Goal: Task Accomplishment & Management: Complete application form

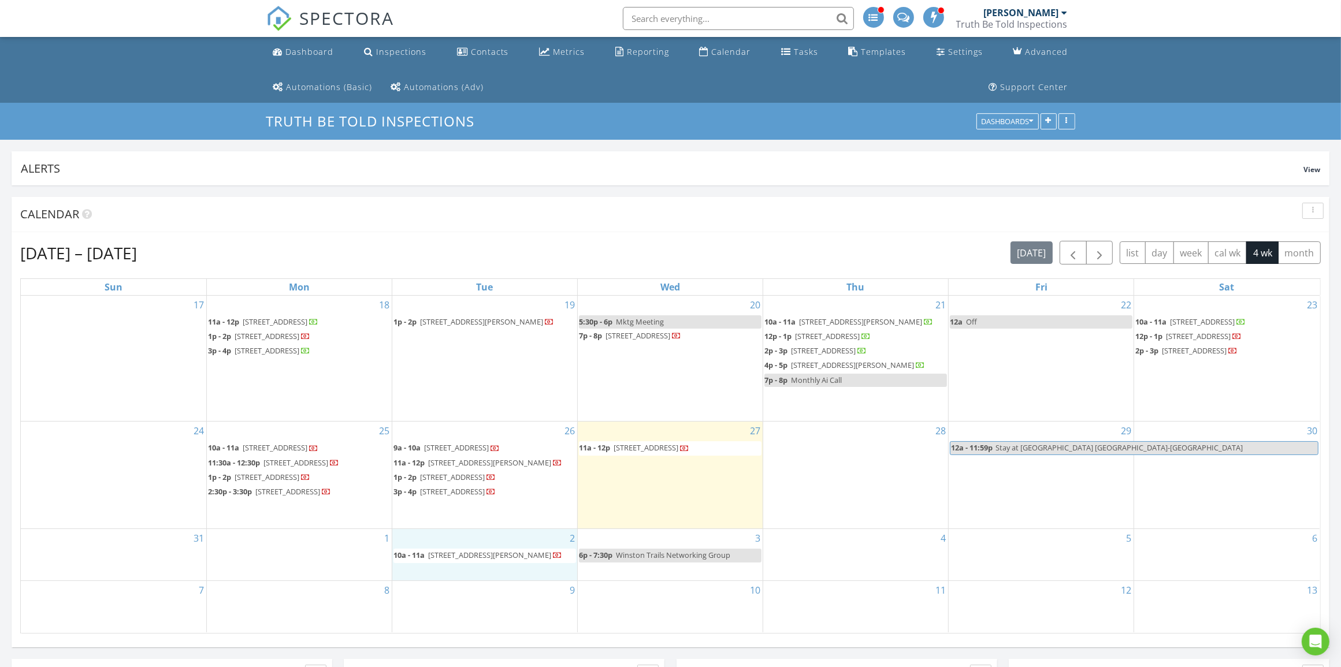
click at [448, 558] on div "2 10a - 11a 6118 Wilbur Way, Greenacres 33467" at bounding box center [484, 554] width 185 height 51
click at [483, 514] on link "Inspection" at bounding box center [484, 511] width 60 height 18
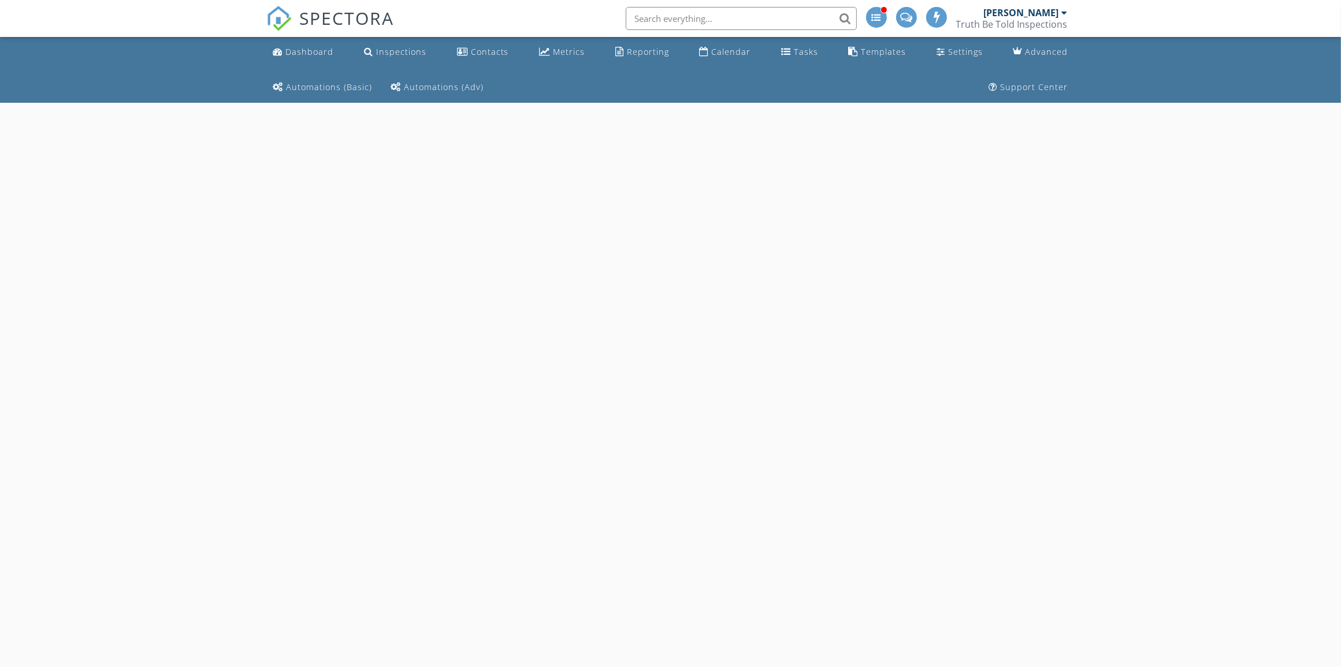
select select "8"
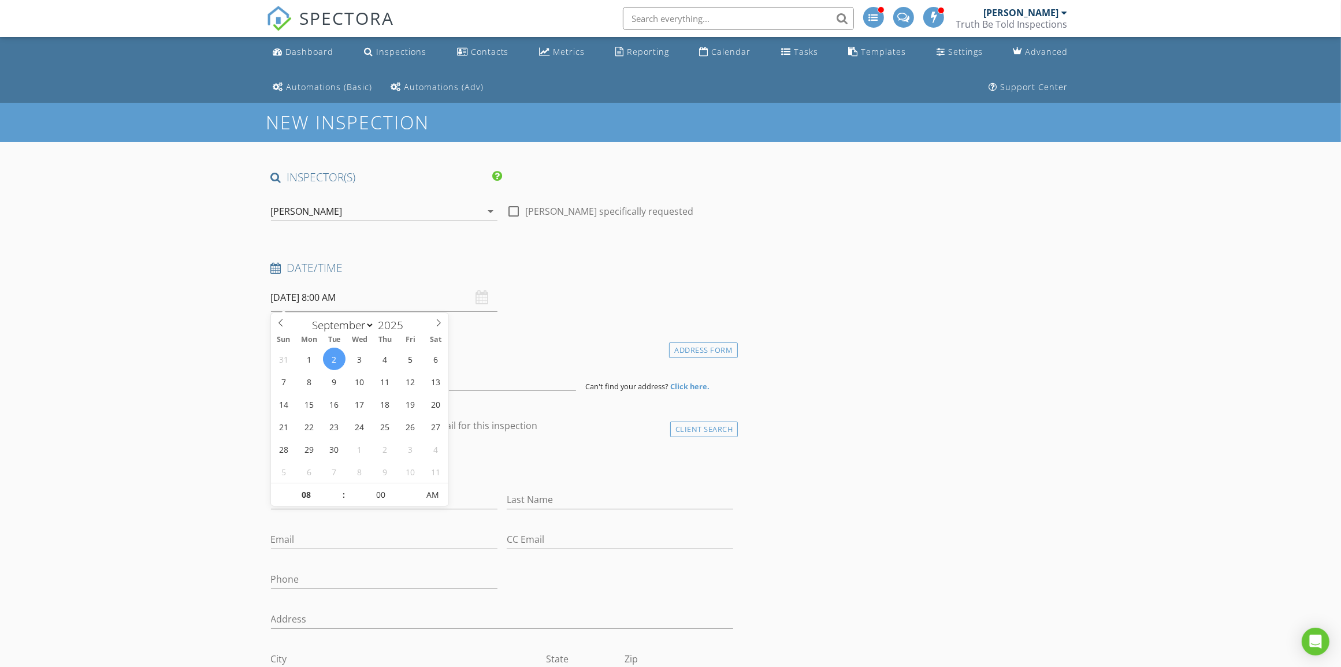
click at [385, 301] on input "[DATE] 8:00 AM" at bounding box center [384, 298] width 227 height 28
type input "09"
type input "09/02/2025 9:00 AM"
click at [339, 490] on span at bounding box center [338, 490] width 8 height 12
type input "10"
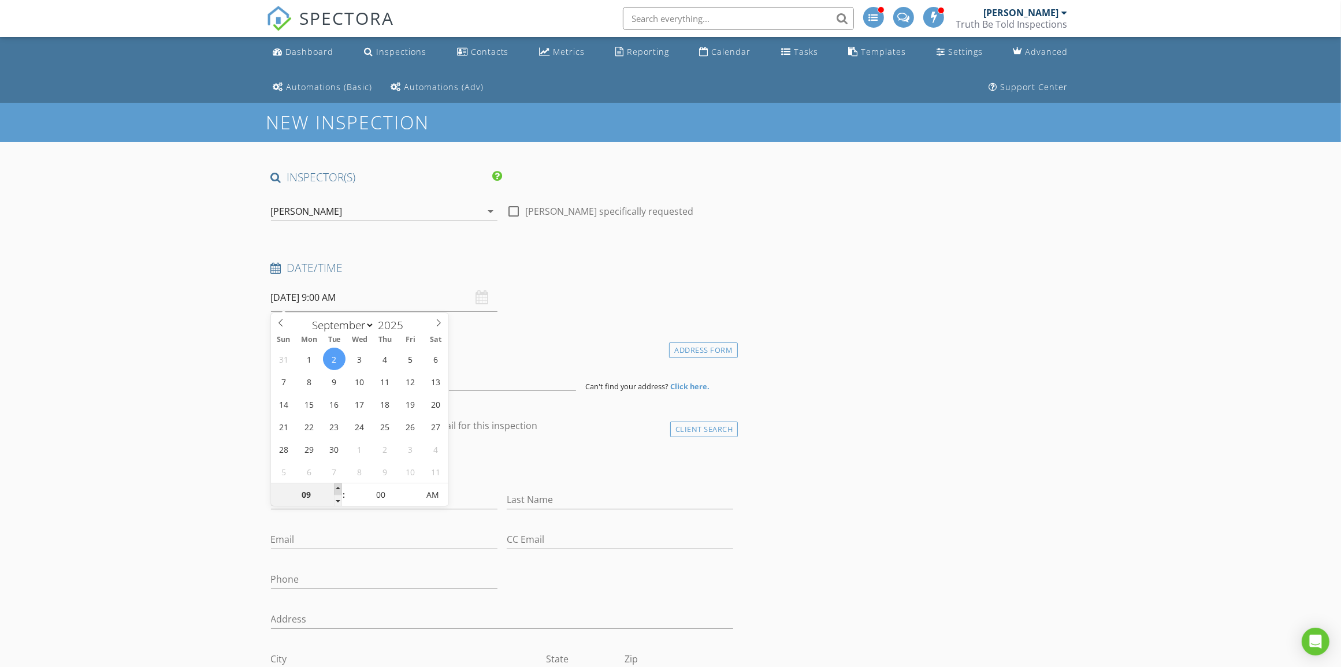
type input "09/02/2025 10:00 AM"
click at [339, 490] on span at bounding box center [338, 490] width 8 height 12
type input "11"
type input "09/02/2025 11:00 AM"
click at [339, 490] on span at bounding box center [338, 490] width 8 height 12
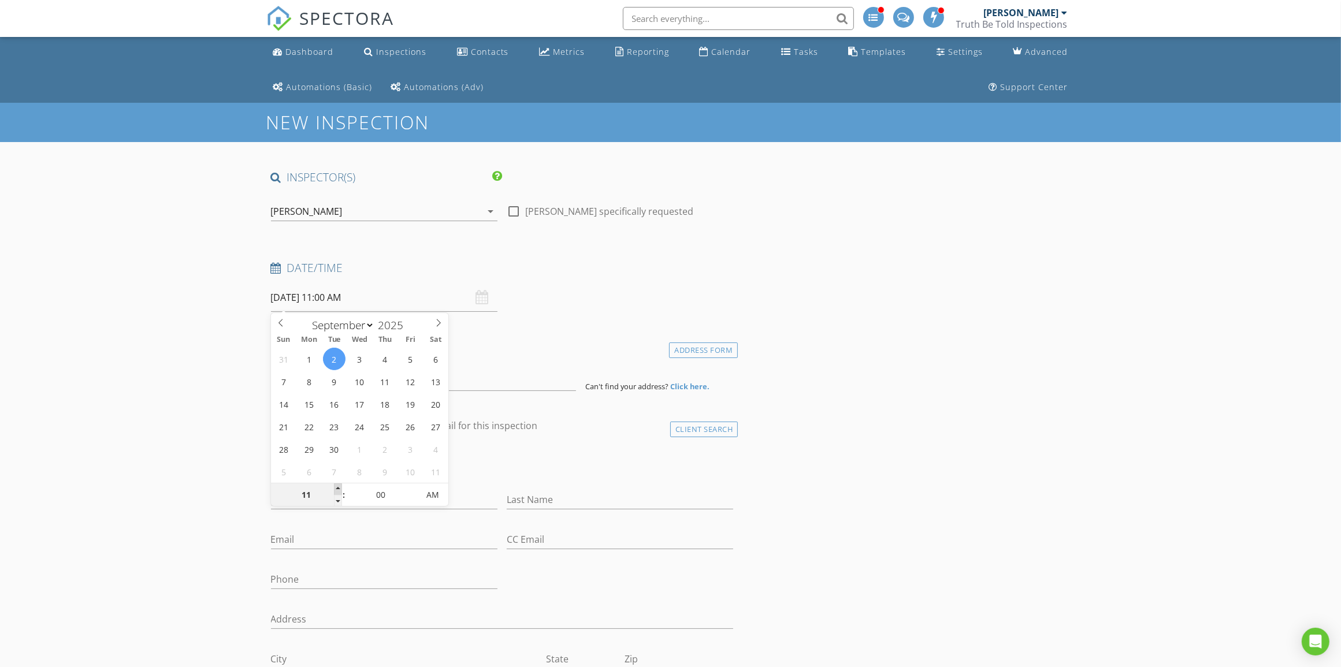
type input "12"
type input "09/02/2025 12:00 PM"
click at [339, 490] on span at bounding box center [338, 490] width 8 height 12
click at [307, 544] on input "Email" at bounding box center [384, 539] width 227 height 19
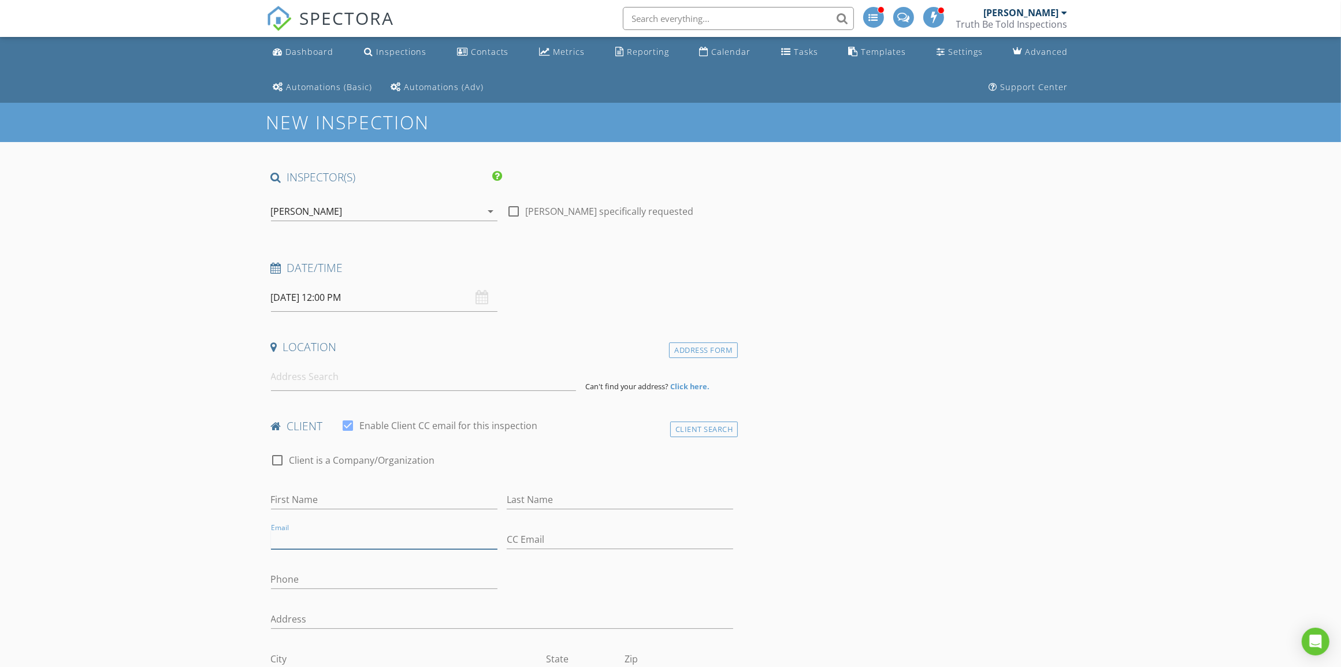
paste input "[EMAIL_ADDRESS][DOMAIN_NAME]"
type input "[EMAIL_ADDRESS][DOMAIN_NAME]"
click at [329, 374] on input at bounding box center [423, 377] width 305 height 28
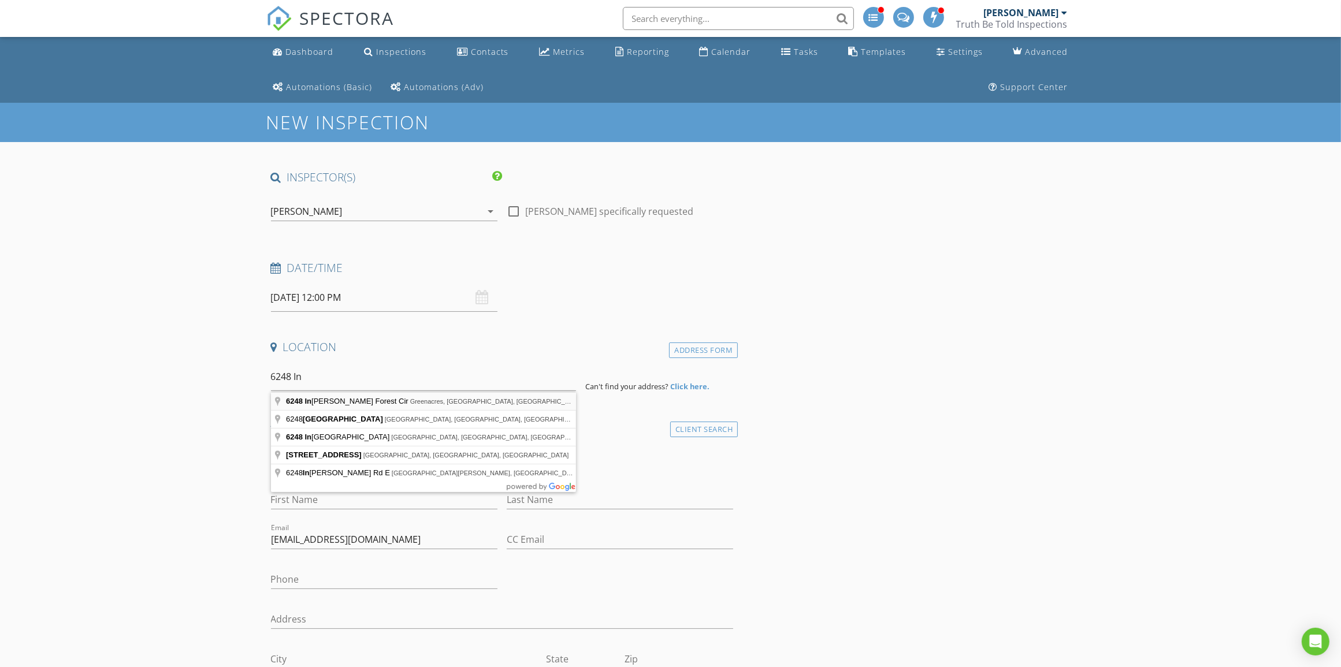
type input "6248 Indian Forest Cir, Greenacres, FL, USA"
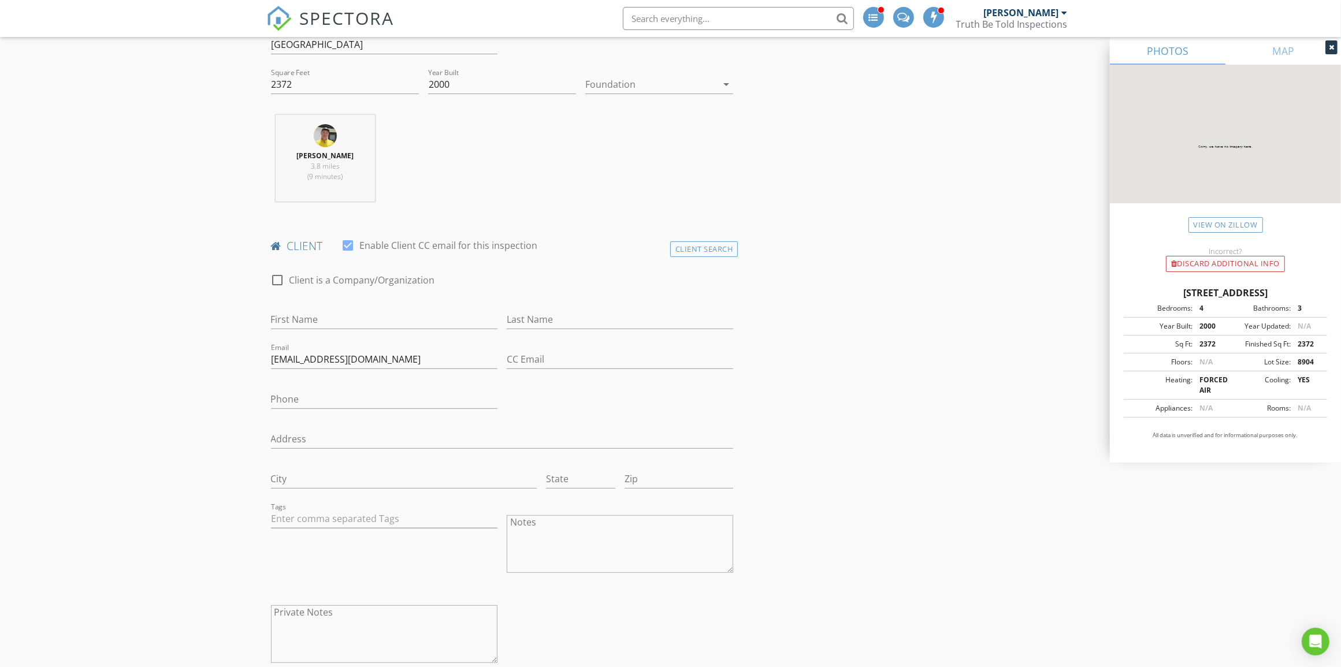
scroll to position [433, 0]
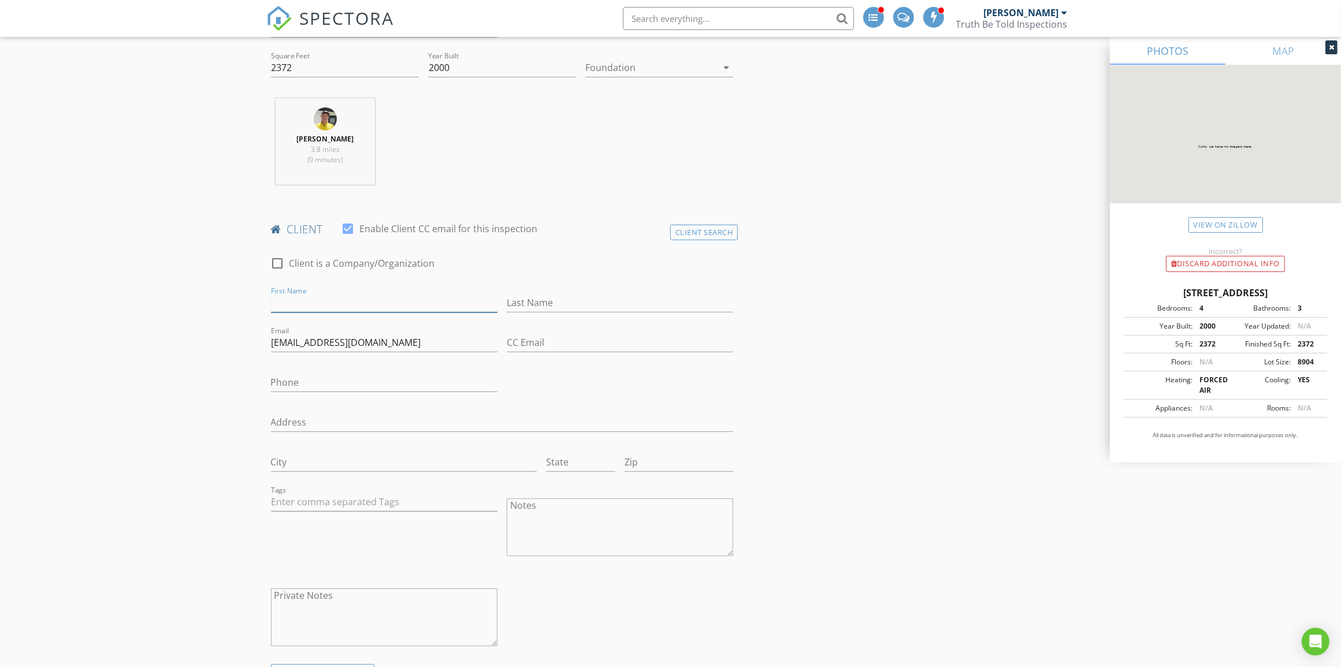
click at [347, 301] on input "First Name" at bounding box center [384, 303] width 227 height 19
type input "Sonia"
type input "Smith"
click at [308, 384] on input "Phone" at bounding box center [384, 385] width 227 height 19
paste input "561-318-8333"
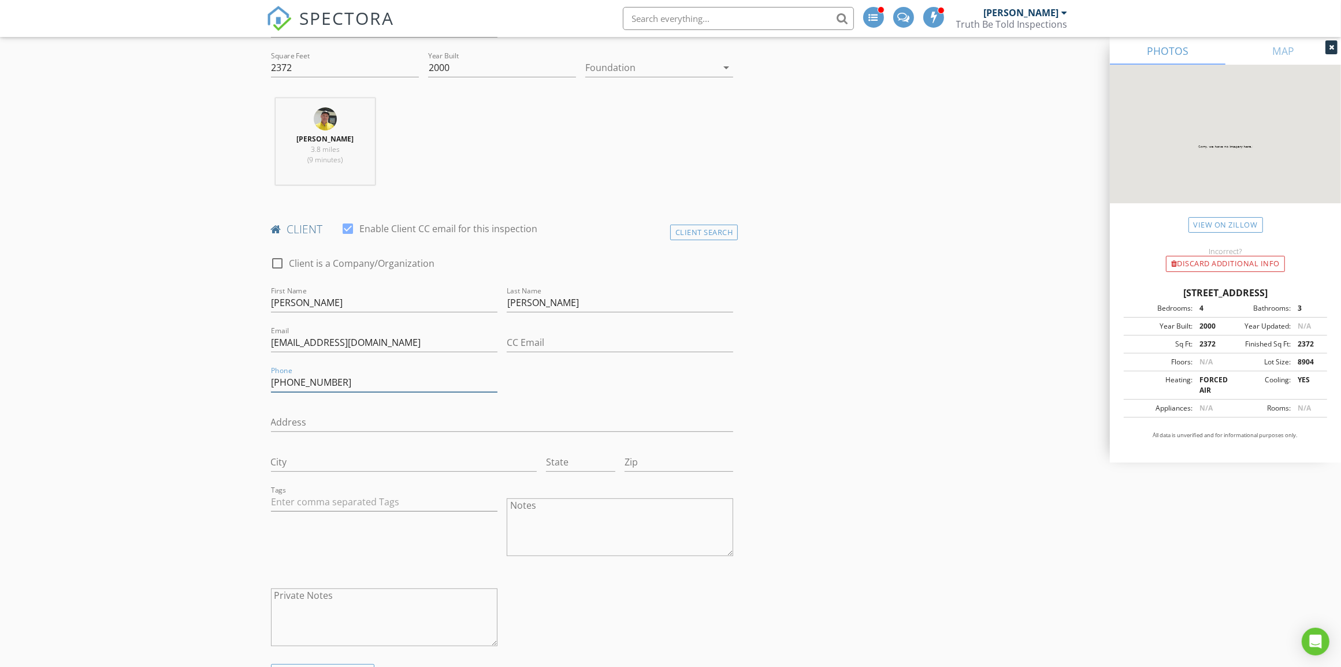
type input "561-318-8333"
click at [540, 385] on div "check_box_outline_blank Client is a Company/Organization First Name Sonia Last …" at bounding box center [502, 454] width 472 height 419
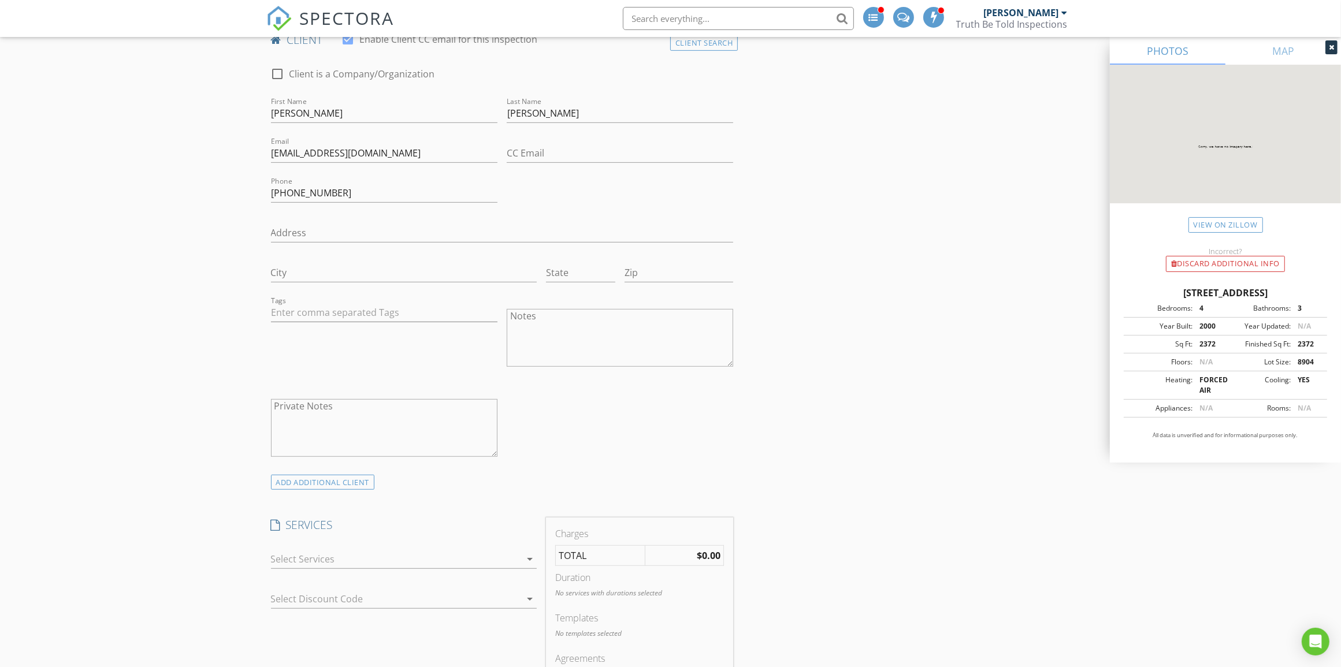
scroll to position [650, 0]
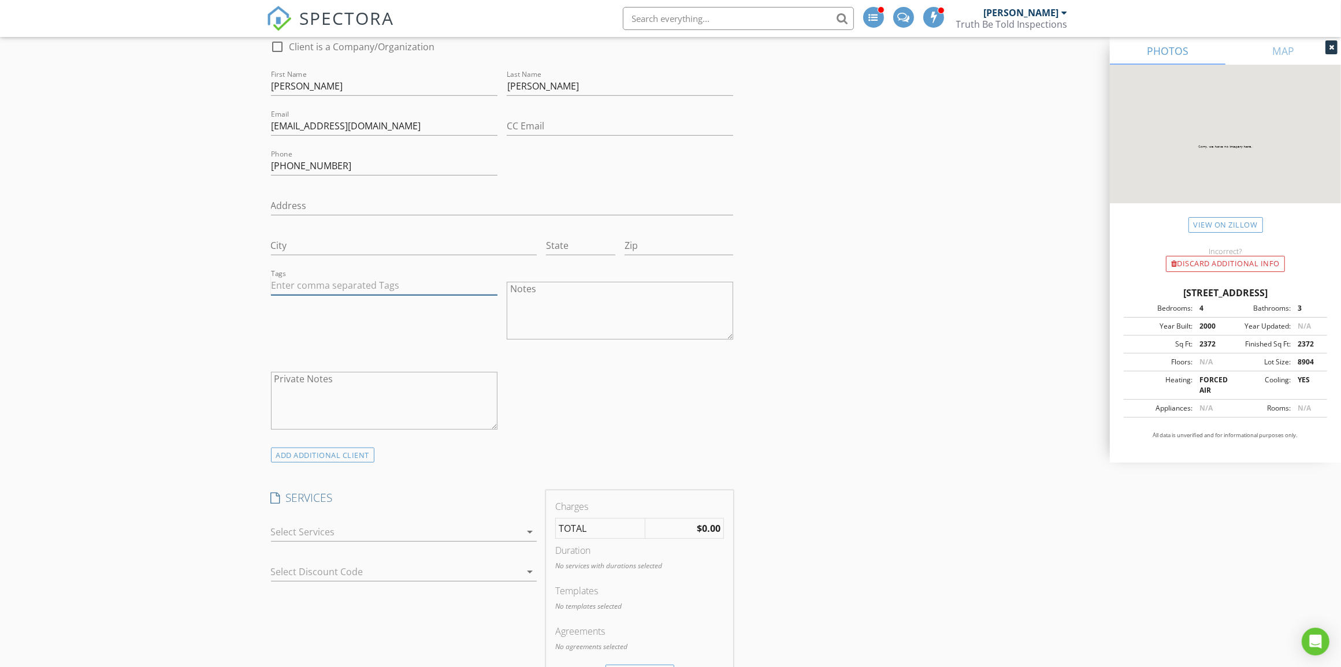
click at [376, 291] on input "text" at bounding box center [384, 285] width 227 height 19
type input "&nbsp;"
type input "ms"
click at [307, 306] on div "msfh" at bounding box center [295, 310] width 38 height 14
type input "wi"
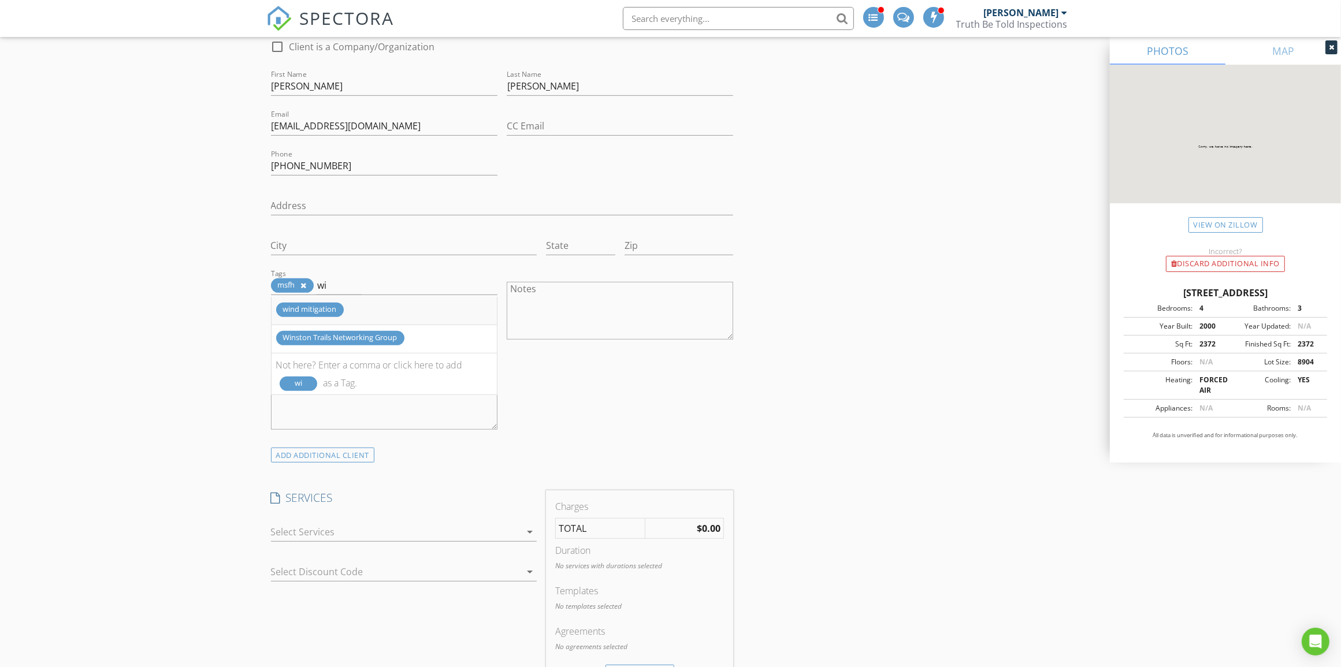
click at [315, 310] on div "wind mitigation" at bounding box center [310, 310] width 68 height 14
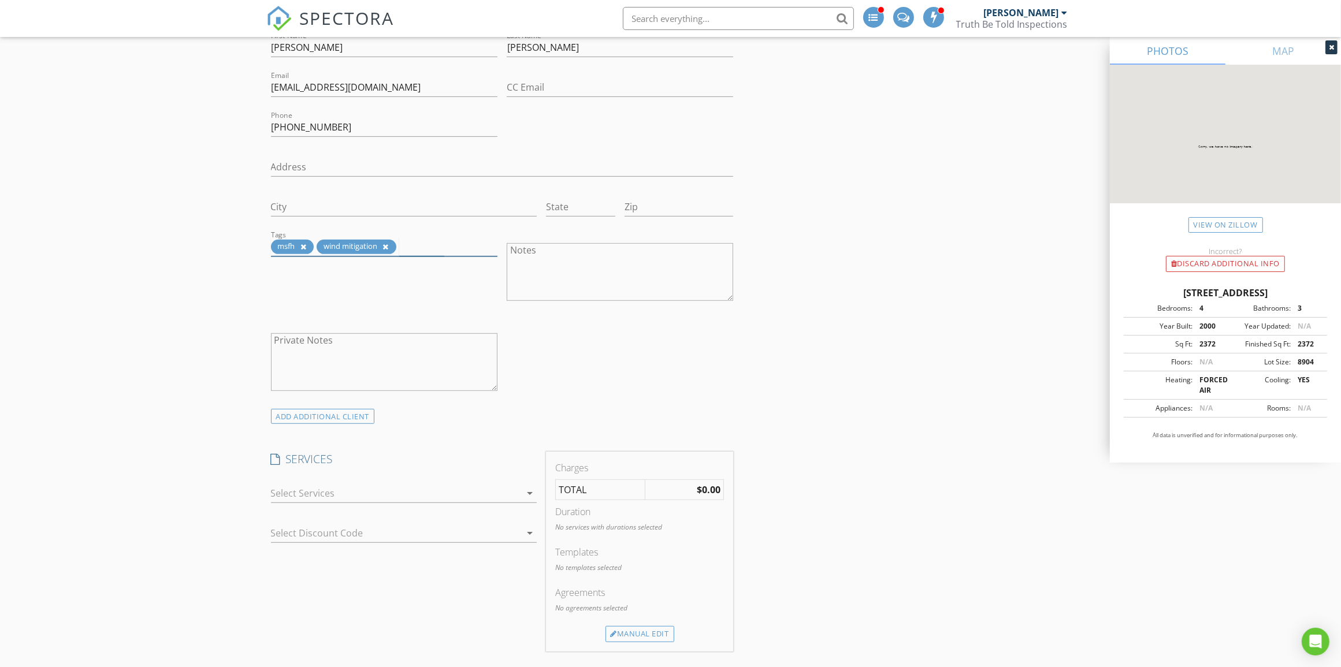
scroll to position [722, 0]
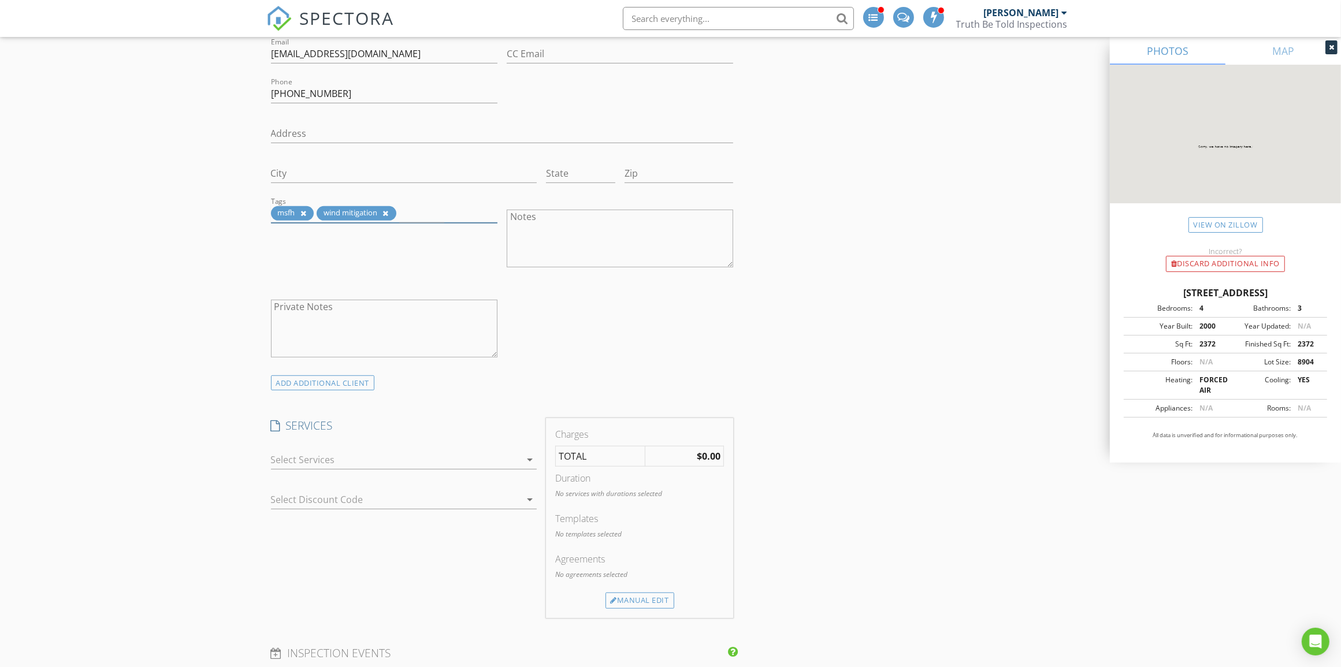
click at [405, 461] on div at bounding box center [396, 460] width 250 height 18
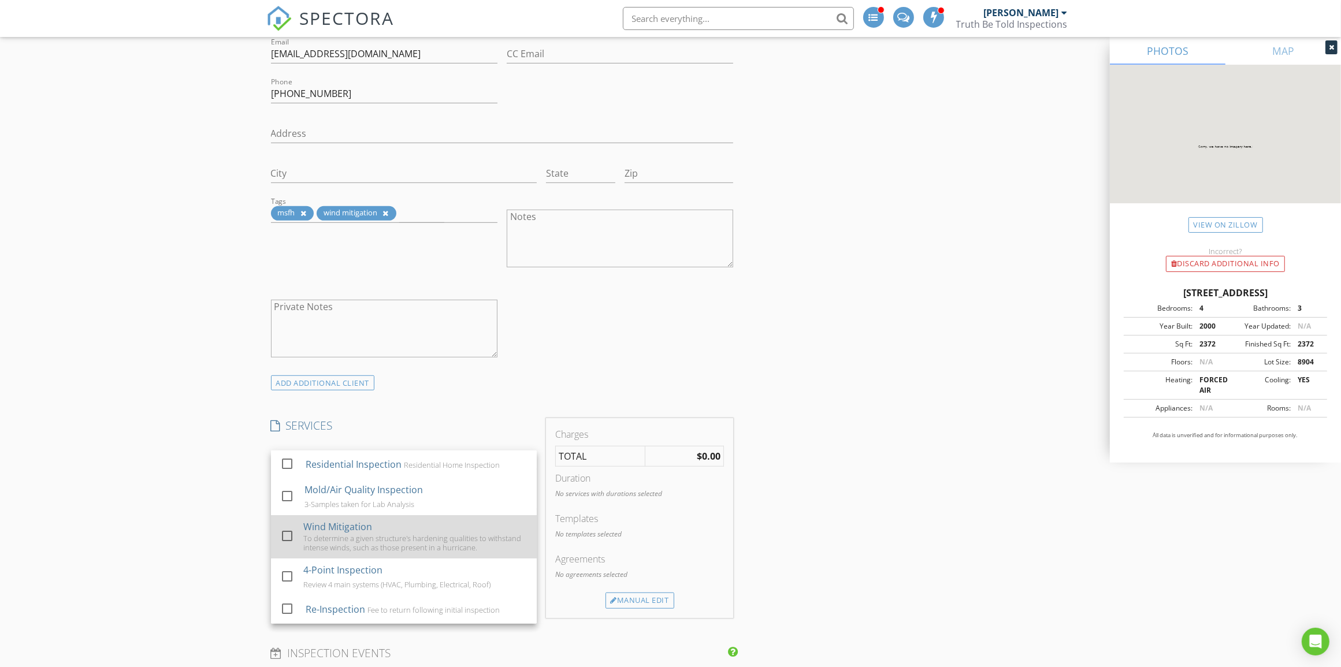
click at [385, 536] on div "To determine a given structure's hardening qualities to withstand intense winds…" at bounding box center [415, 543] width 224 height 18
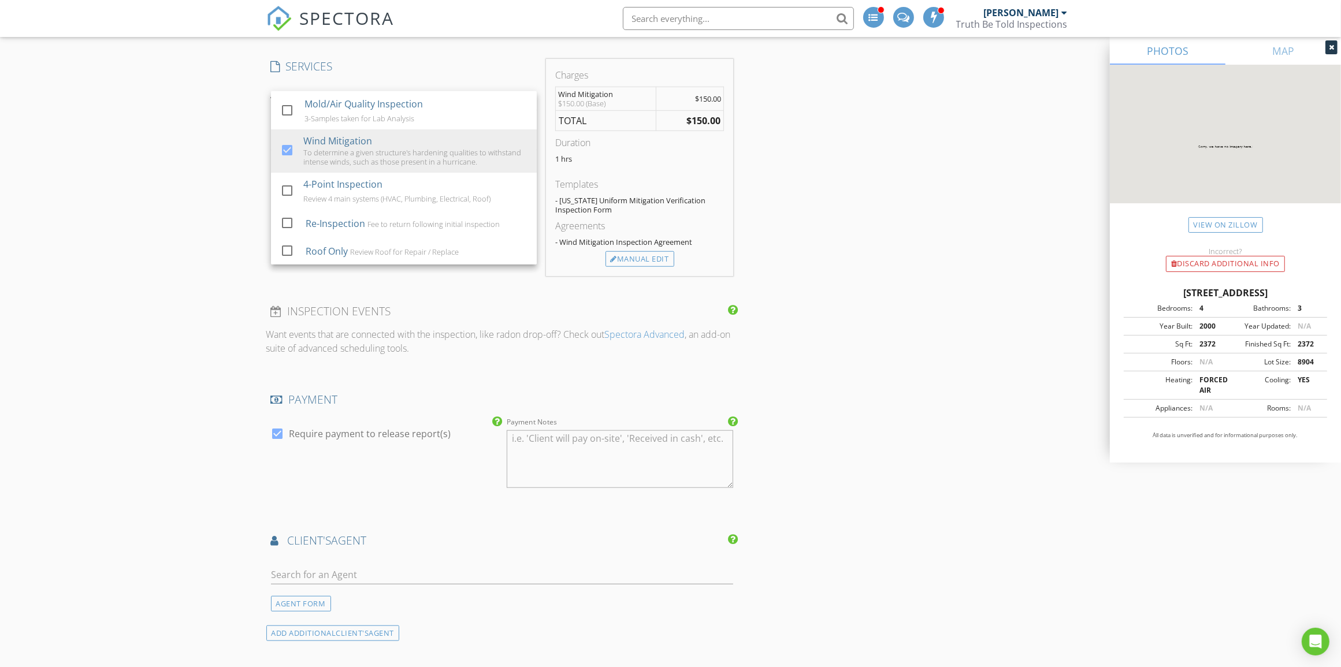
scroll to position [1083, 0]
click at [643, 253] on div "Manual Edit" at bounding box center [640, 258] width 69 height 16
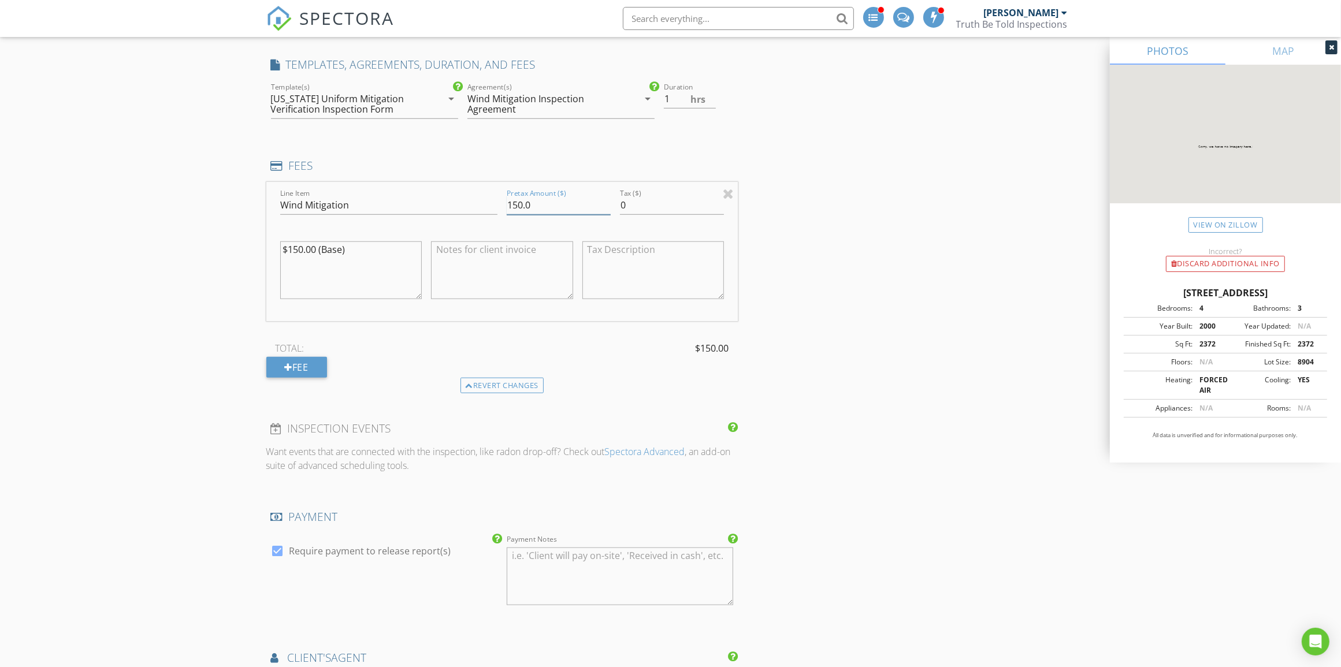
drag, startPoint x: 550, startPoint y: 207, endPoint x: 472, endPoint y: 201, distance: 78.8
click at [472, 201] on div "Line Item Wind Mitigation Pretax Amount ($) 150.0 Tax ($) 0 $150.00 (Base)" at bounding box center [502, 251] width 472 height 139
type input "105"
click at [447, 262] on textarea at bounding box center [502, 271] width 142 height 58
type textarea "MSFH to Pay"
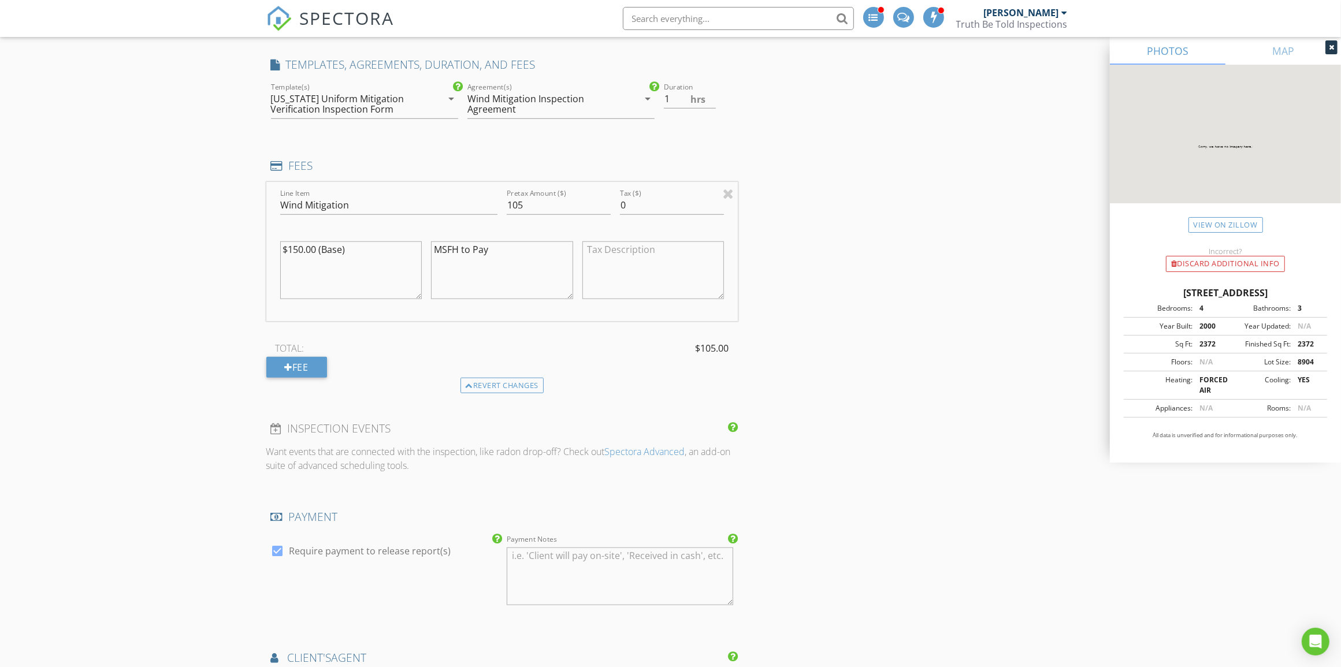
click at [838, 362] on div "INSPECTOR(S) check_box Mark Paskach PRIMARY Mark Paskach arrow_drop_down check_…" at bounding box center [670, 450] width 809 height 2729
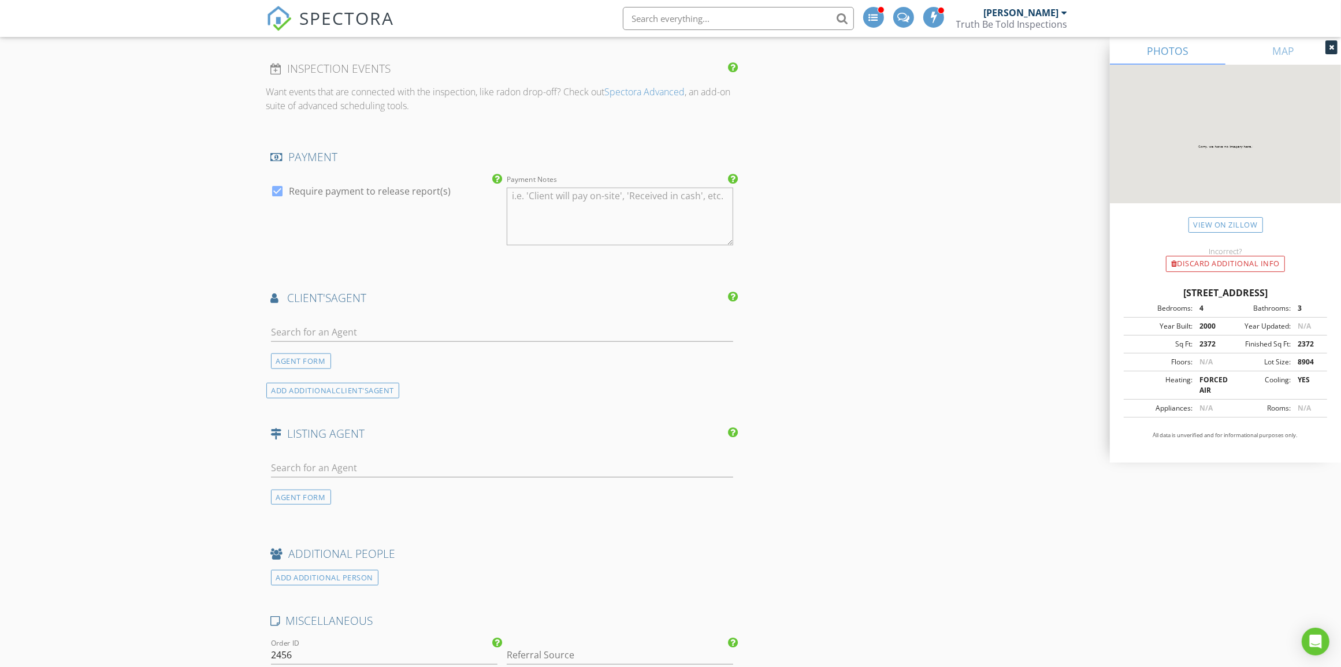
scroll to position [1445, 0]
click at [277, 188] on div at bounding box center [278, 190] width 20 height 20
checkbox input "false"
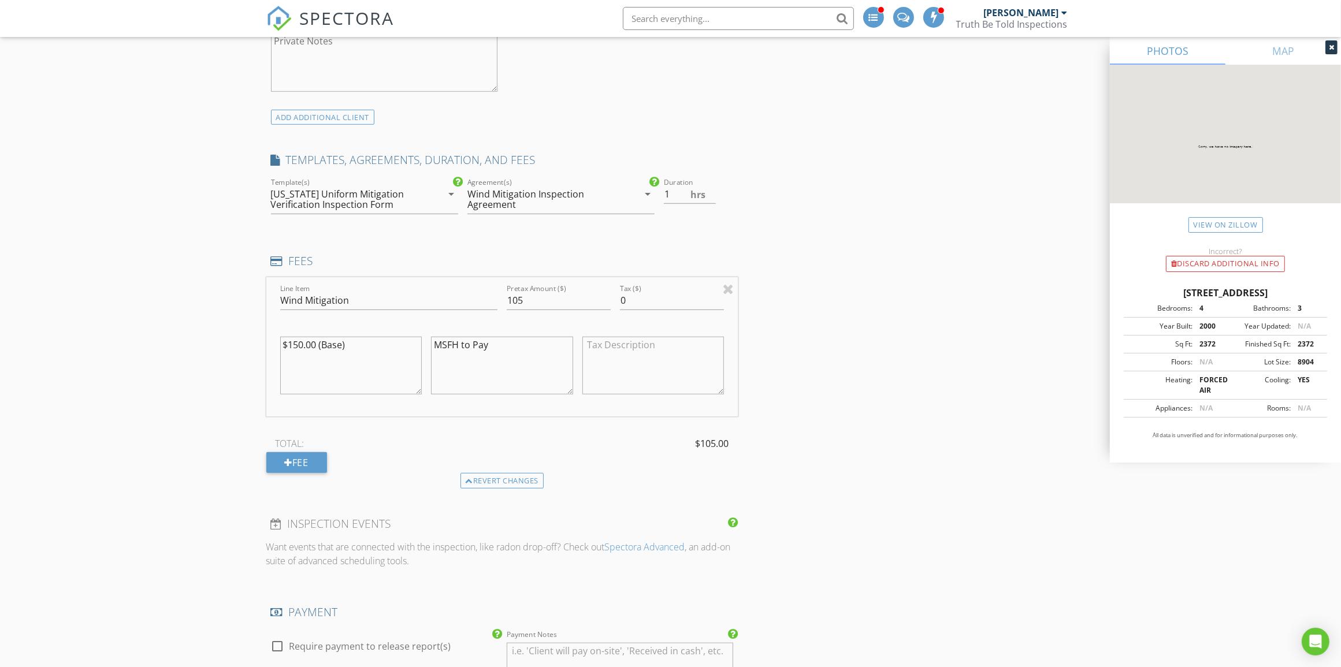
scroll to position [939, 0]
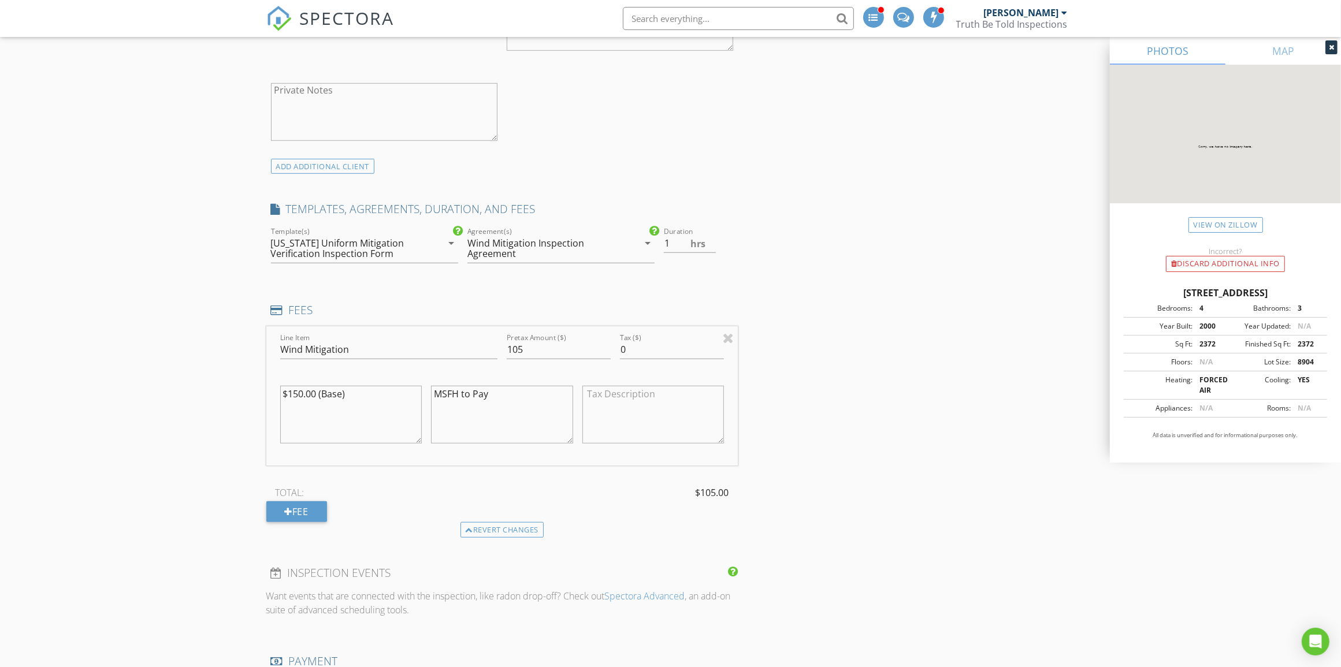
click at [516, 247] on div "Wind Mitigation Inspection Agreement" at bounding box center [544, 248] width 154 height 21
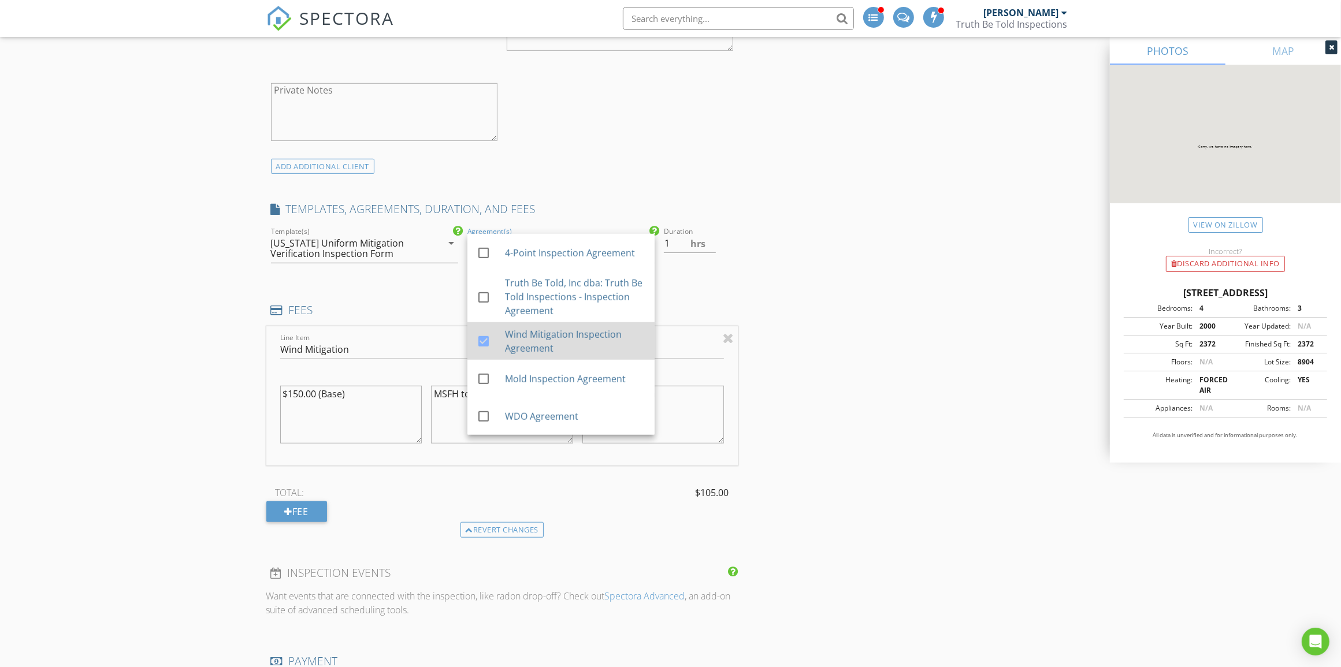
click at [478, 347] on div at bounding box center [484, 342] width 20 height 20
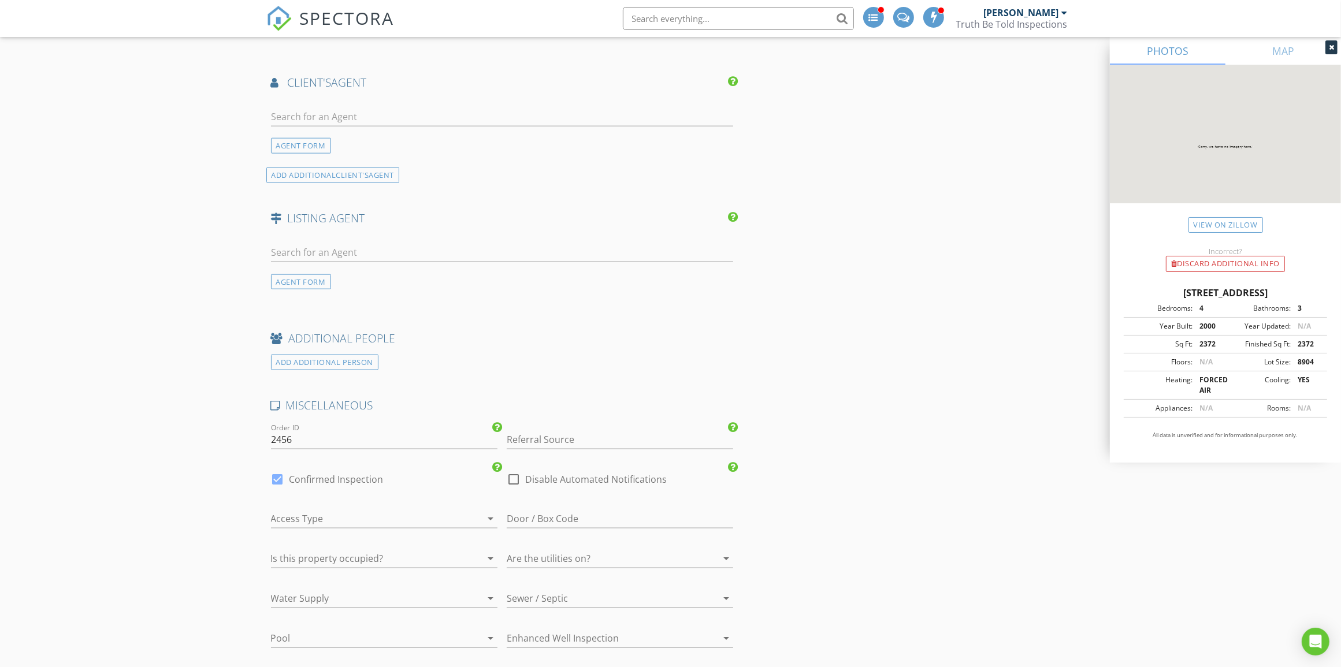
scroll to position [1661, 0]
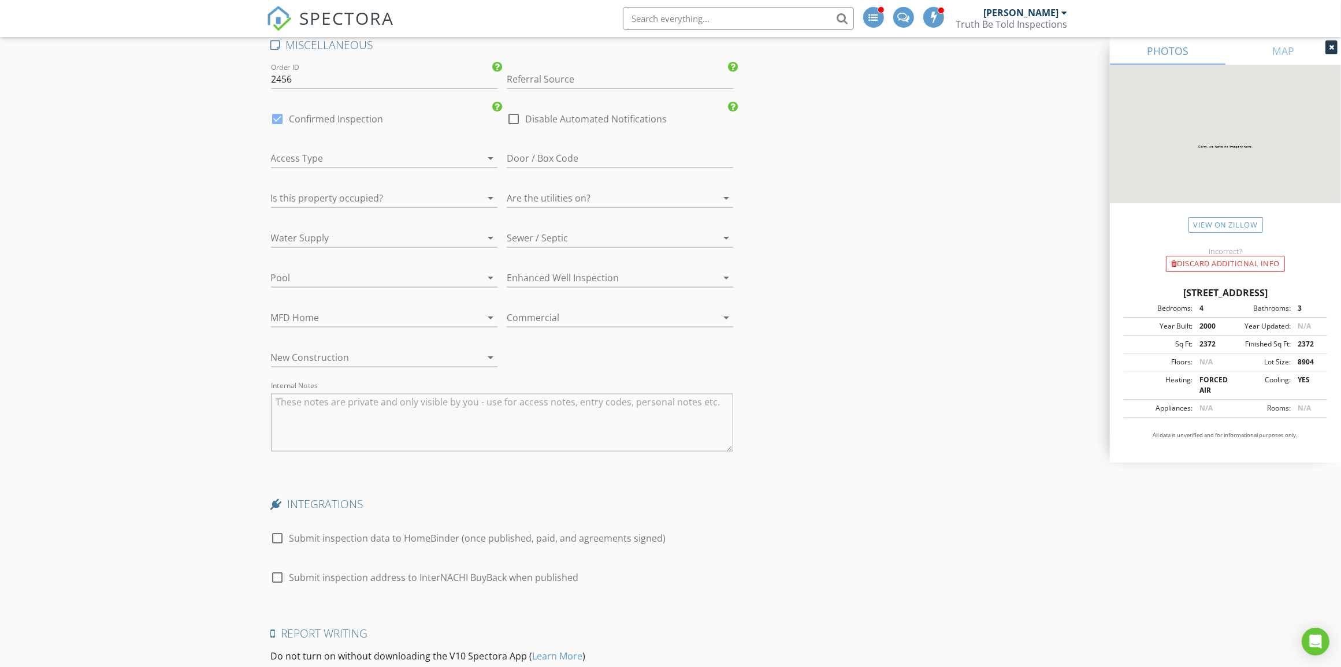
scroll to position [2023, 0]
click at [516, 118] on div at bounding box center [514, 116] width 20 height 20
checkbox input "true"
click at [589, 73] on input "Referral Source" at bounding box center [620, 76] width 227 height 19
click at [579, 192] on div "Other" at bounding box center [619, 191] width 225 height 23
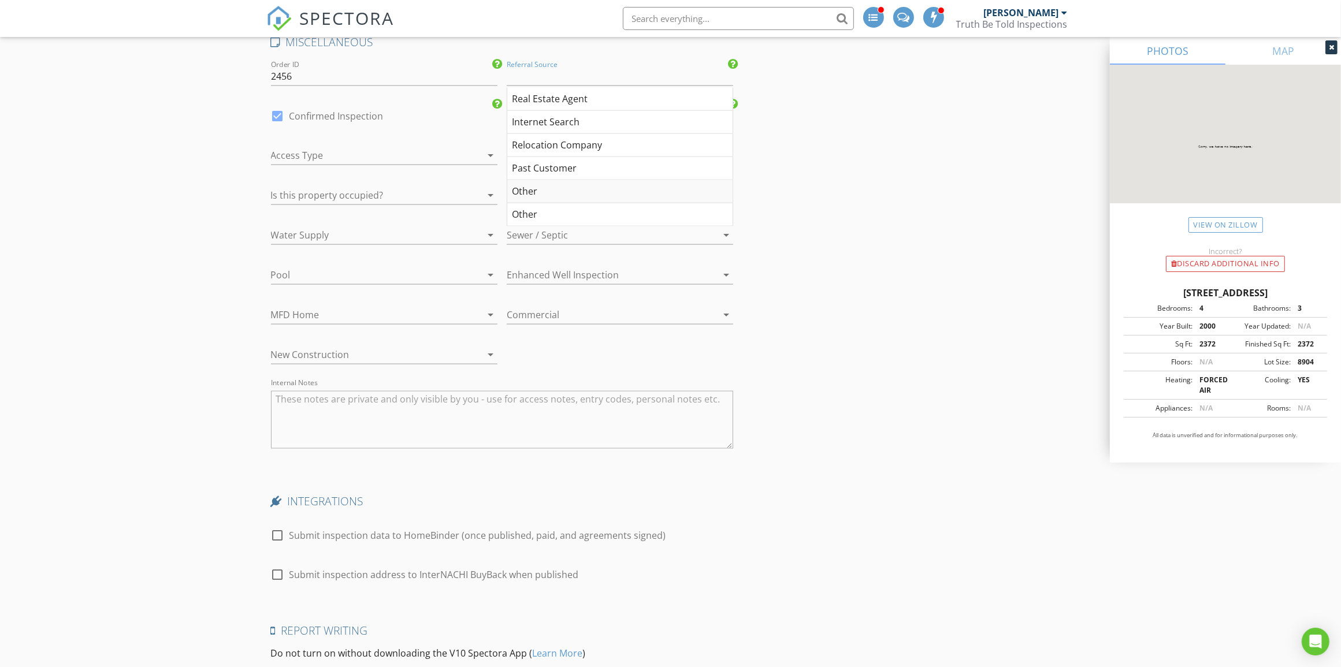
type input "Other"
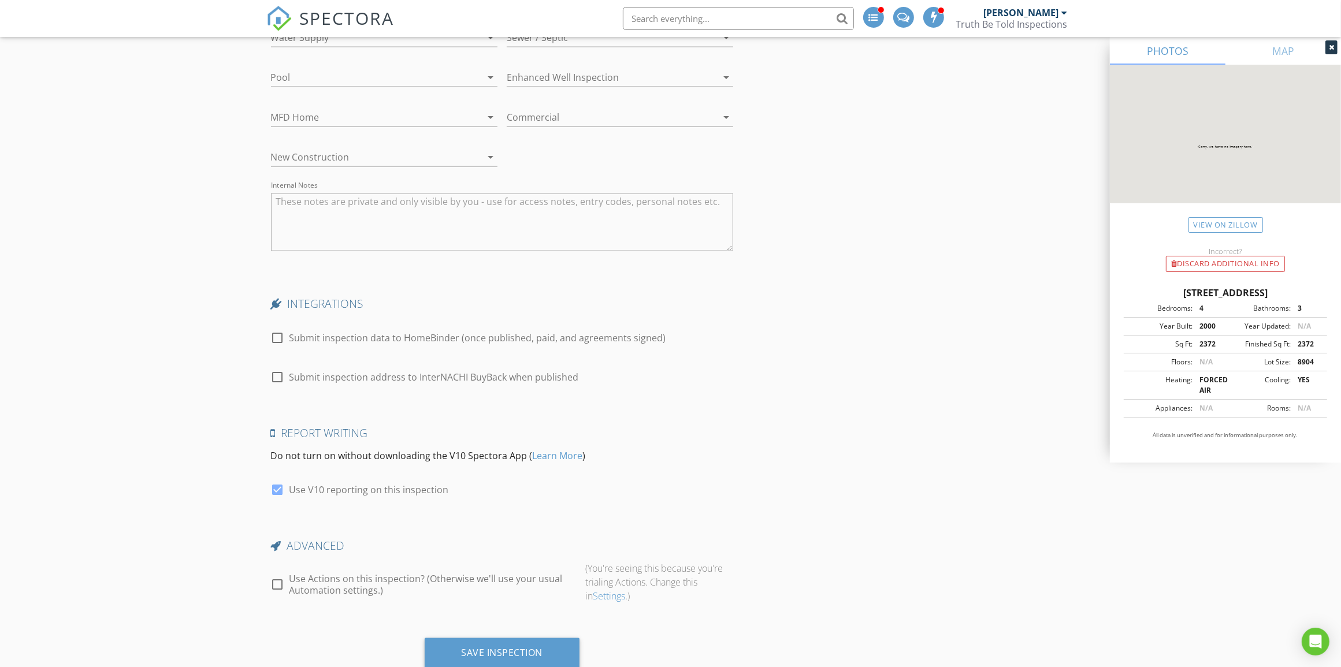
scroll to position [2262, 0]
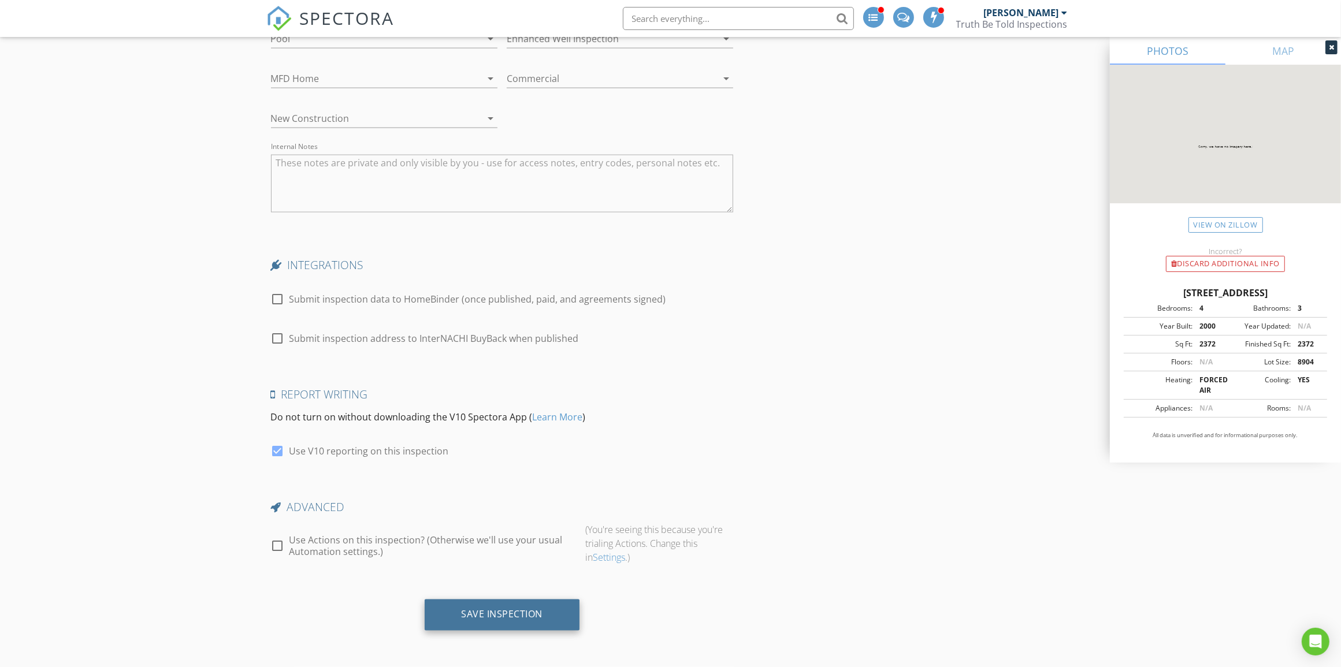
click at [510, 611] on div "Save Inspection" at bounding box center [502, 615] width 81 height 12
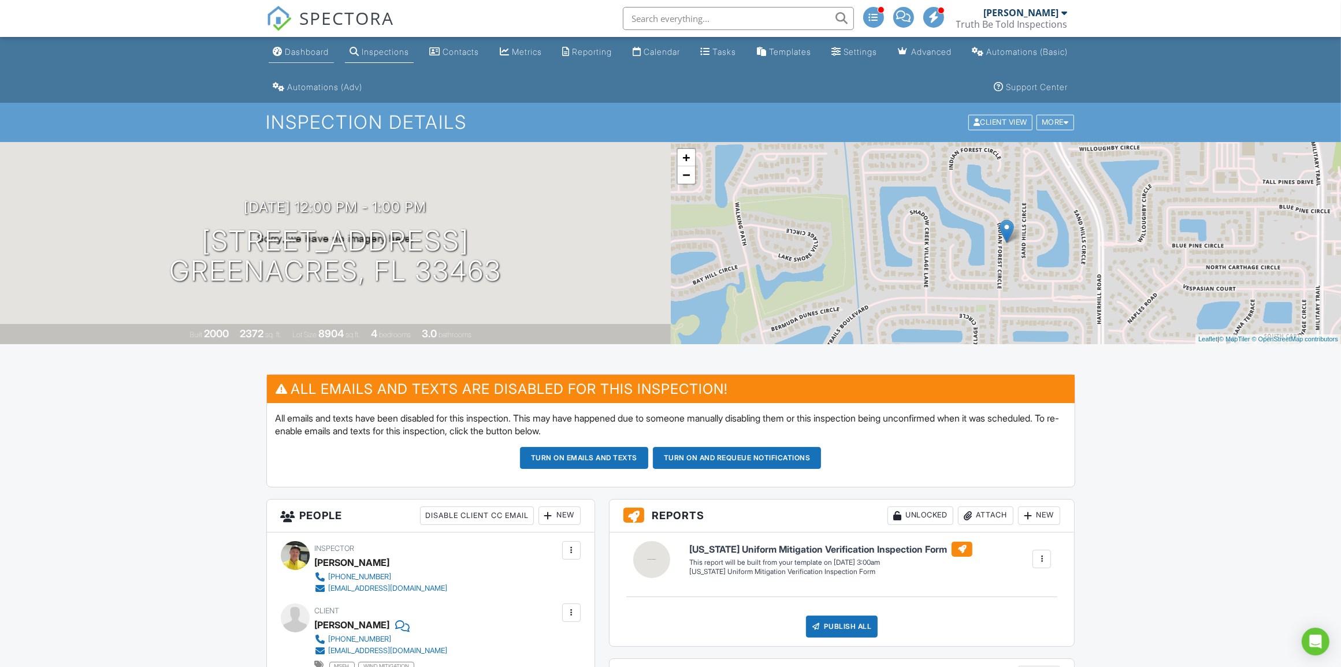
click at [299, 45] on link "Dashboard" at bounding box center [301, 52] width 65 height 21
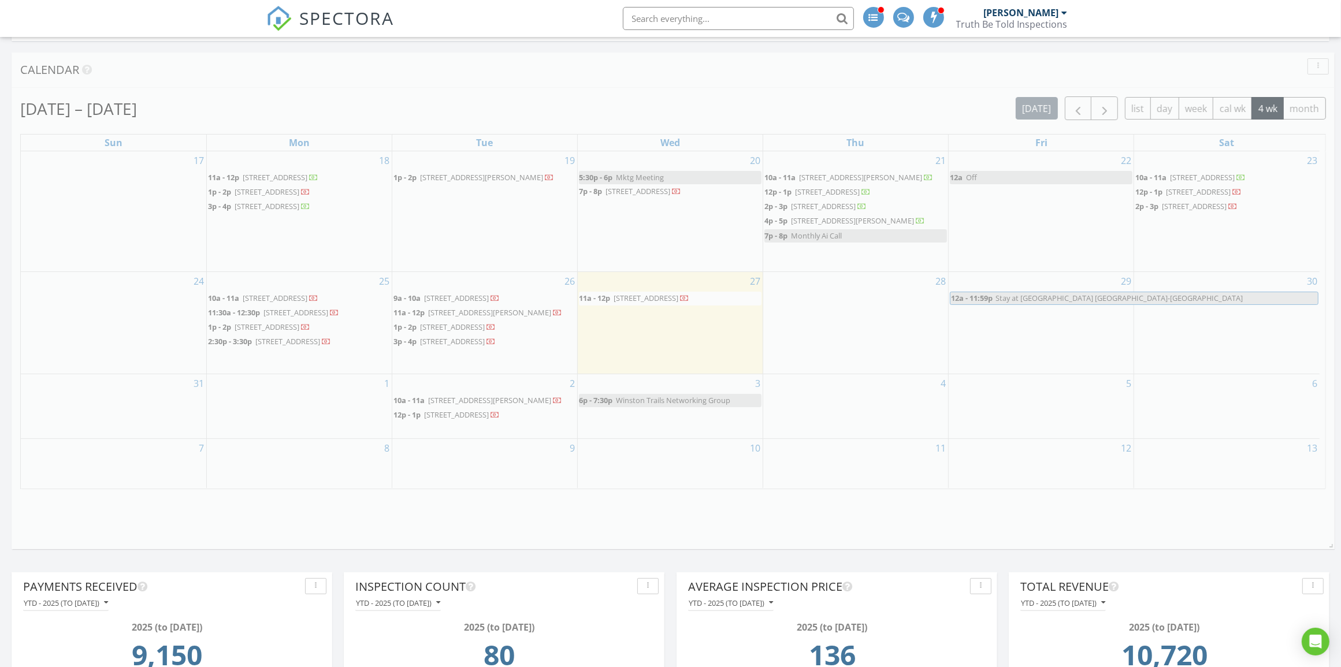
scroll to position [4339, 1364]
drag, startPoint x: 1327, startPoint y: 503, endPoint x: 1333, endPoint y: 550, distance: 46.5
click at [1333, 550] on span at bounding box center [1329, 544] width 12 height 12
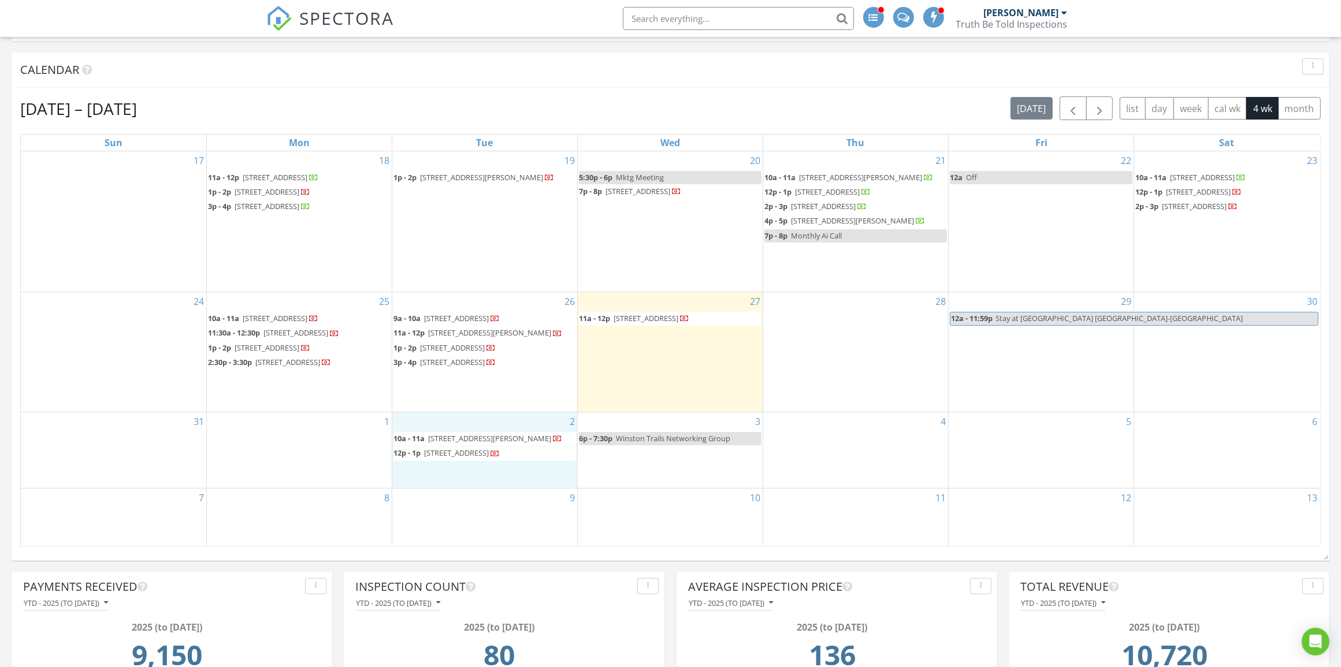
click at [451, 488] on div "2 10a - 11a 6118 Wilbur Way, Greenacres 33467 12p - 1p 6248 Indian Forest Cir, …" at bounding box center [484, 450] width 185 height 75
click at [488, 447] on link "Inspection" at bounding box center [484, 444] width 60 height 18
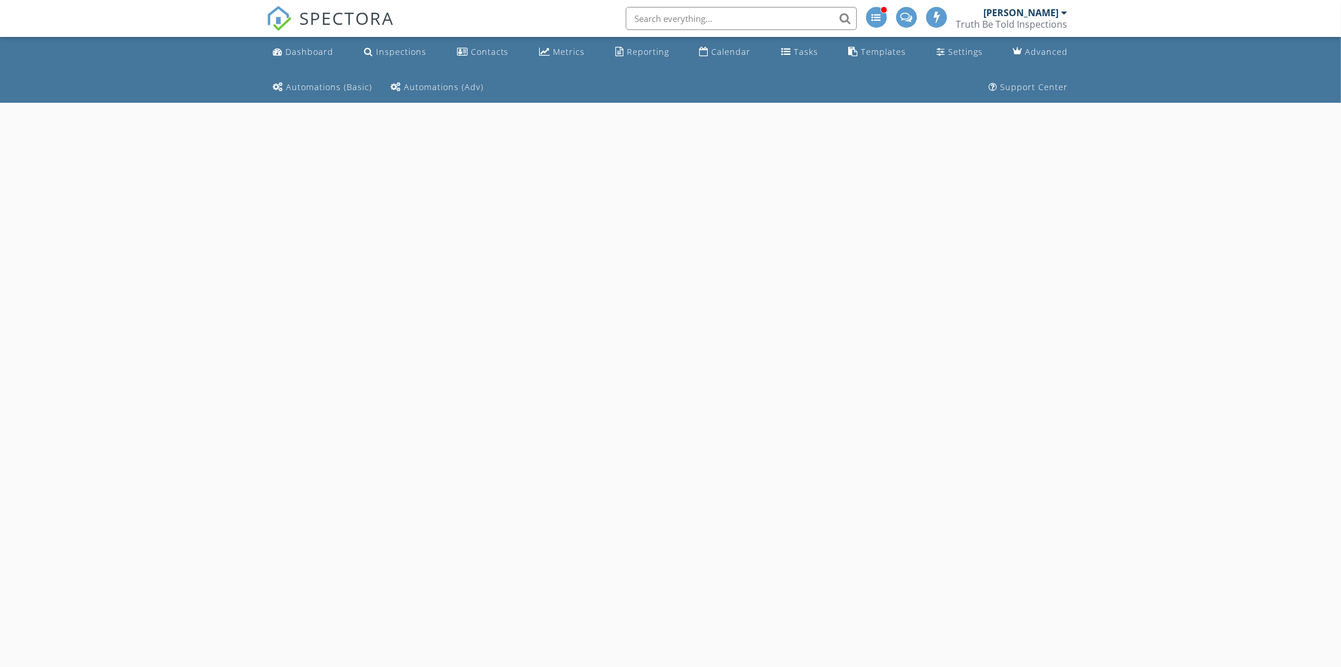
select select "8"
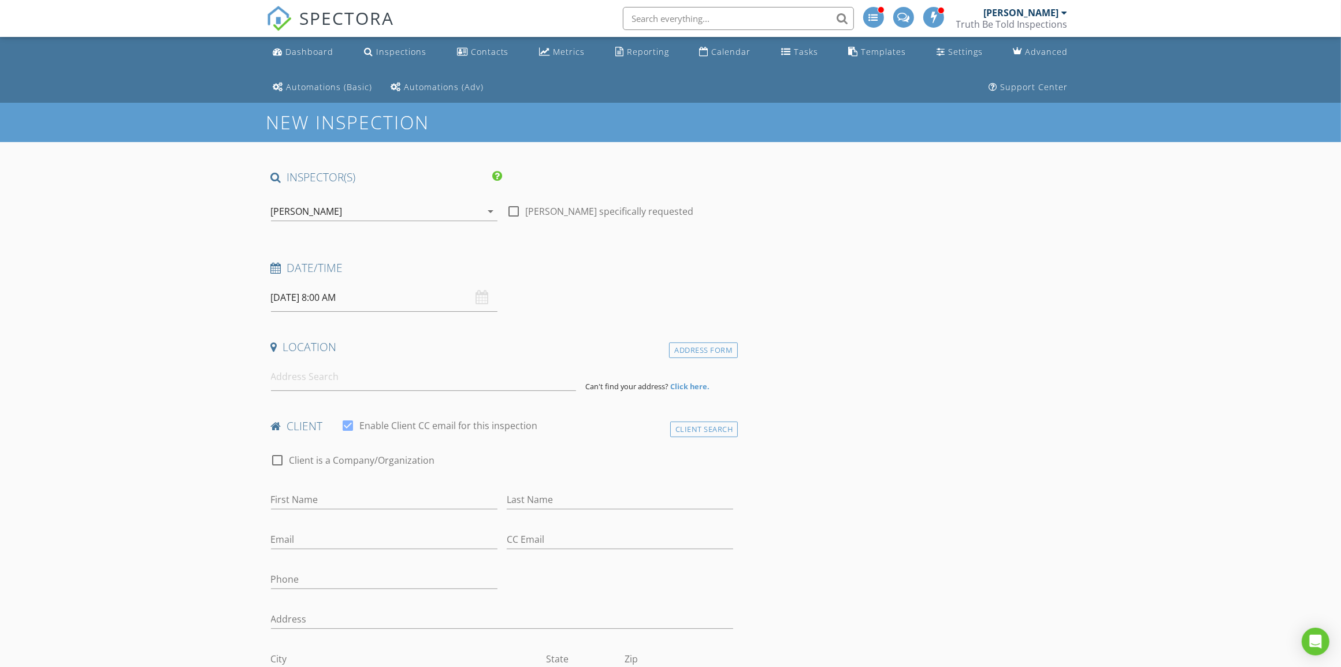
click at [354, 296] on input "[DATE] 8:00 AM" at bounding box center [384, 298] width 227 height 28
type input "09"
type input "[DATE] 9:00 AM"
click at [338, 490] on span at bounding box center [338, 490] width 8 height 12
type input "10"
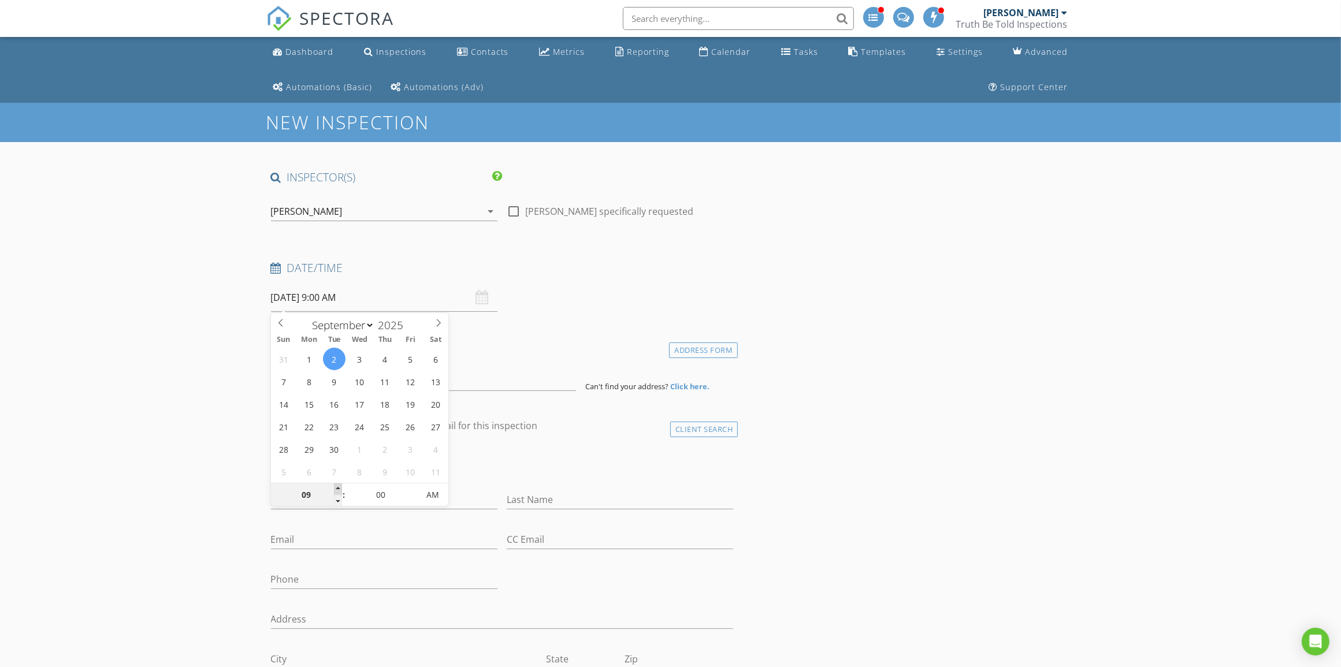
type input "09/02/2025 10:00 AM"
click at [338, 490] on span at bounding box center [338, 490] width 8 height 12
type input "11"
type input "09/02/2025 11:00 AM"
click at [338, 490] on span at bounding box center [338, 490] width 8 height 12
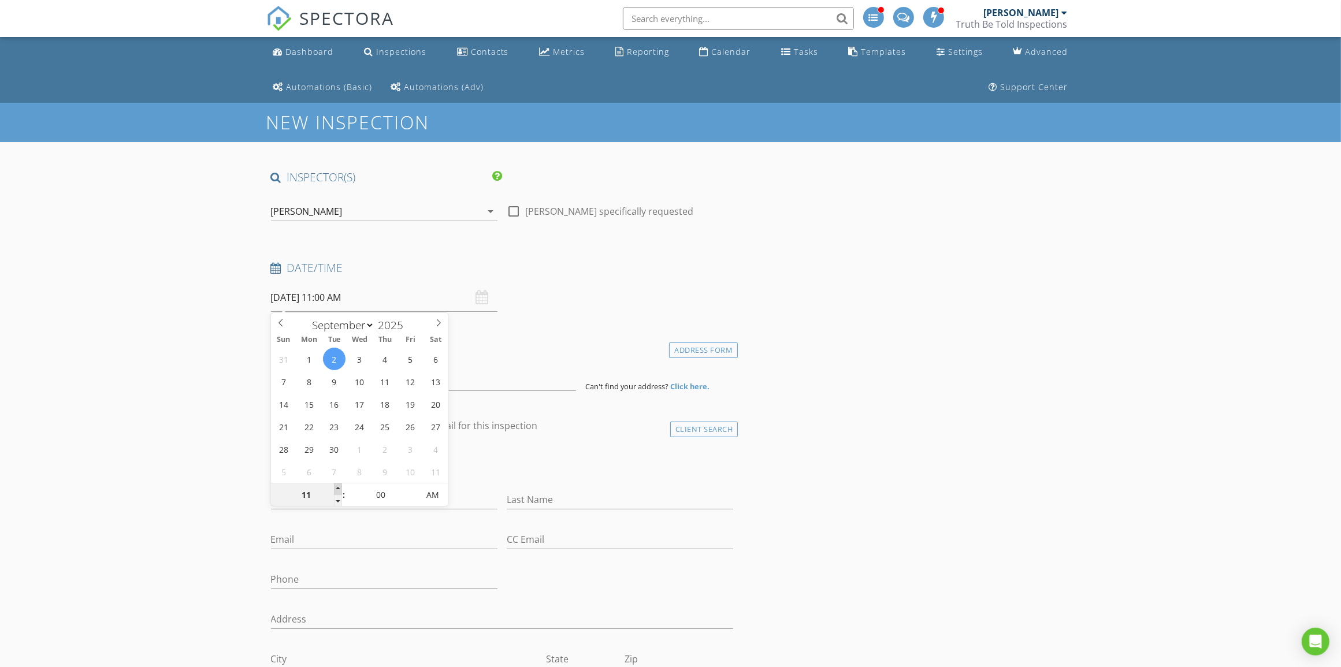
type input "12"
type input "09/02/2025 12:00 PM"
click at [338, 490] on span at bounding box center [338, 490] width 8 height 12
type input "01"
type input "09/02/2025 1:00 PM"
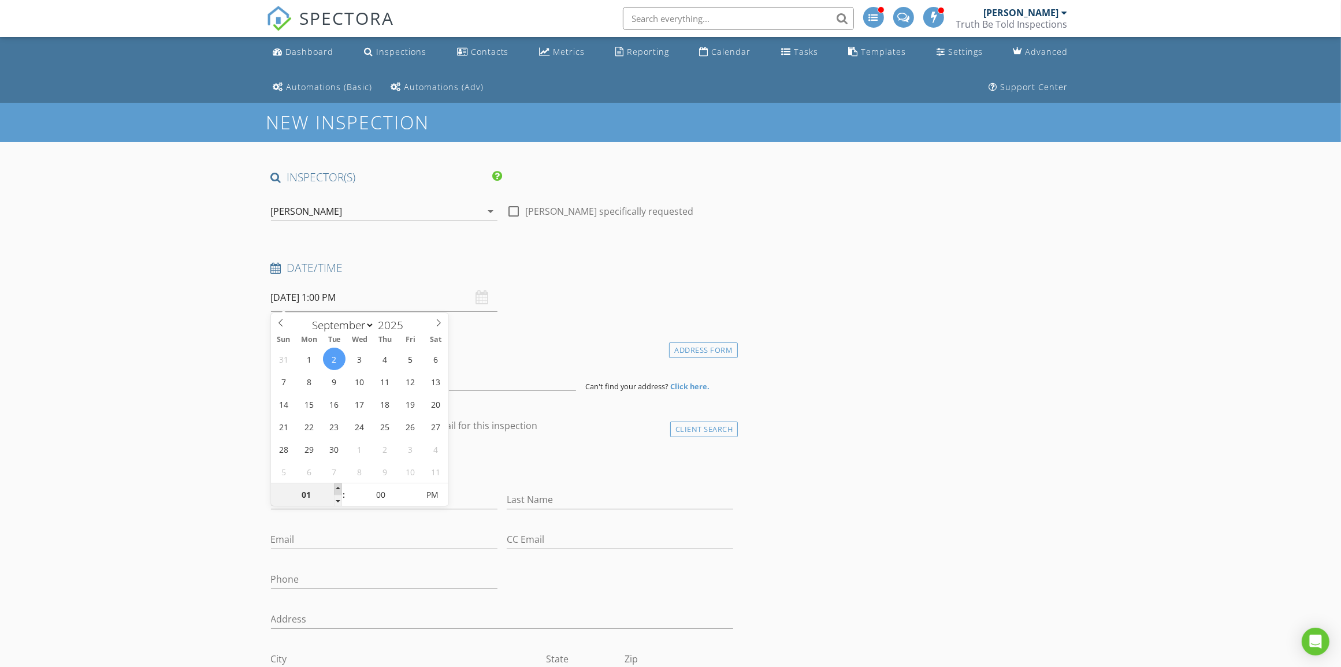
click at [338, 490] on span at bounding box center [338, 490] width 8 height 12
type input "02"
type input "09/02/2025 2:00 PM"
click at [338, 490] on span at bounding box center [338, 490] width 8 height 12
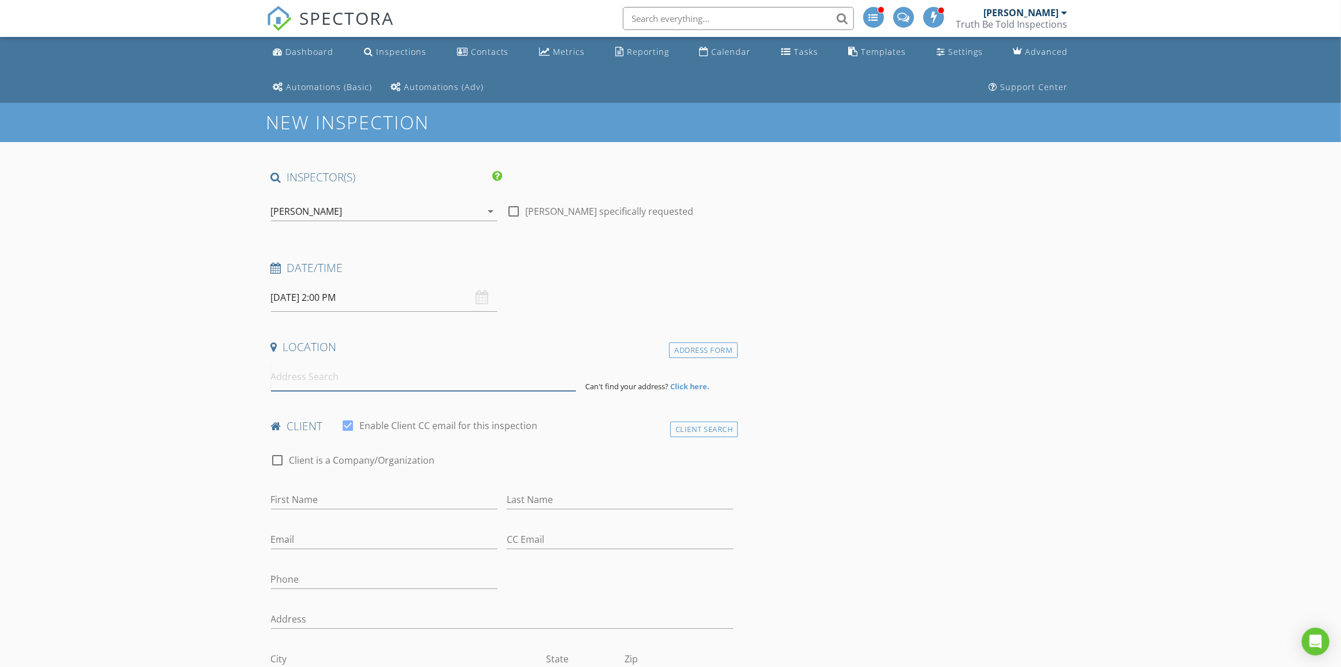
click at [318, 380] on input at bounding box center [423, 377] width 305 height 28
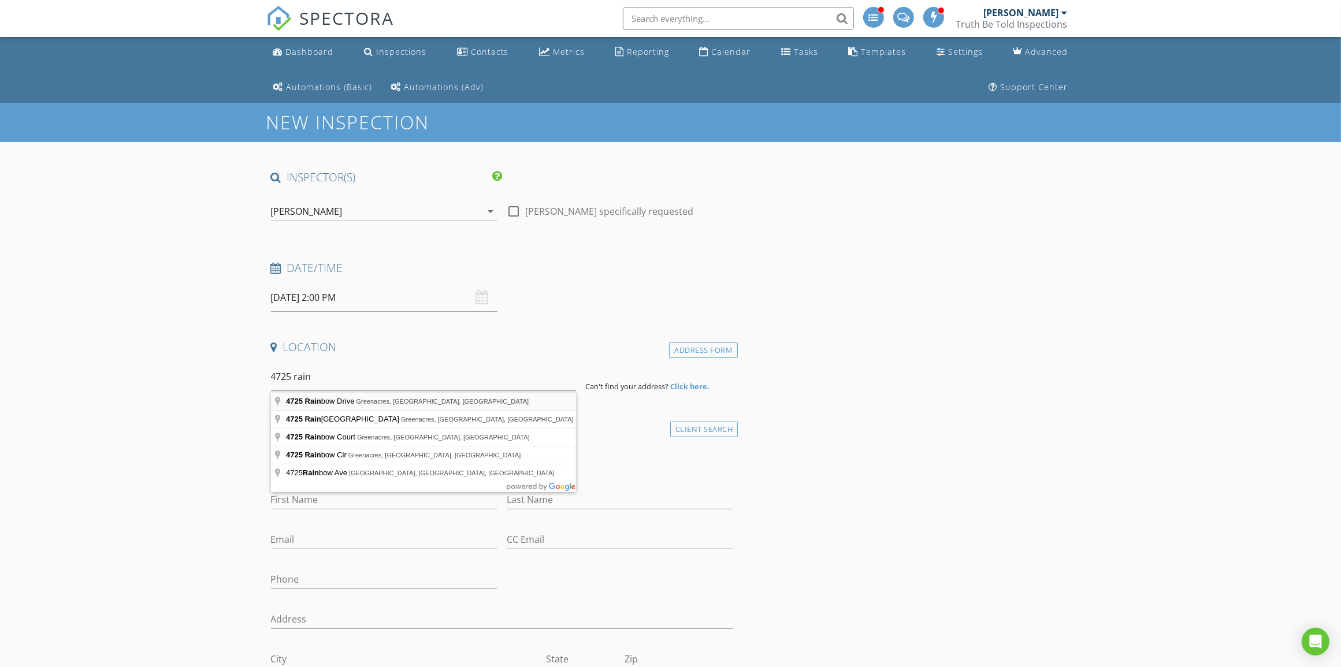
type input "4725 Rainbow Drive, Greenacres, FL, USA"
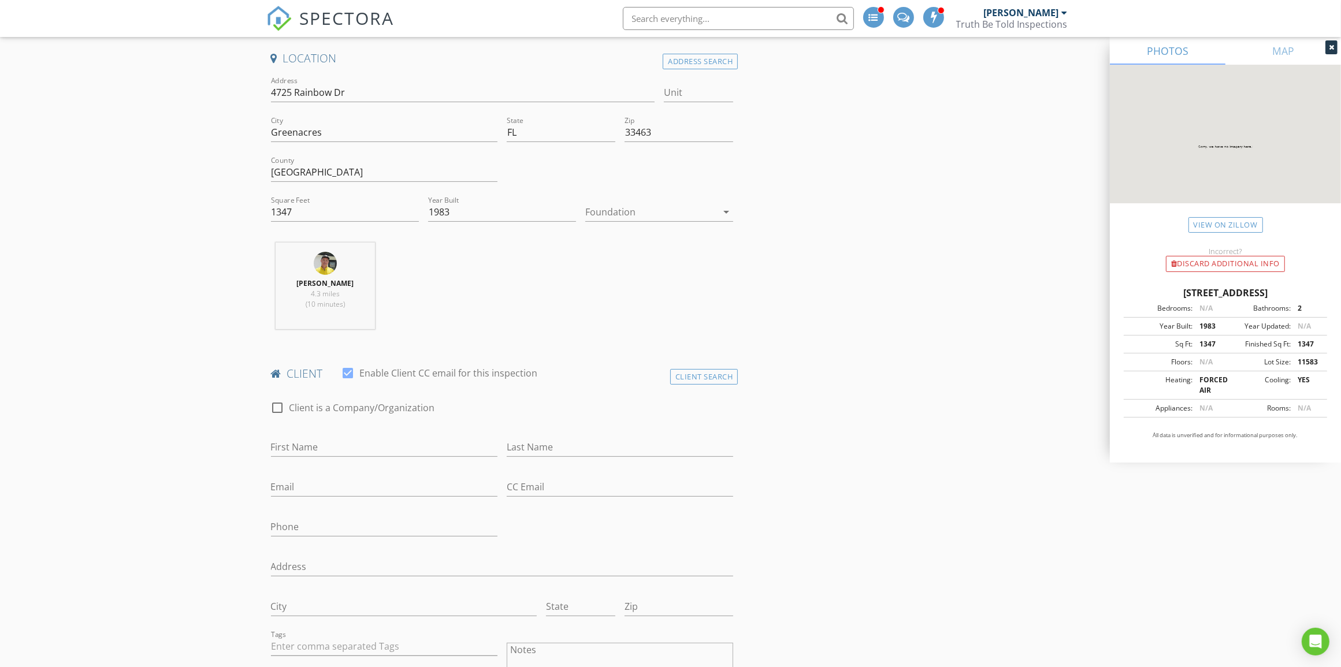
scroll to position [361, 0]
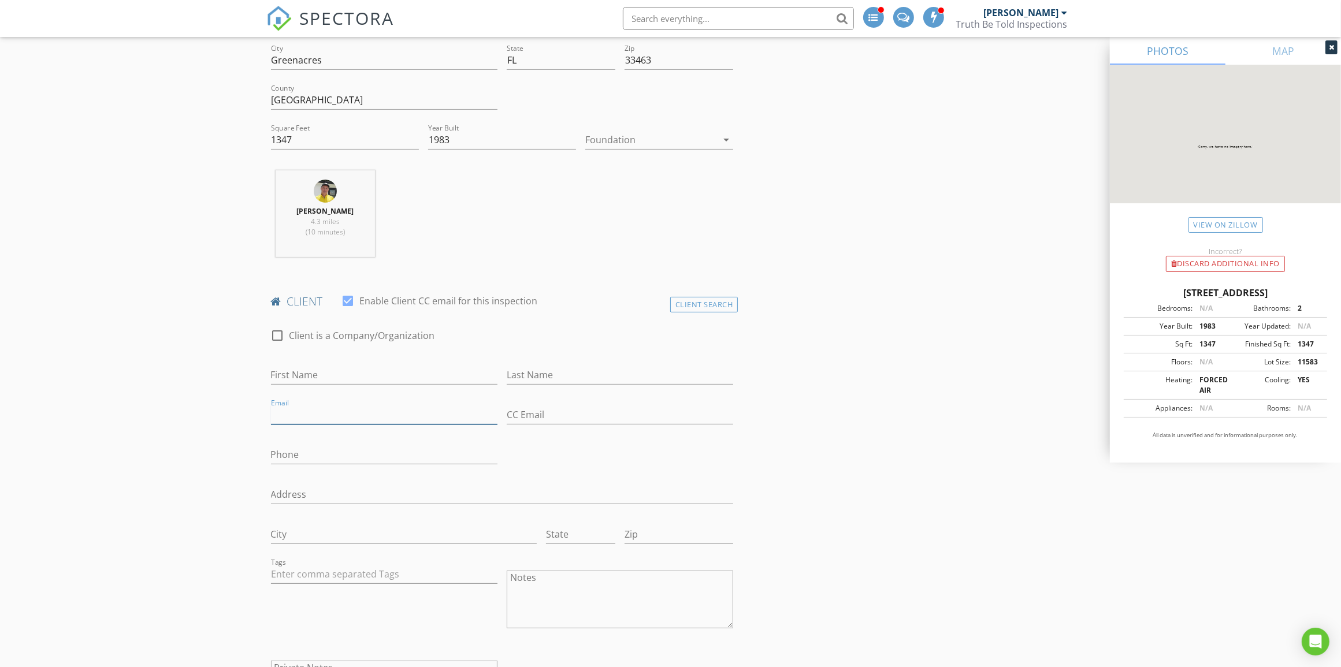
paste input "ajneylon@comcast.net"
type input "ajneylon@comcast.net"
click at [322, 379] on input "First Name" at bounding box center [384, 375] width 227 height 19
type input "Allen"
type input "Neylon"
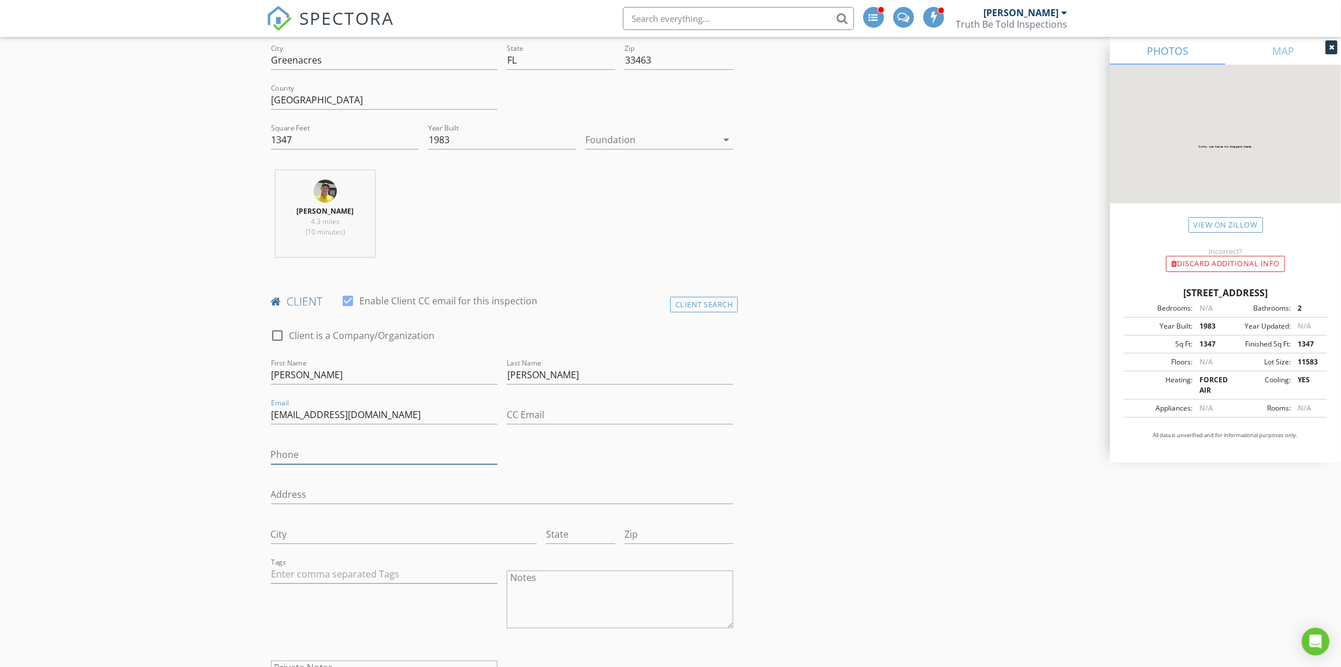
click at [320, 455] on input "Phone" at bounding box center [384, 455] width 227 height 19
paste input "732-600-9892"
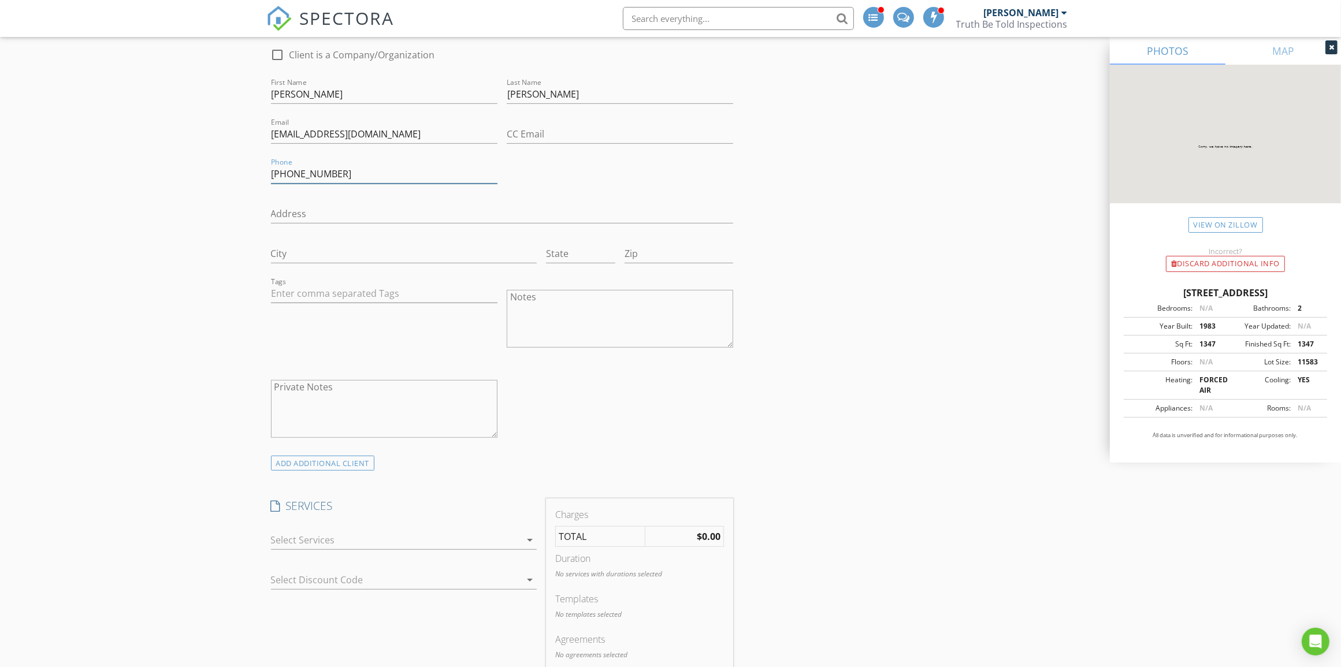
scroll to position [650, 0]
type input "732-600-9892"
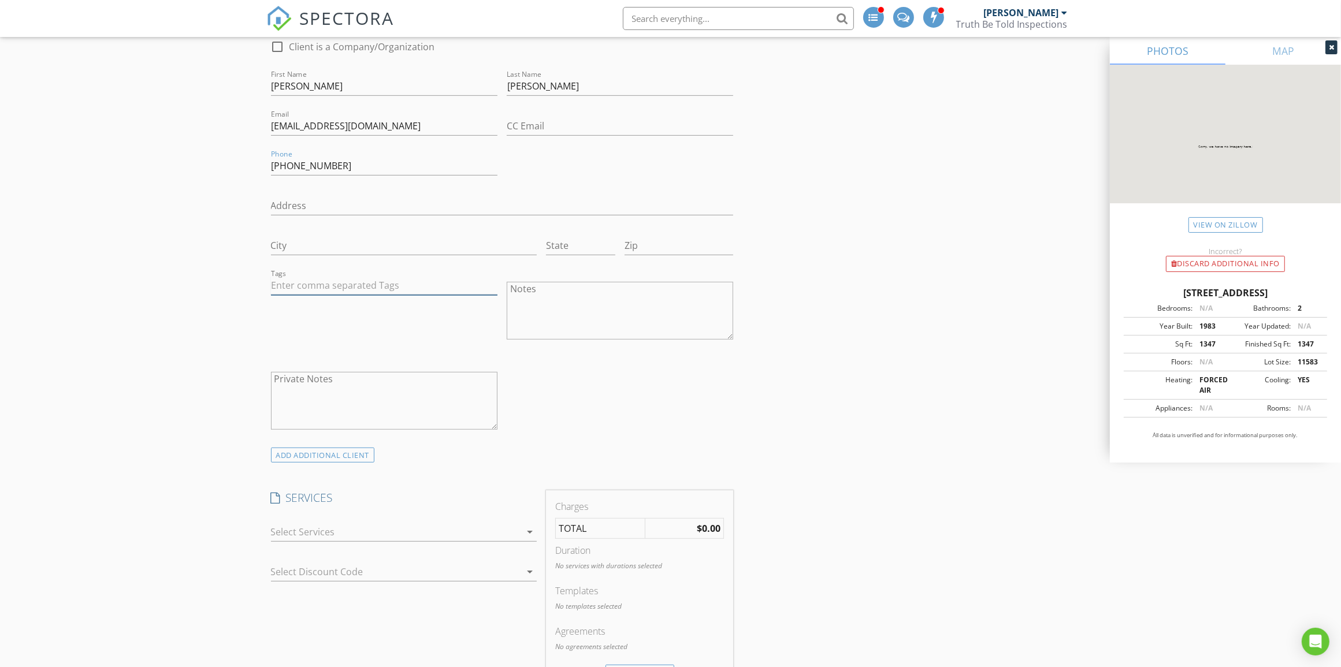
click at [385, 295] on input "text" at bounding box center [384, 285] width 227 height 19
type input "&nbsp;"
type input "ms"
click at [274, 310] on div "msfh" at bounding box center [384, 311] width 225 height 28
type input "wi"
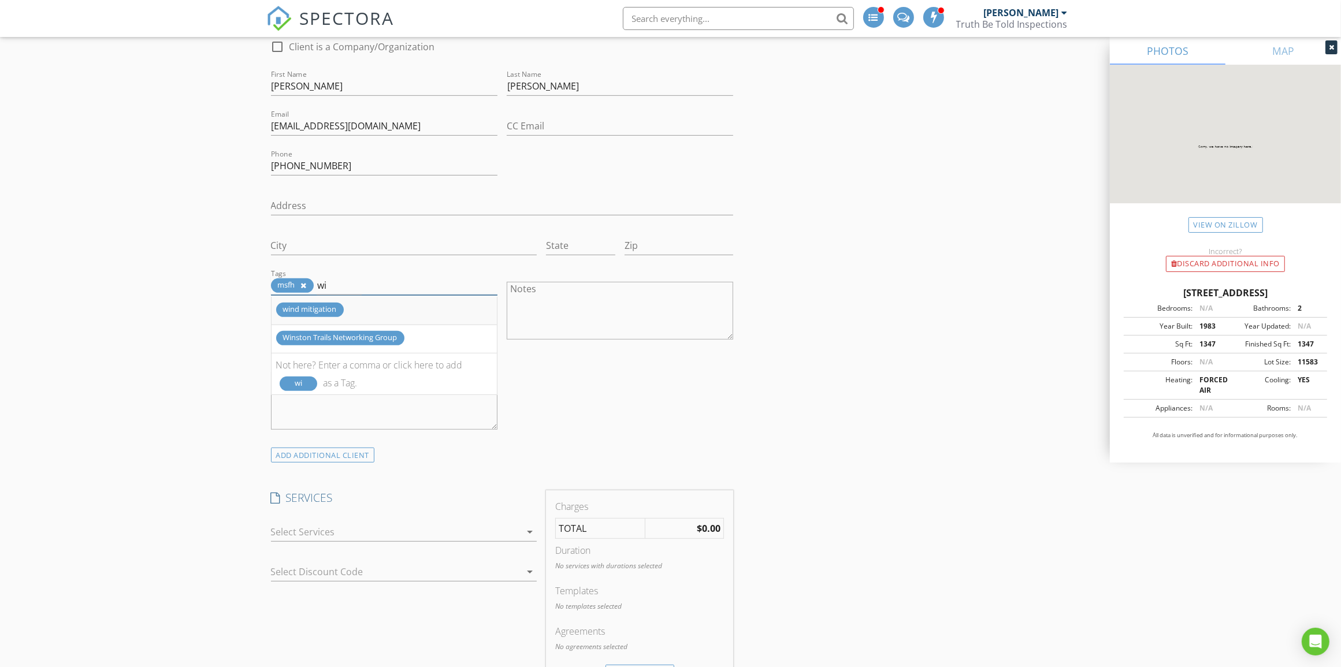
click at [316, 300] on div "wind mitigation" at bounding box center [384, 311] width 225 height 28
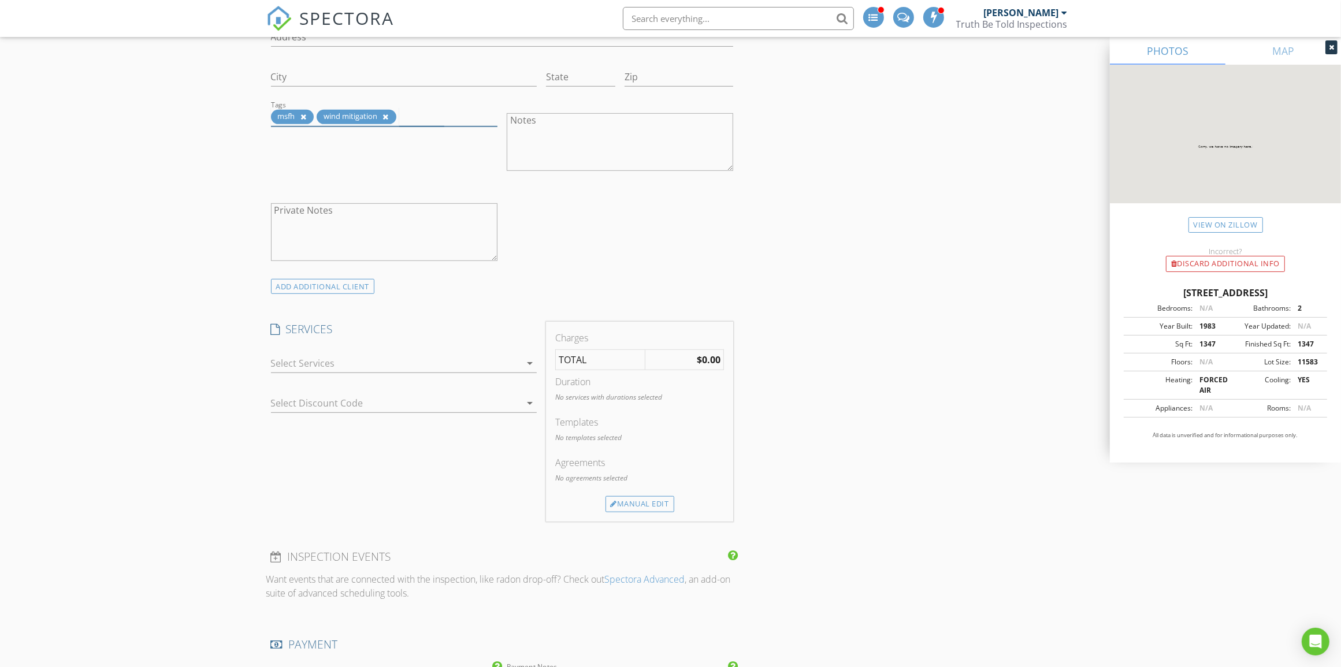
scroll to position [867, 0]
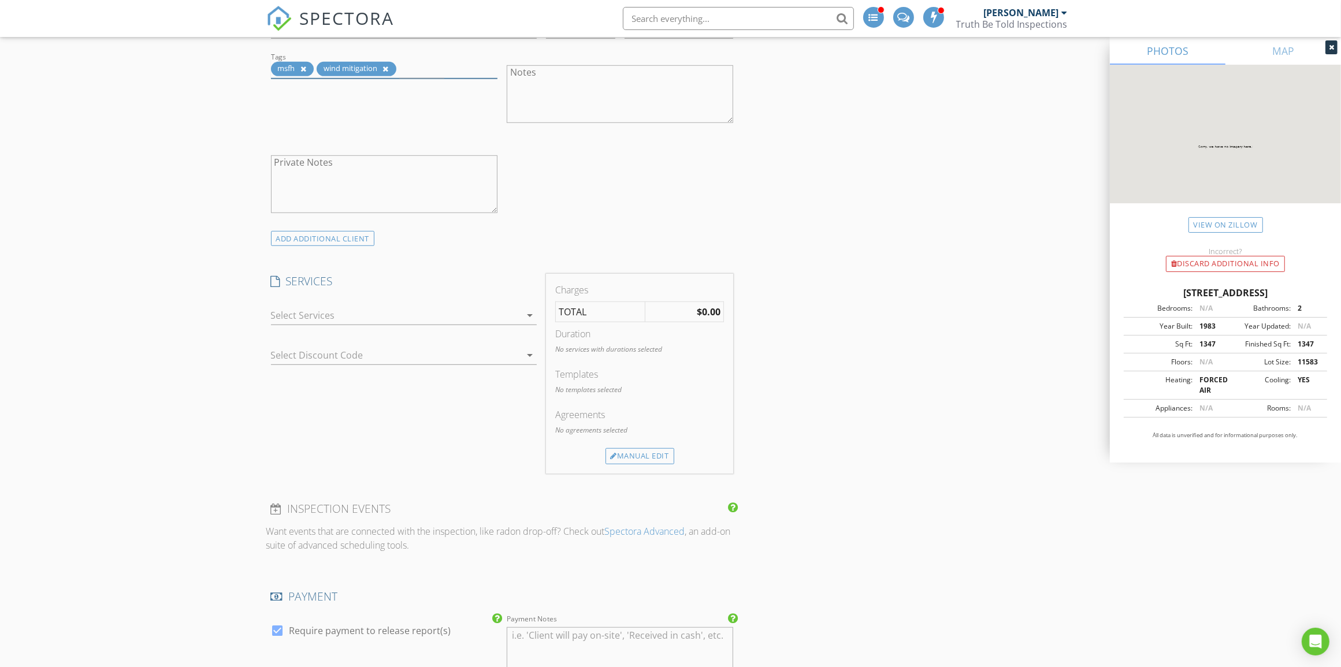
click at [364, 325] on div at bounding box center [396, 315] width 250 height 18
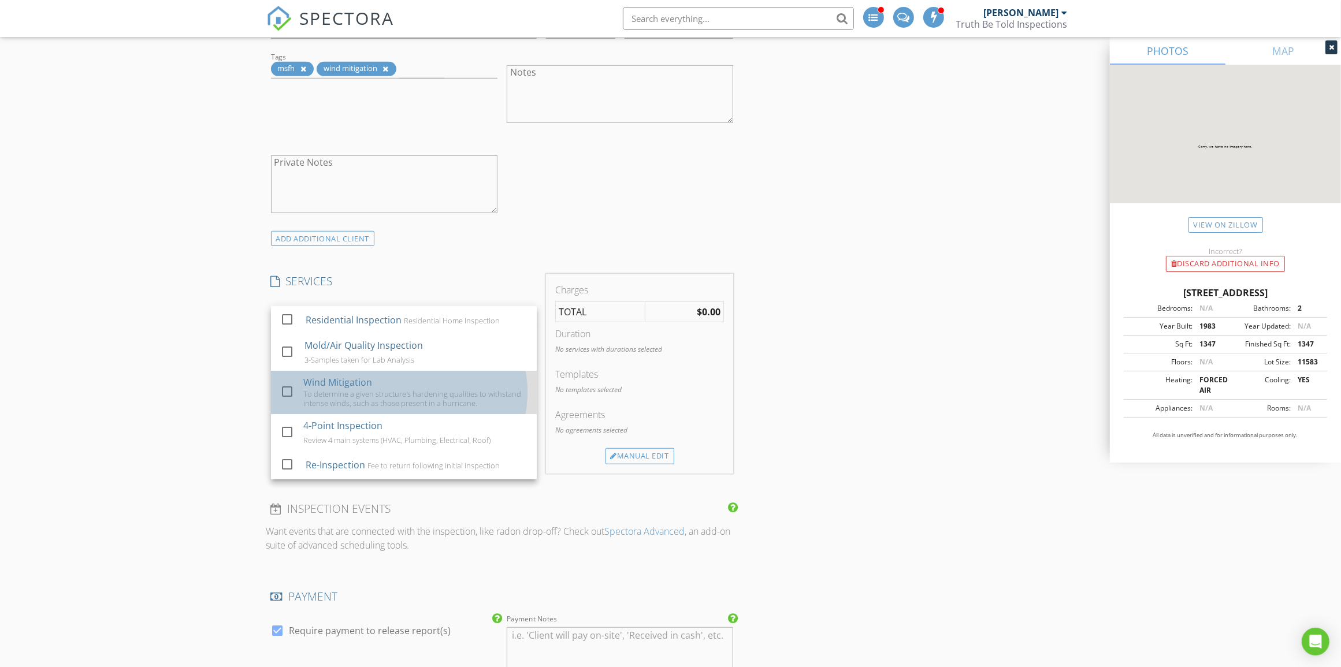
click at [383, 402] on div "To determine a given structure's hardening qualities to withstand intense winds…" at bounding box center [415, 398] width 224 height 18
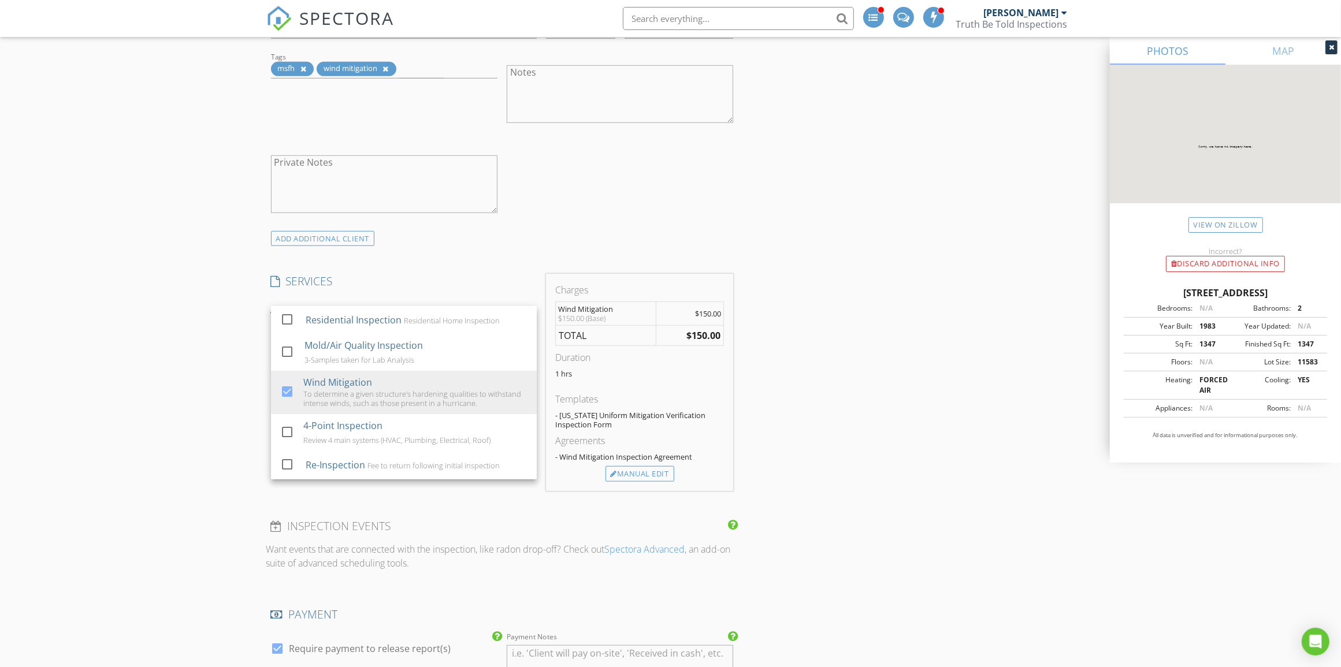
click at [971, 385] on div "INSPECTOR(S) check_box Mark Paskach PRIMARY Mark Paskach arrow_drop_down check_…" at bounding box center [670, 608] width 809 height 2610
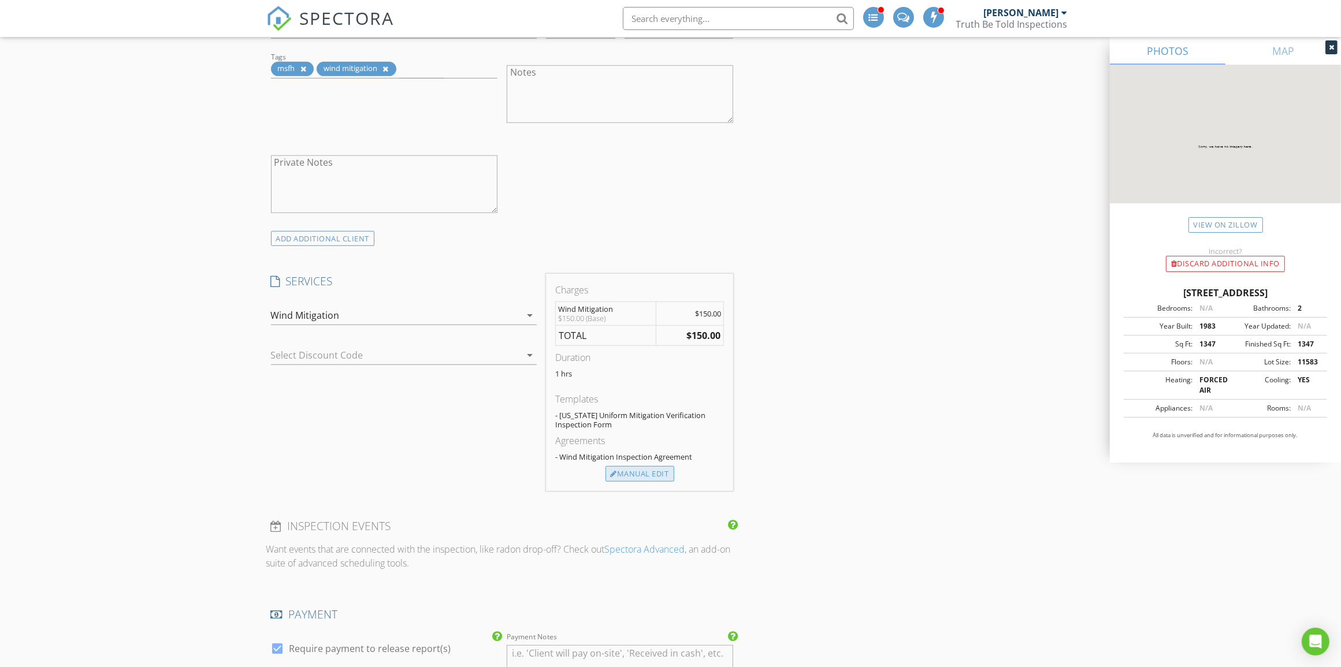
click at [654, 472] on div "Manual Edit" at bounding box center [640, 474] width 69 height 16
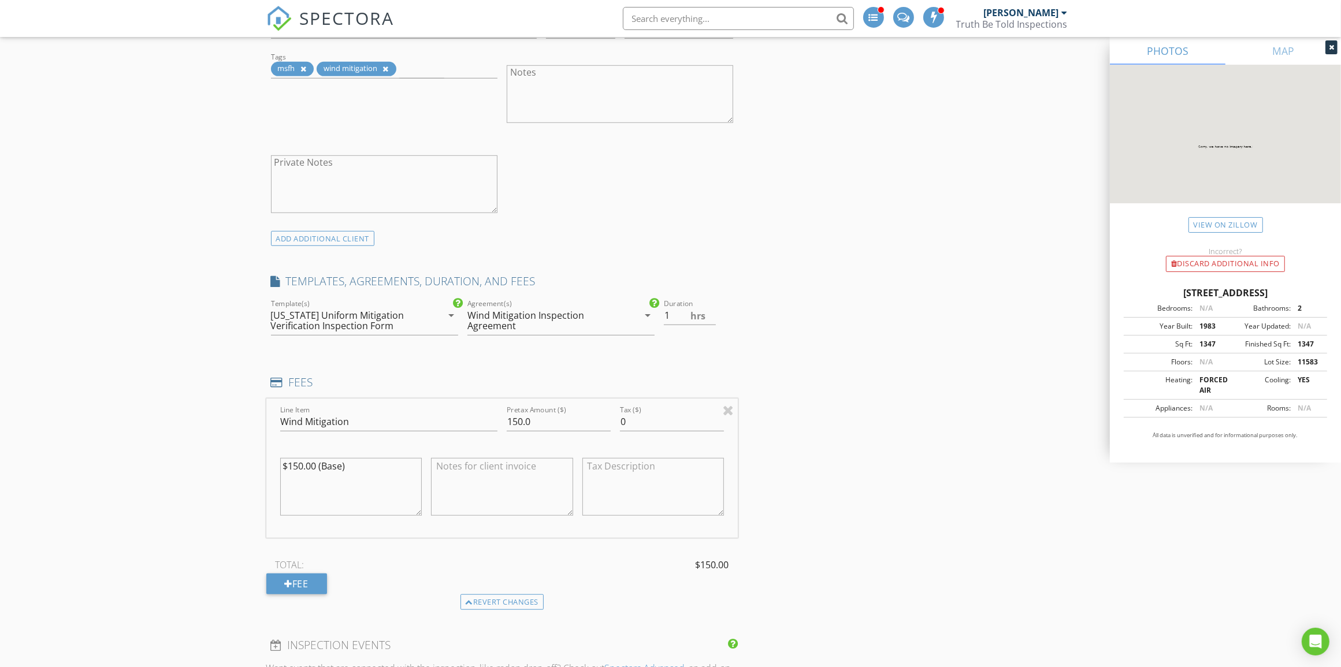
click at [559, 320] on div "Wind Mitigation Inspection Agreement" at bounding box center [544, 320] width 154 height 21
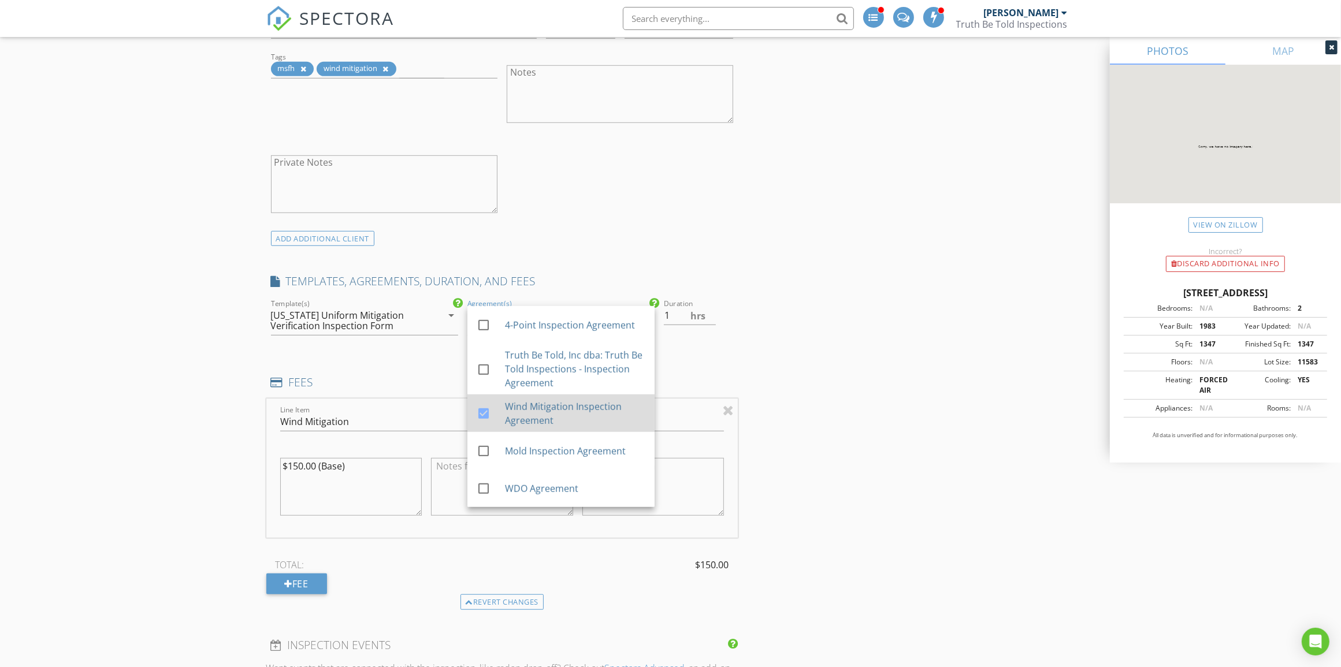
click at [481, 413] on div at bounding box center [484, 414] width 20 height 20
click at [867, 417] on div "INSPECTOR(S) check_box Mark Paskach PRIMARY Mark Paskach arrow_drop_down check_…" at bounding box center [670, 667] width 809 height 2729
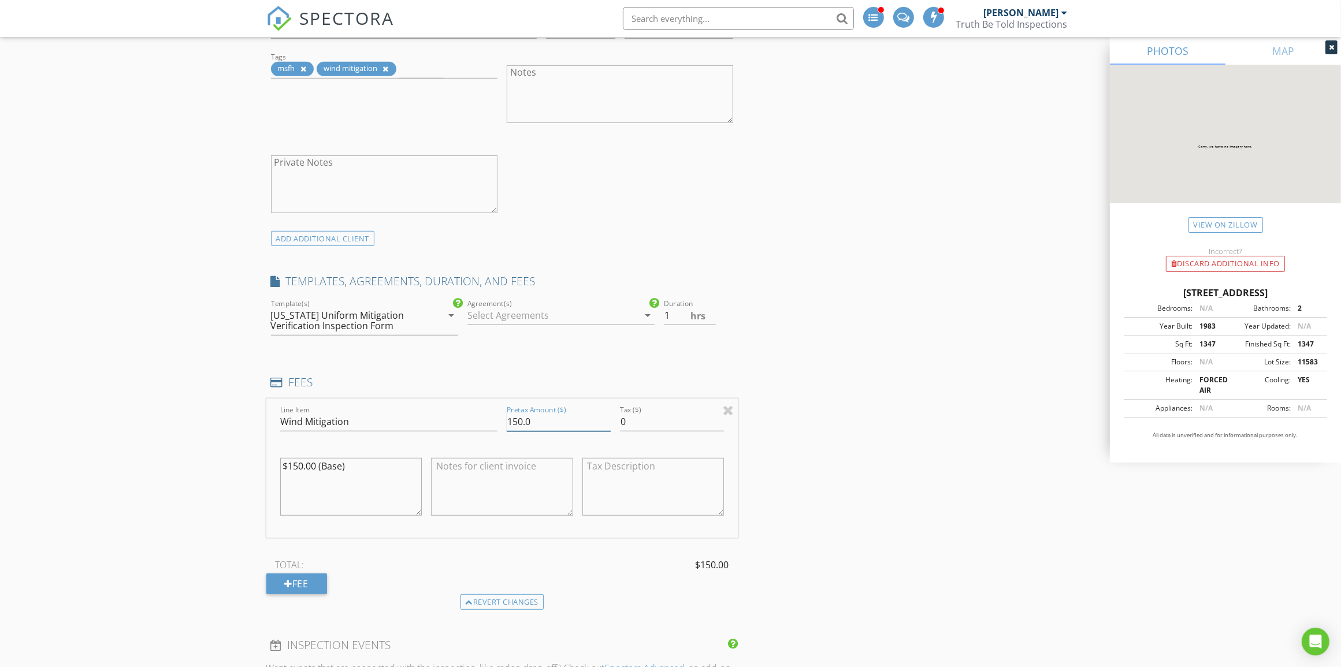
drag, startPoint x: 561, startPoint y: 420, endPoint x: 487, endPoint y: 429, distance: 74.5
click at [485, 422] on div "Line Item Wind Mitigation Pretax Amount ($) 150.0 Tax ($) 0 $150.00 (Base)" at bounding box center [502, 468] width 472 height 139
type input "105"
click at [831, 385] on div "INSPECTOR(S) check_box Mark Paskach PRIMARY Mark Paskach arrow_drop_down check_…" at bounding box center [670, 667] width 809 height 2729
click at [500, 492] on textarea at bounding box center [502, 487] width 142 height 58
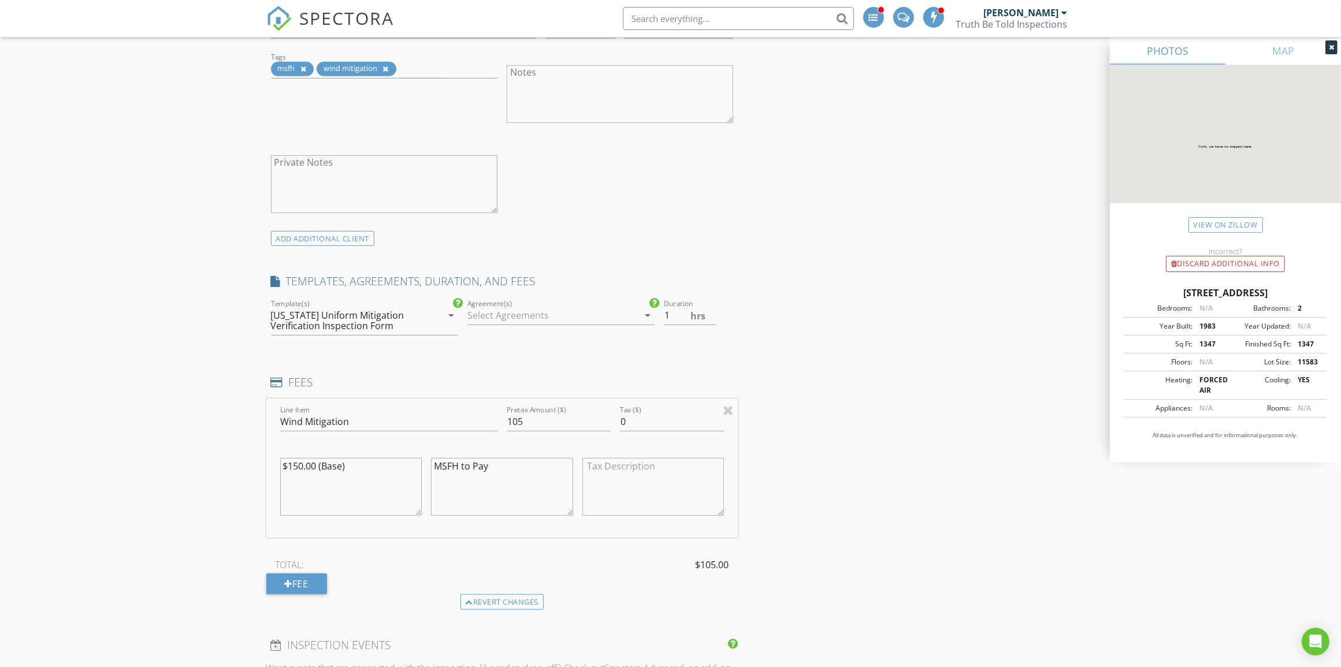
type textarea "MSFH to Pay"
click at [899, 422] on div "INSPECTOR(S) check_box Mark Paskach PRIMARY Mark Paskach arrow_drop_down check_…" at bounding box center [670, 667] width 809 height 2729
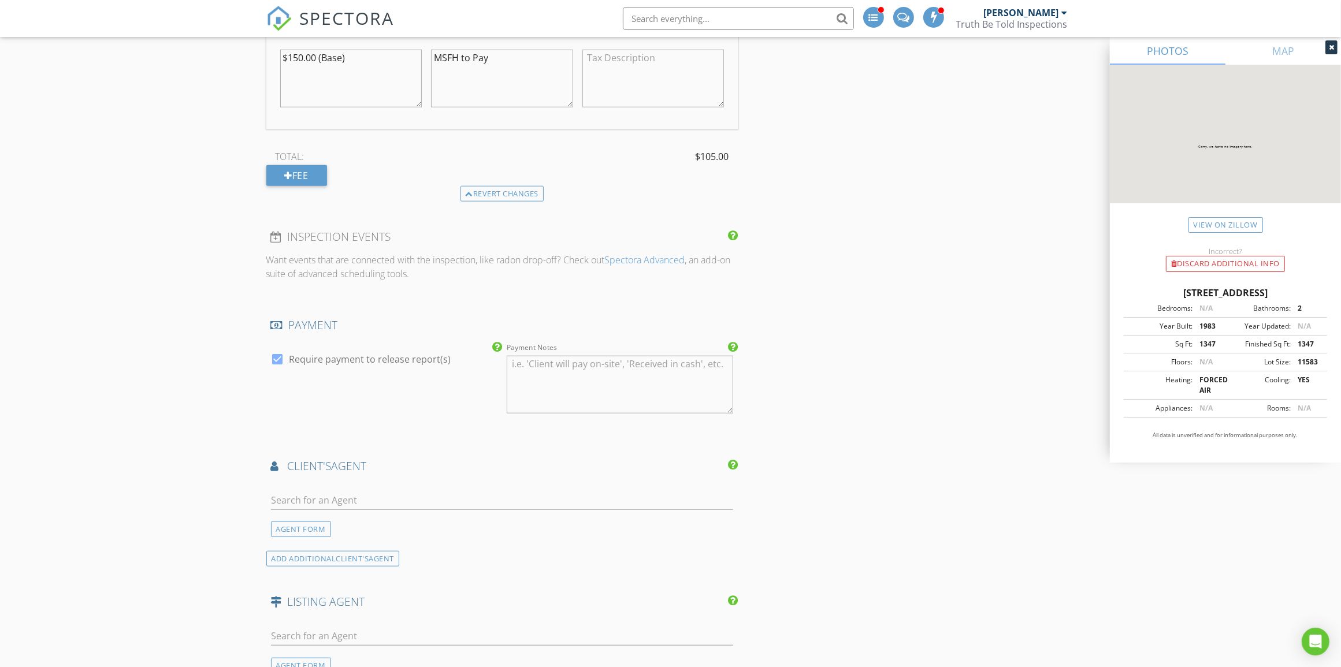
scroll to position [1300, 0]
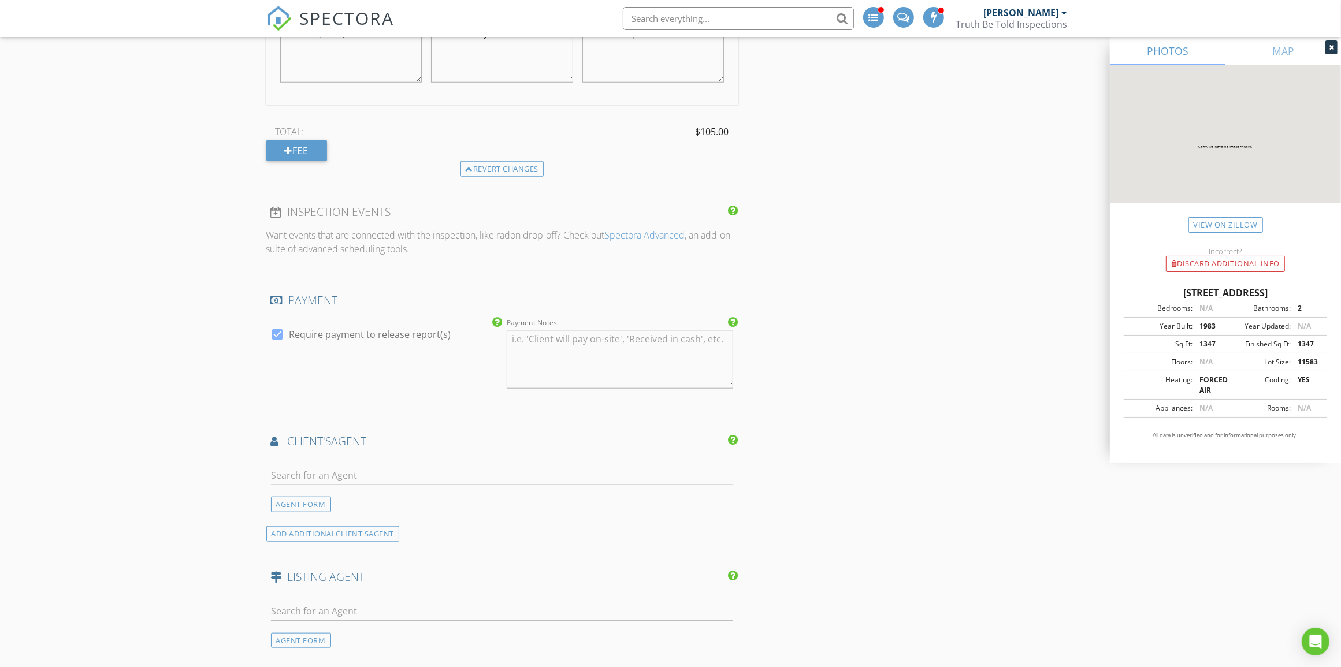
click at [279, 338] on div at bounding box center [278, 335] width 20 height 20
checkbox input "false"
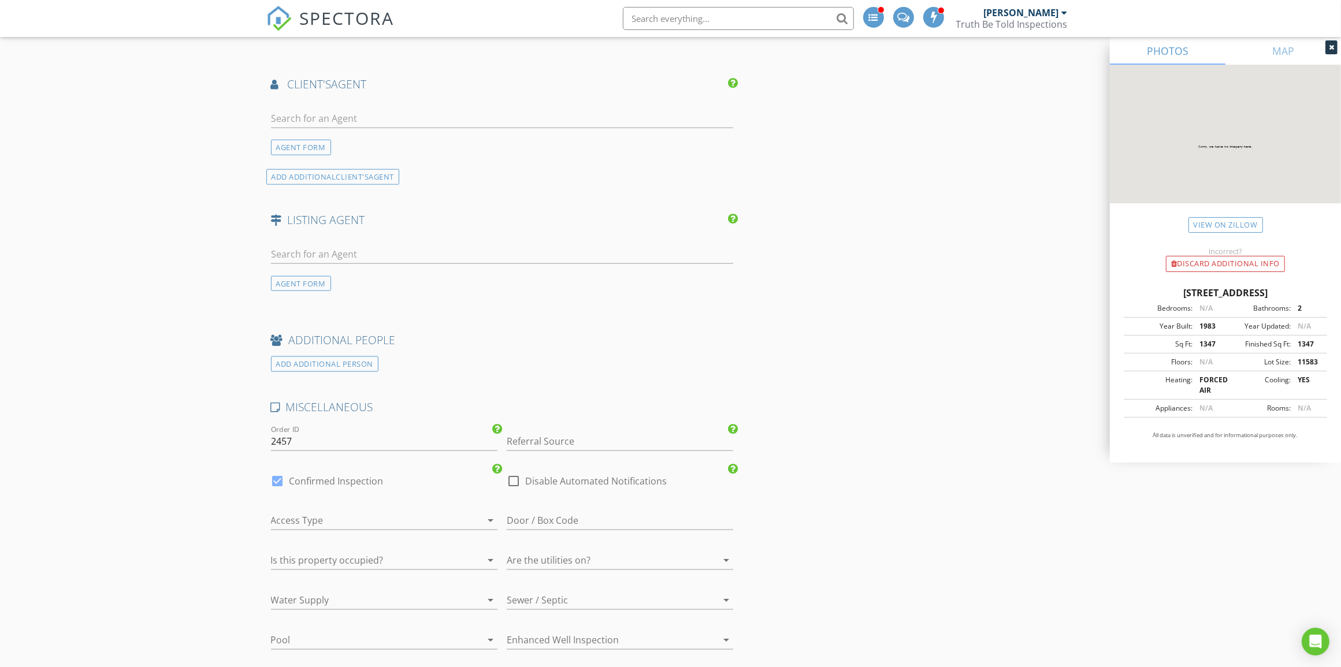
scroll to position [1734, 0]
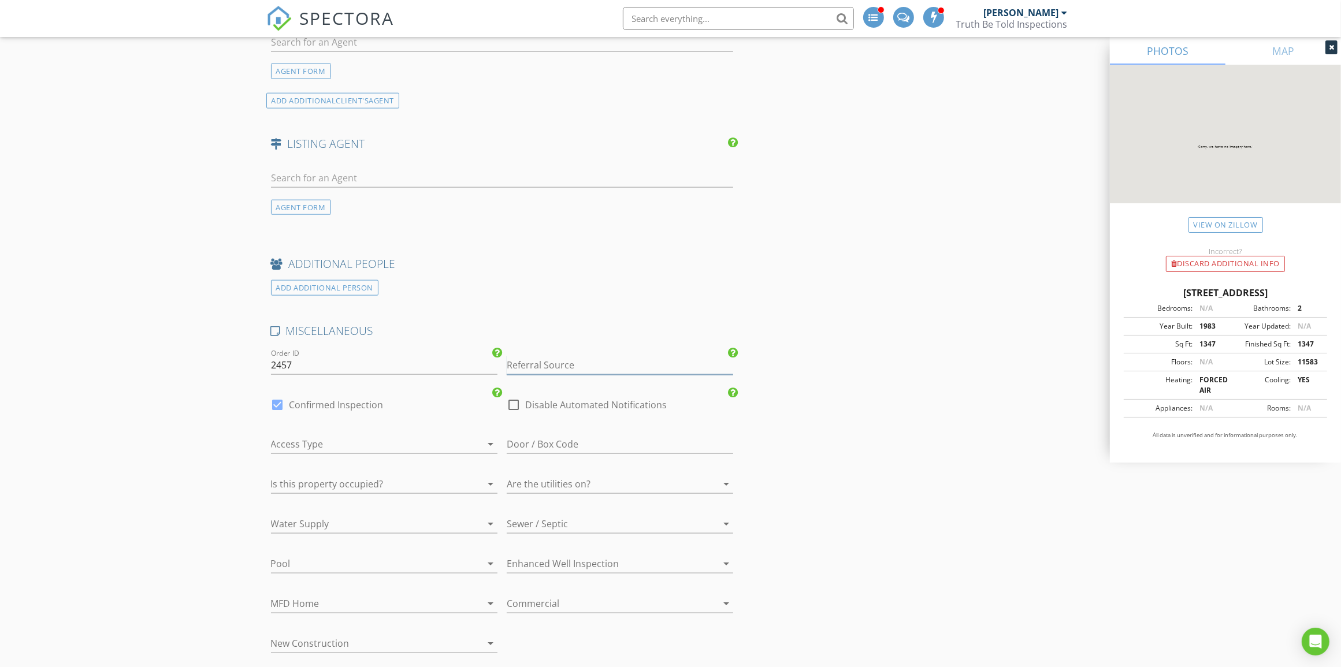
click at [585, 374] on input "Referral Source" at bounding box center [620, 365] width 227 height 19
click at [566, 481] on div "Other" at bounding box center [619, 480] width 225 height 23
type input "Other"
click at [513, 410] on div at bounding box center [514, 405] width 20 height 20
checkbox input "true"
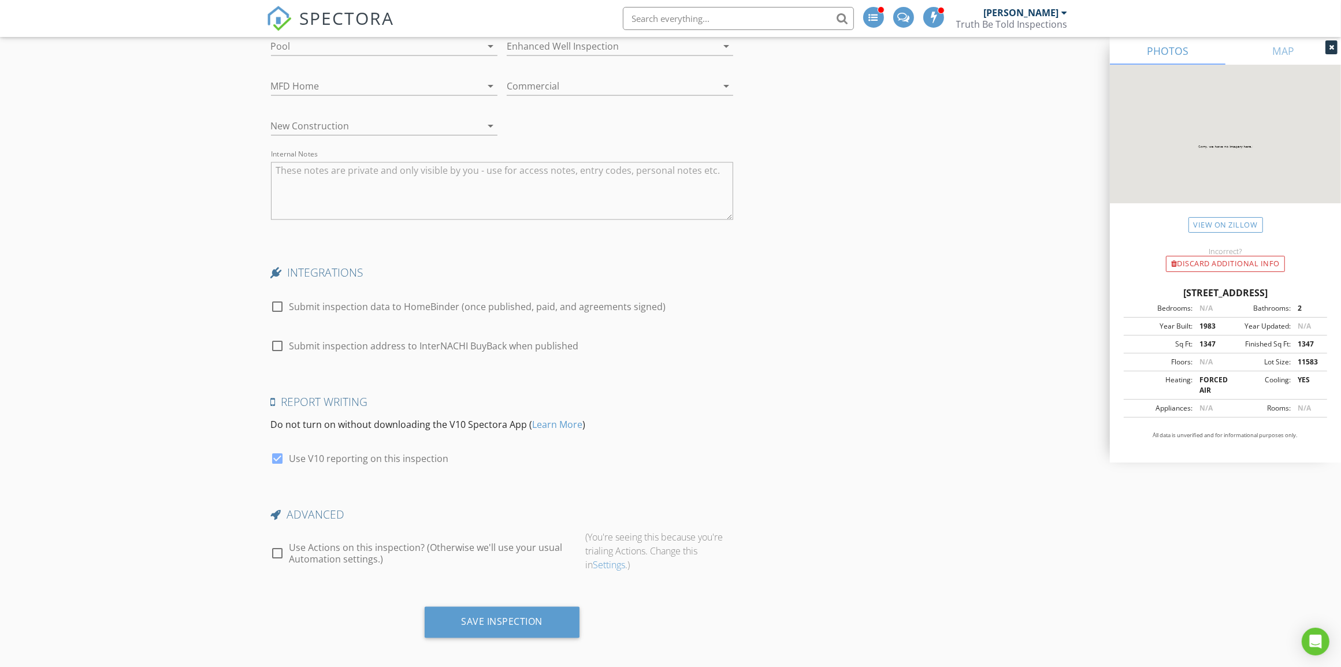
scroll to position [2262, 0]
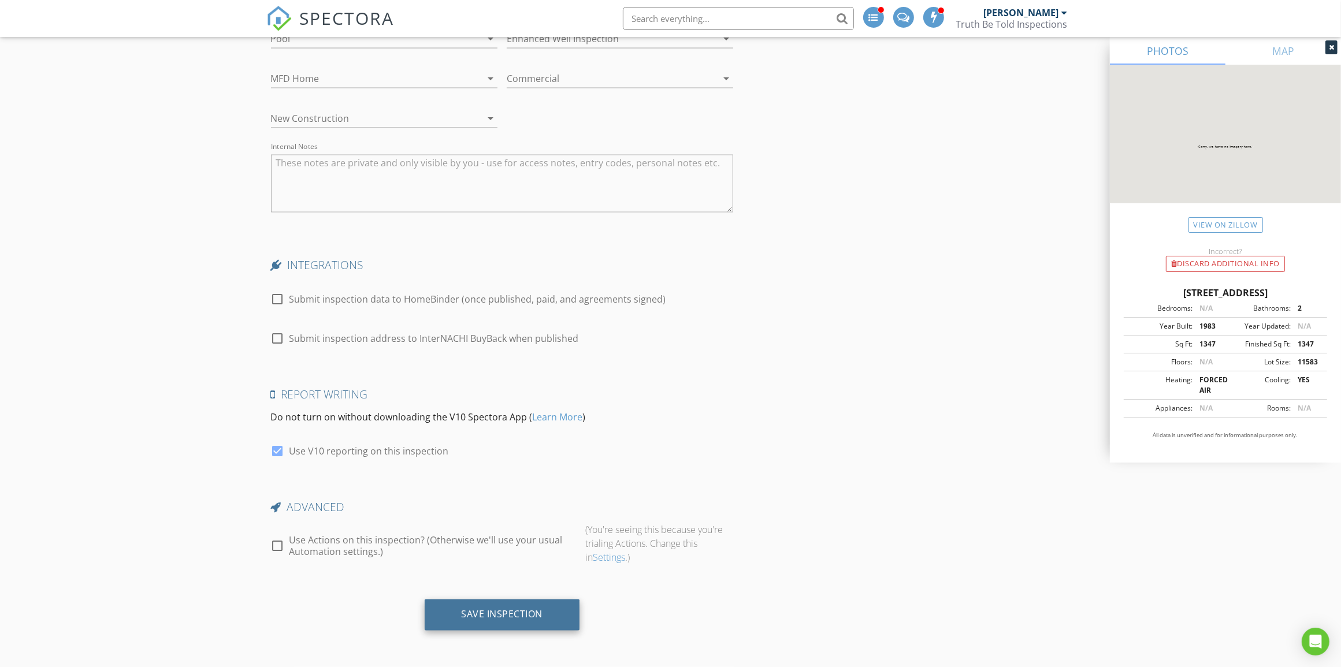
click at [539, 617] on div "Save Inspection" at bounding box center [502, 615] width 81 height 12
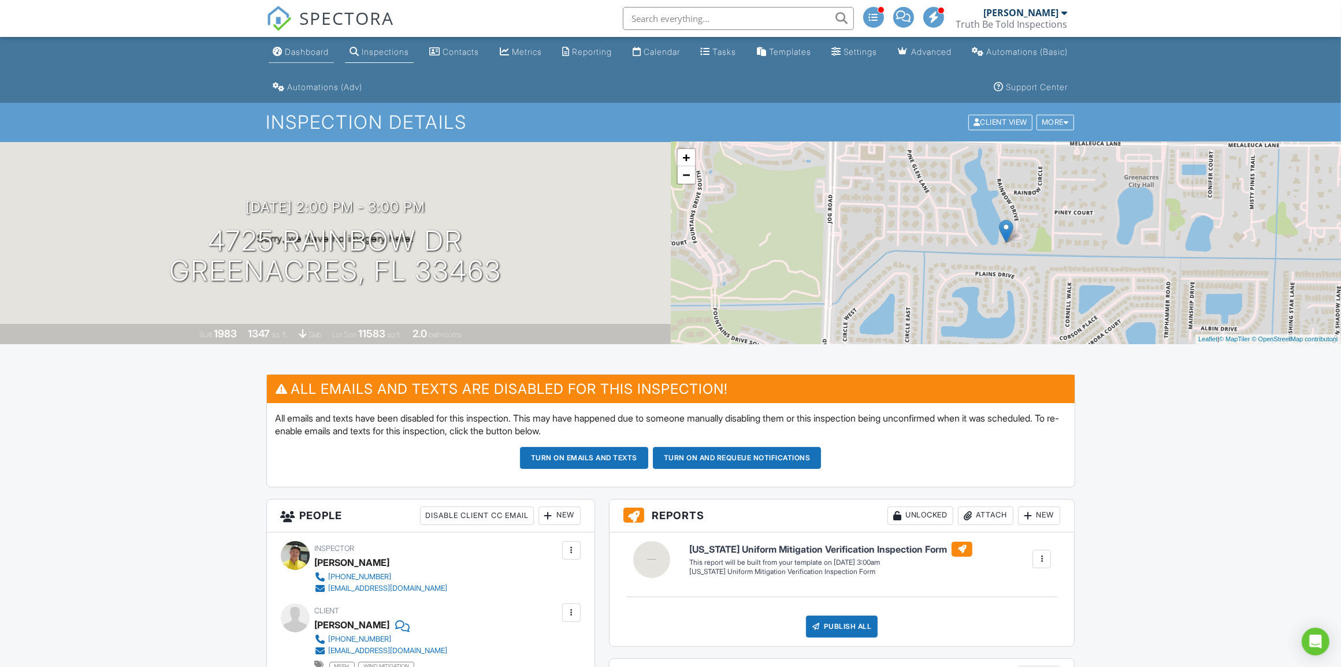
click at [300, 55] on div "Dashboard" at bounding box center [307, 52] width 44 height 10
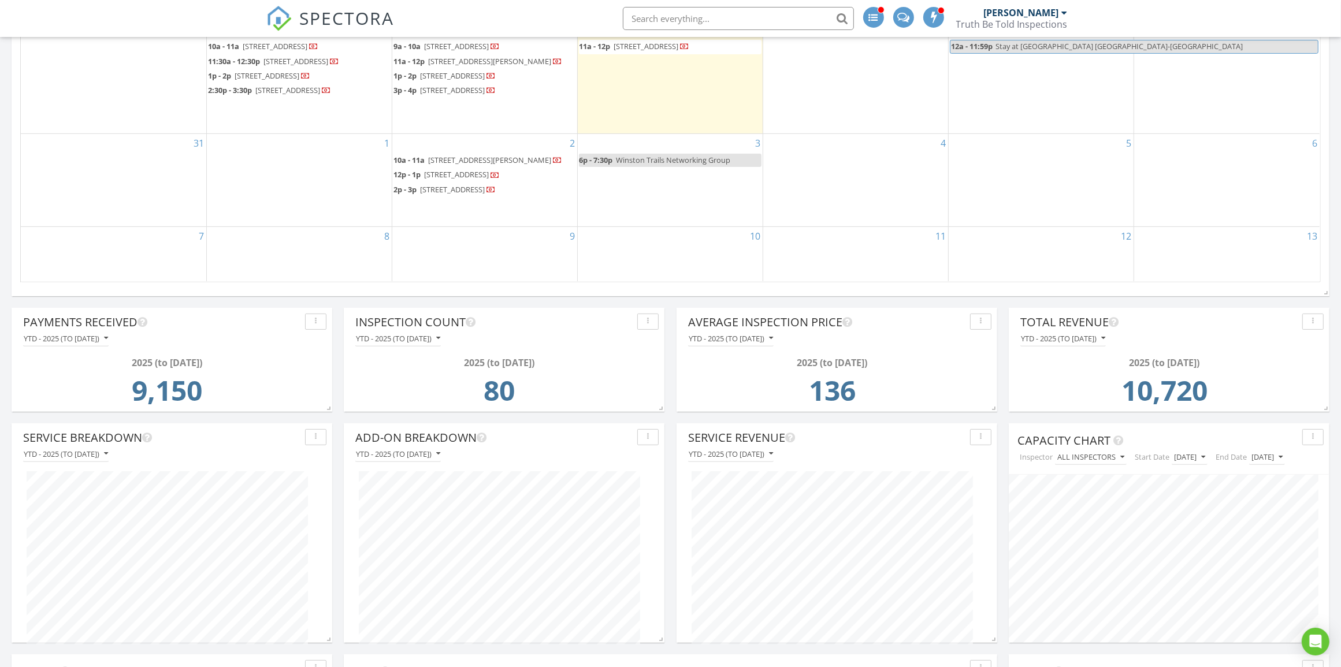
scroll to position [361, 0]
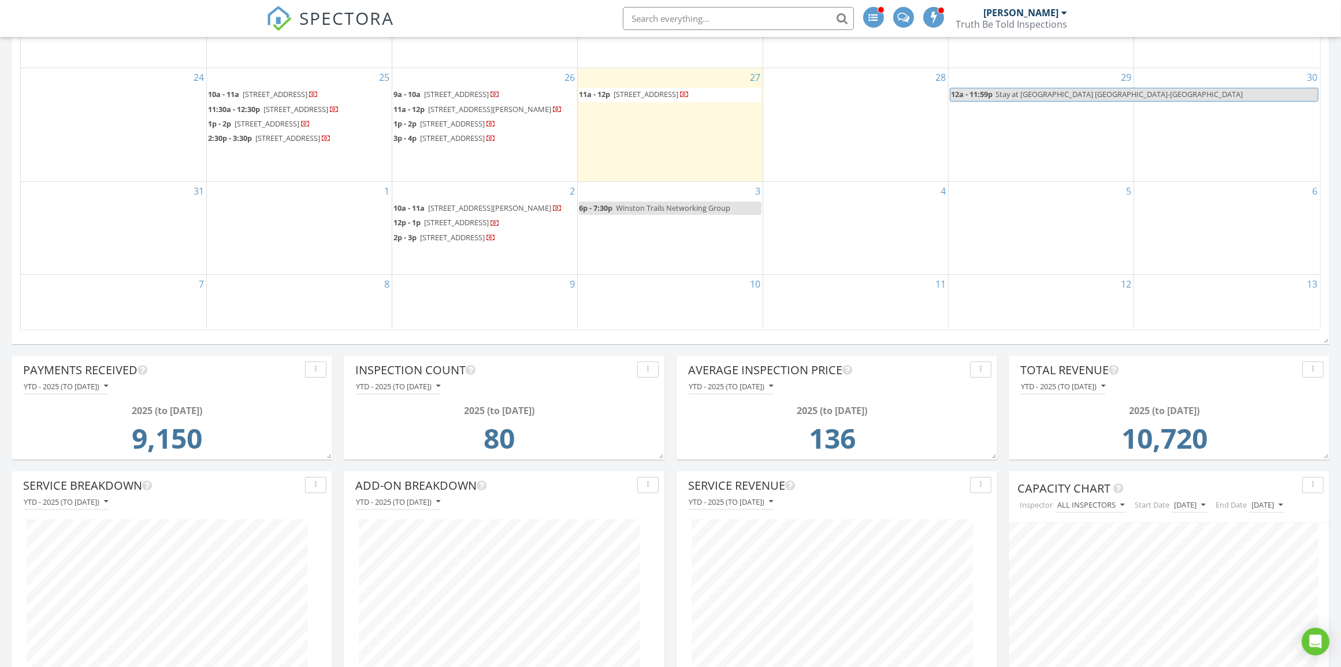
click at [940, 18] on span at bounding box center [935, 17] width 12 height 10
click at [939, 12] on span at bounding box center [938, 17] width 12 height 10
click at [874, 238] on div "4" at bounding box center [855, 228] width 185 height 92
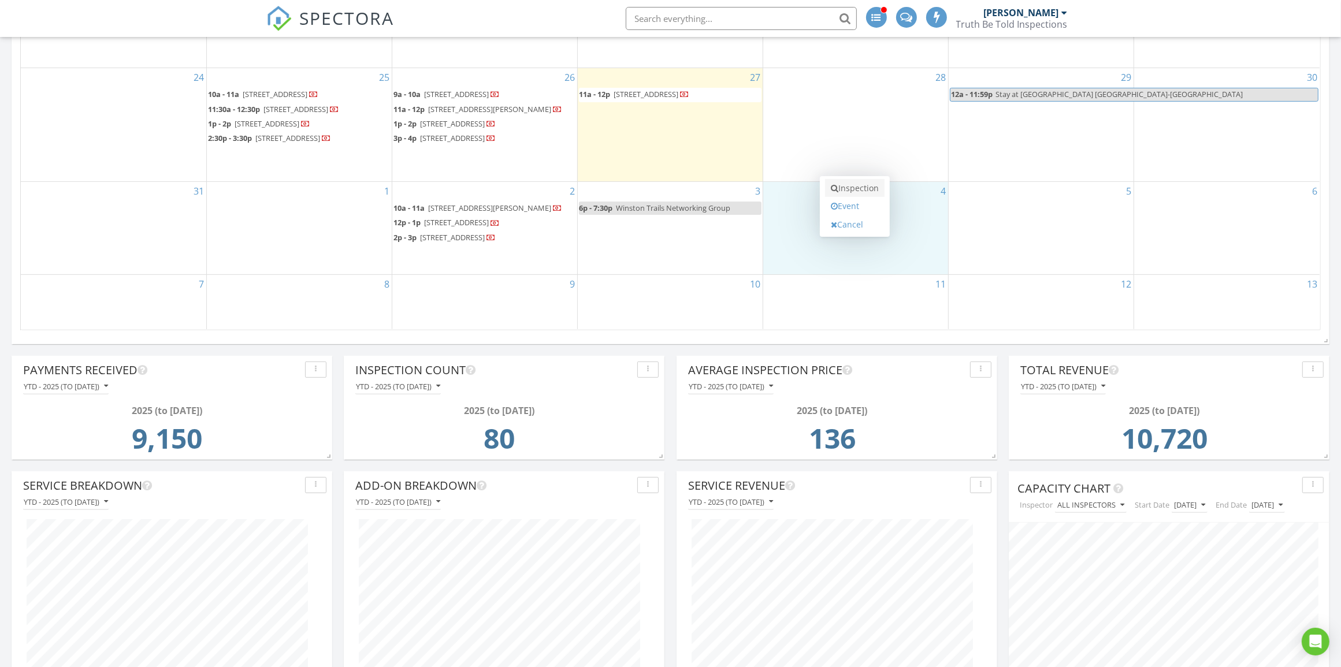
click at [870, 185] on link "Inspection" at bounding box center [855, 188] width 60 height 18
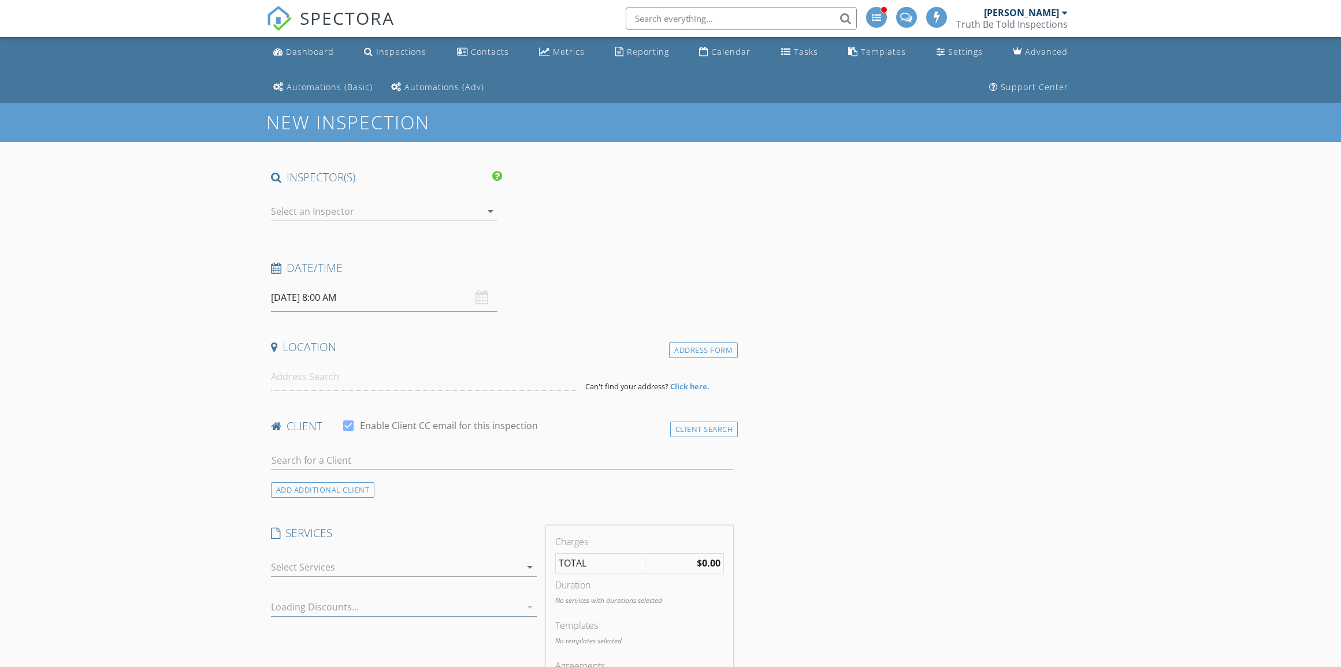
select select "8"
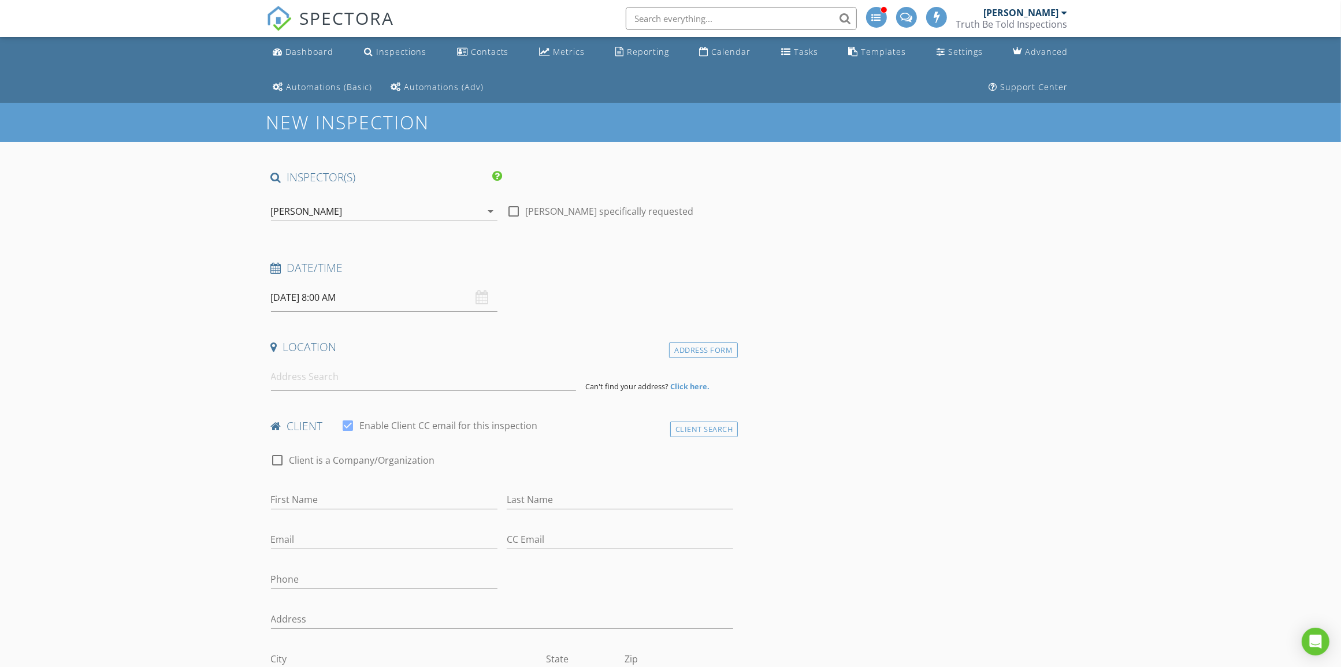
click at [350, 307] on input "[DATE] 8:00 AM" at bounding box center [384, 298] width 227 height 28
type input "[DATE] 9:00 AM"
type input "09"
click at [338, 490] on span at bounding box center [338, 490] width 8 height 12
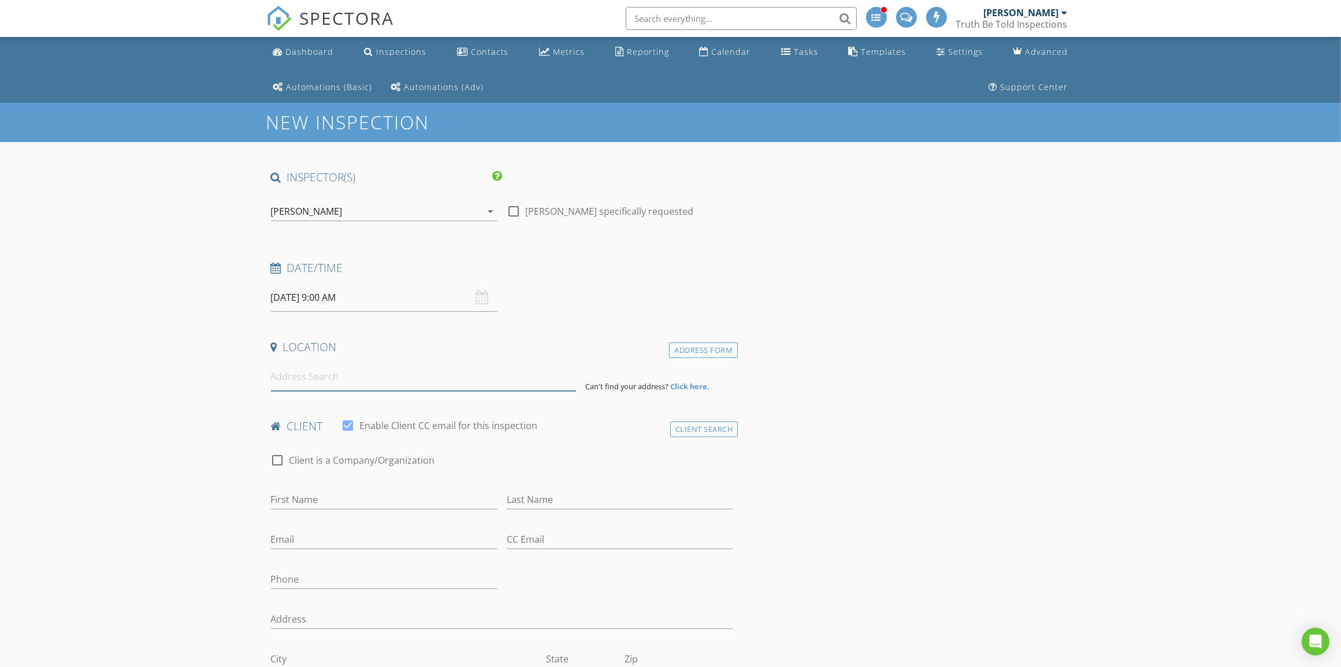
click at [351, 377] on input at bounding box center [423, 377] width 305 height 28
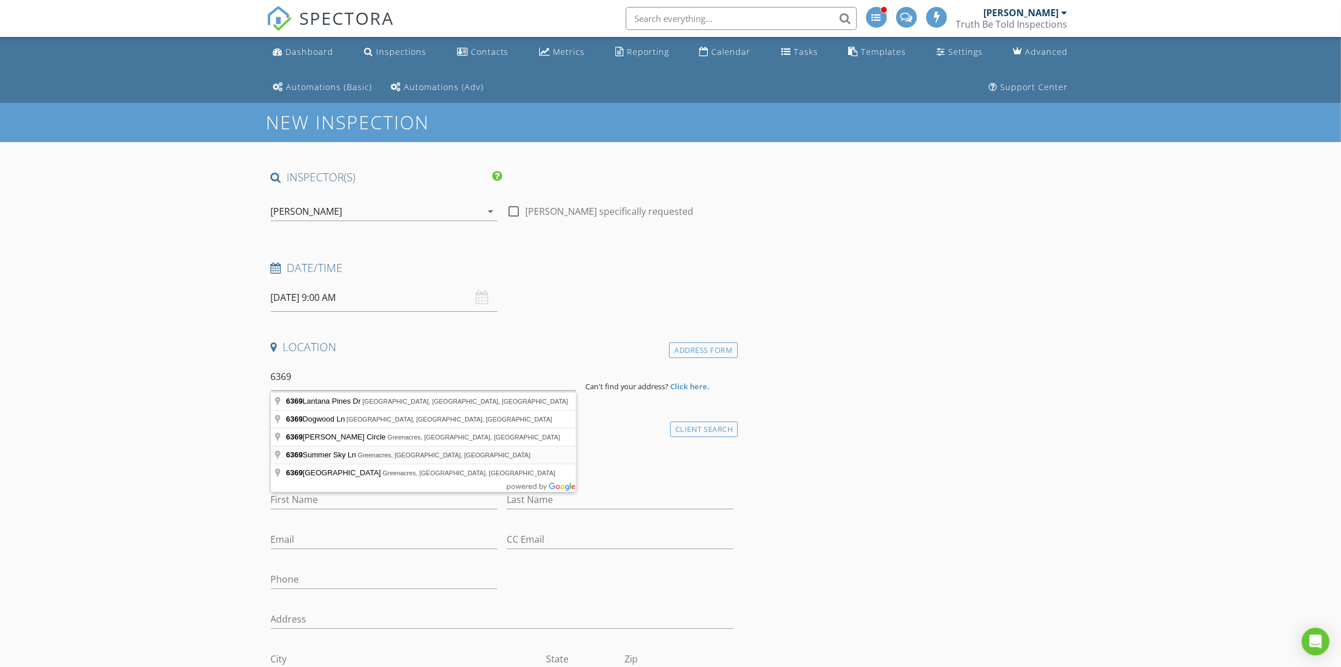
type input "[STREET_ADDRESS]"
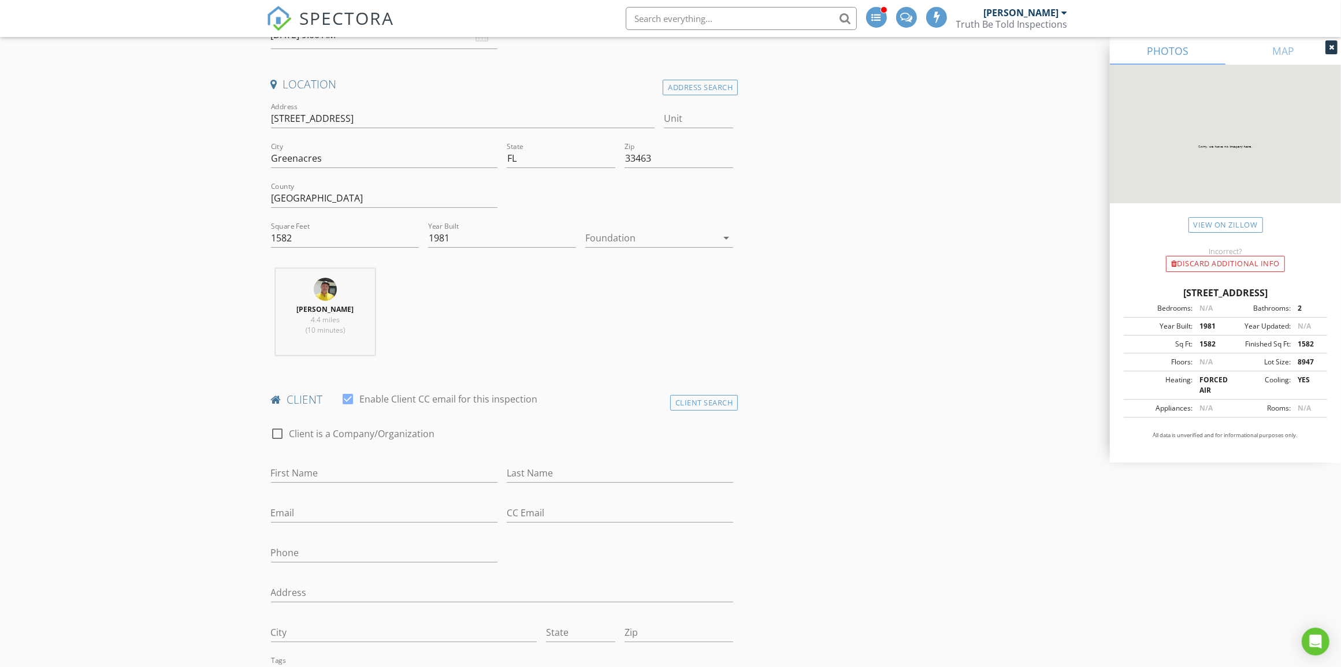
scroll to position [289, 0]
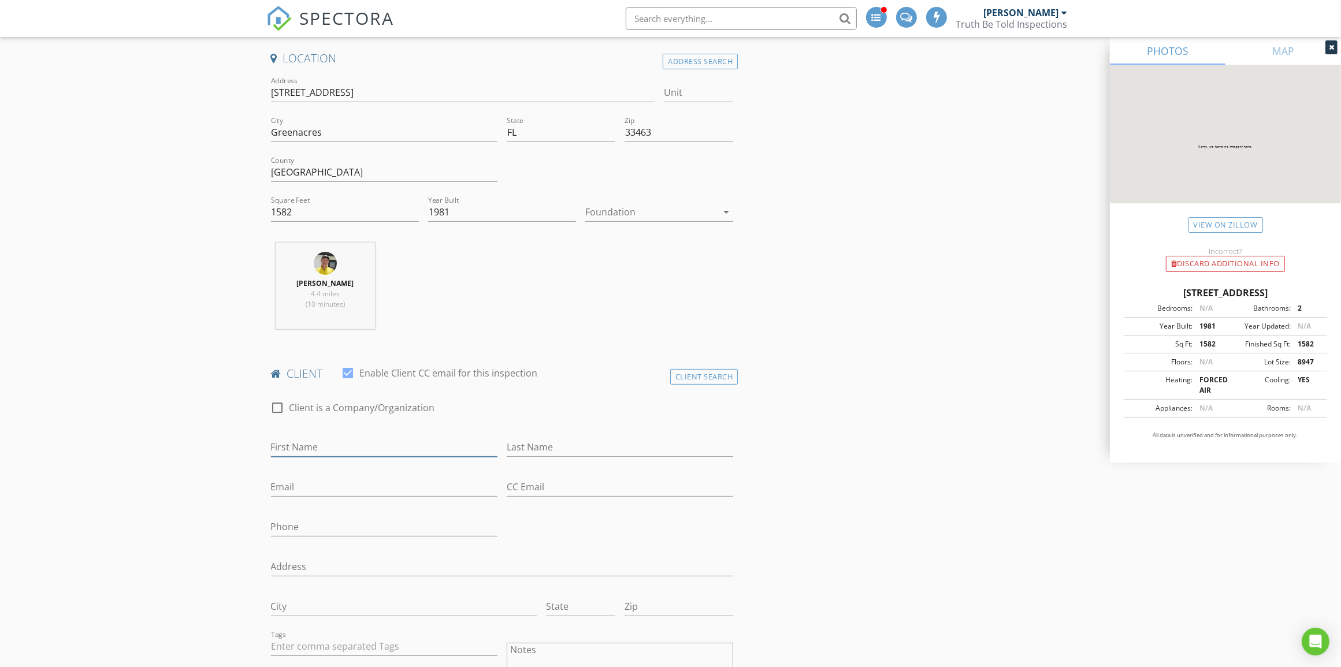
click at [294, 446] on input "First Name" at bounding box center [384, 447] width 227 height 19
type input "Beverly"
type input "Franke"
paste input "beverly.franke@gmail.com"
type input "beverly.franke@gmail.com"
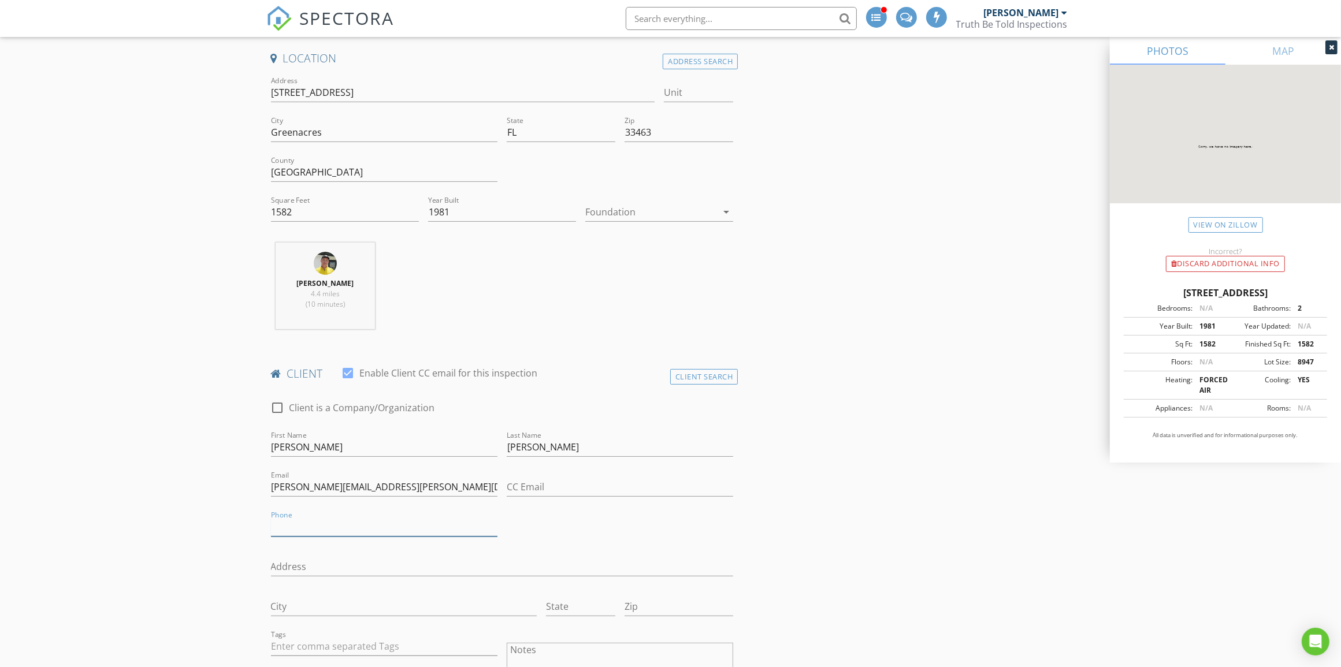
paste input "561-572-1150"
type input "561-572-1150"
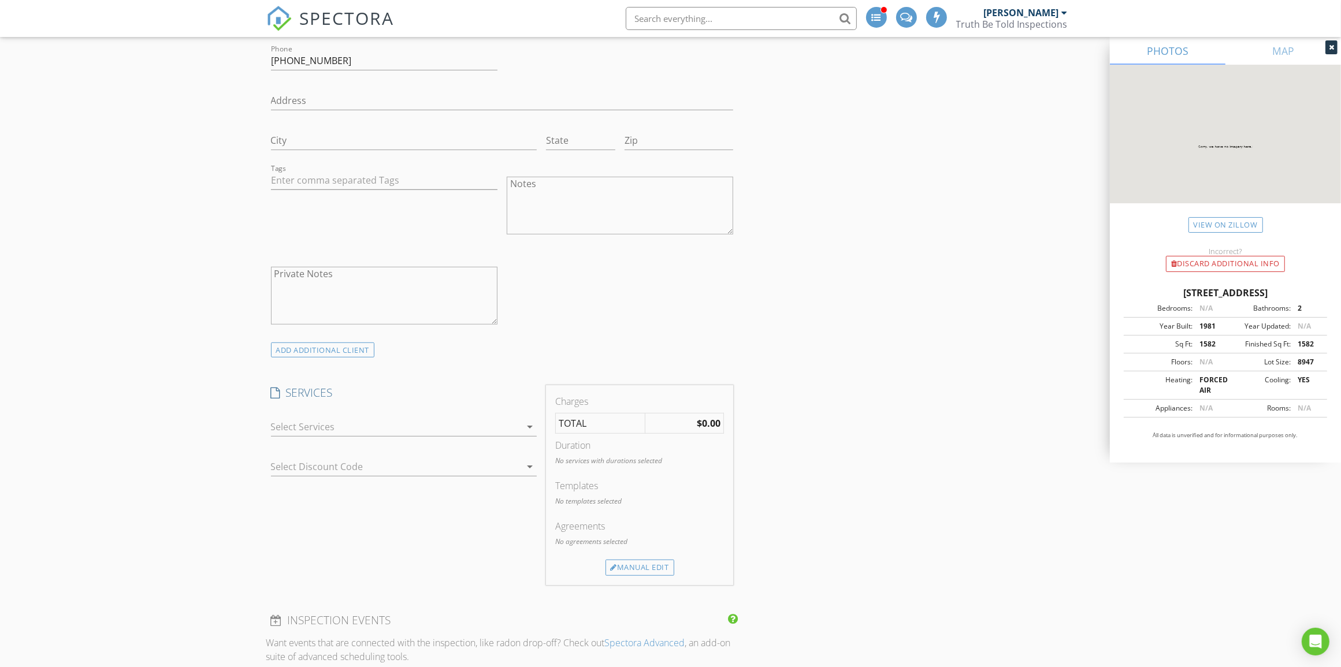
scroll to position [795, 0]
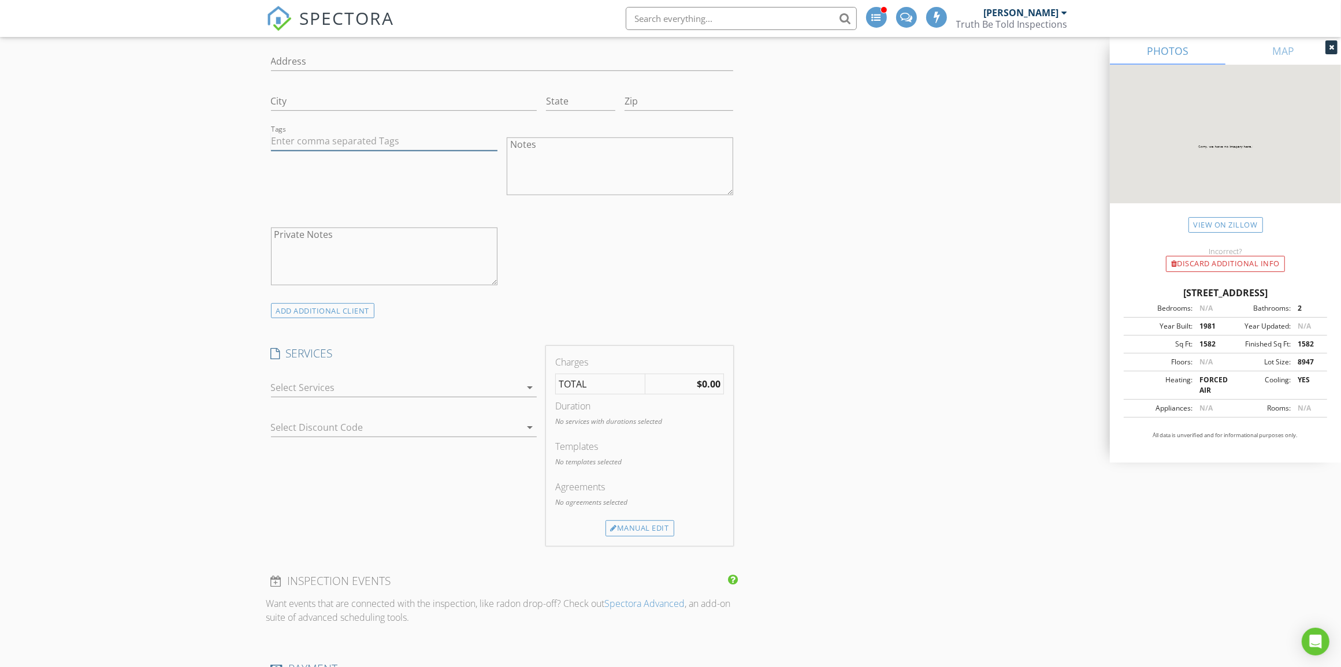
click at [339, 133] on input "text" at bounding box center [384, 141] width 227 height 19
type input "&nbsp;"
type input "ms"
click at [301, 170] on div "msfh" at bounding box center [295, 165] width 38 height 14
type input "wi"
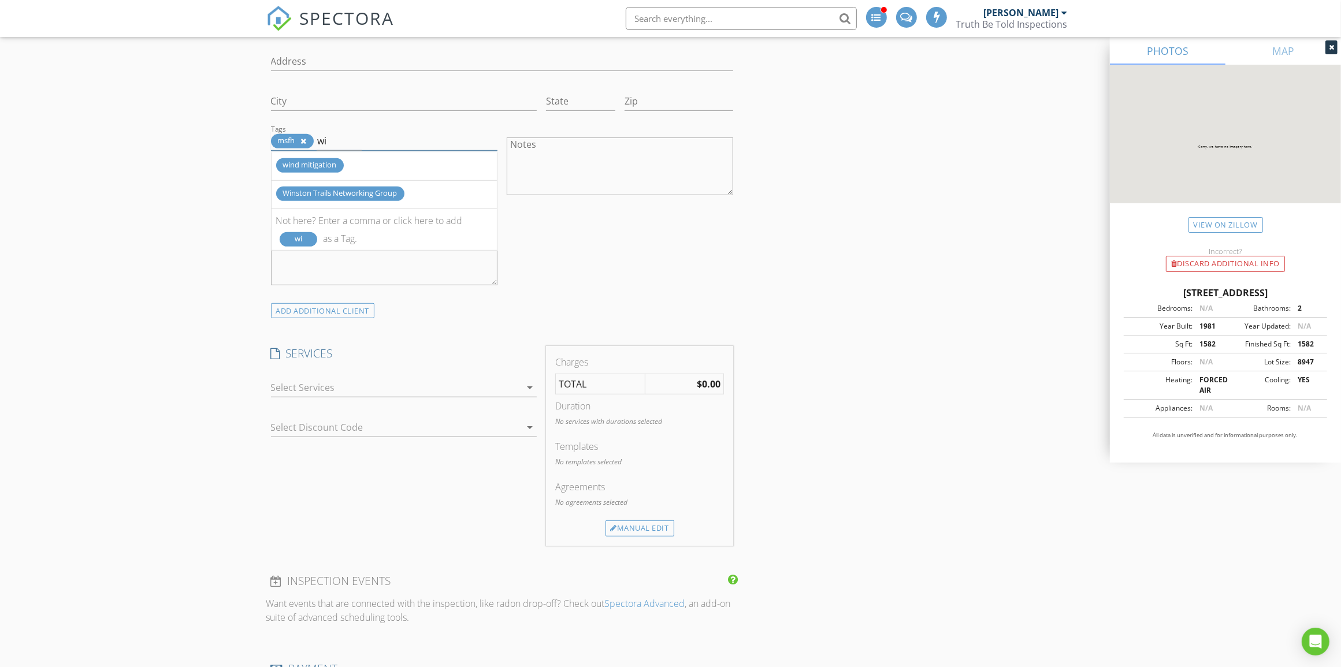
click at [301, 169] on div "wind mitigation" at bounding box center [310, 165] width 68 height 14
click at [351, 384] on div at bounding box center [396, 388] width 250 height 18
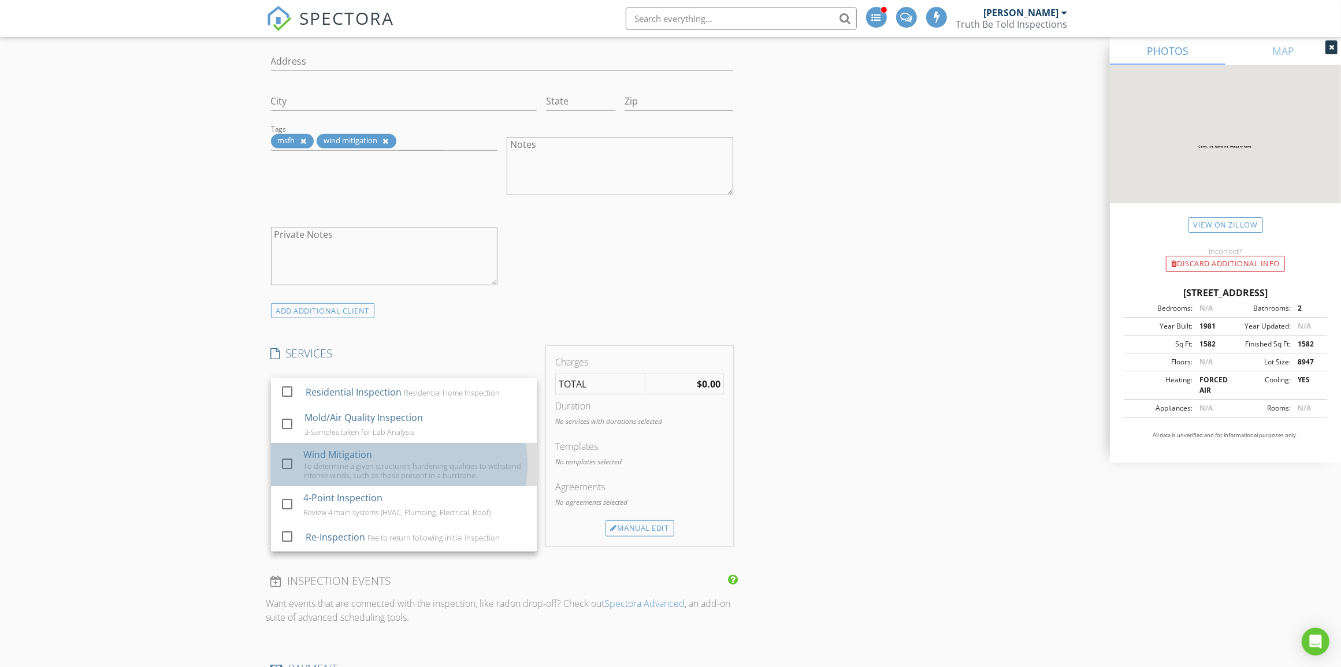
click at [369, 463] on div "To determine a given structure's hardening qualities to withstand intense winds…" at bounding box center [415, 471] width 224 height 18
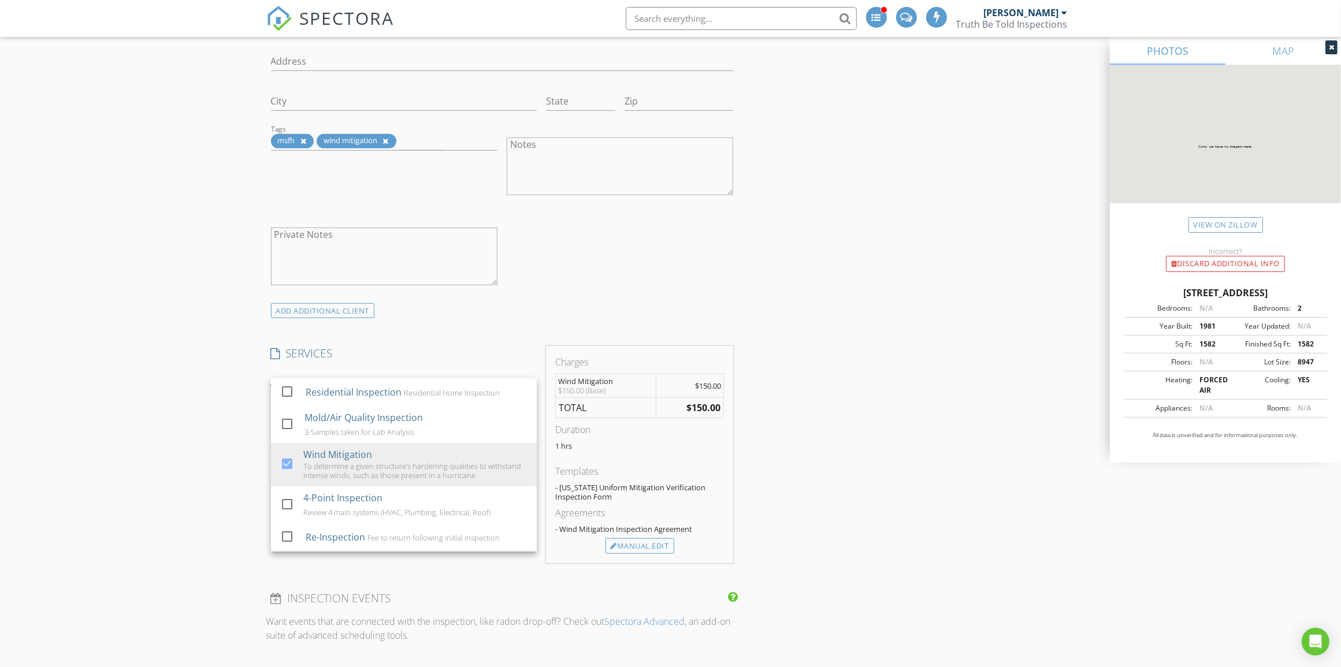
click at [784, 296] on div "INSPECTOR(S) check_box Mark Paskach PRIMARY Mark Paskach arrow_drop_down check_…" at bounding box center [670, 680] width 809 height 2610
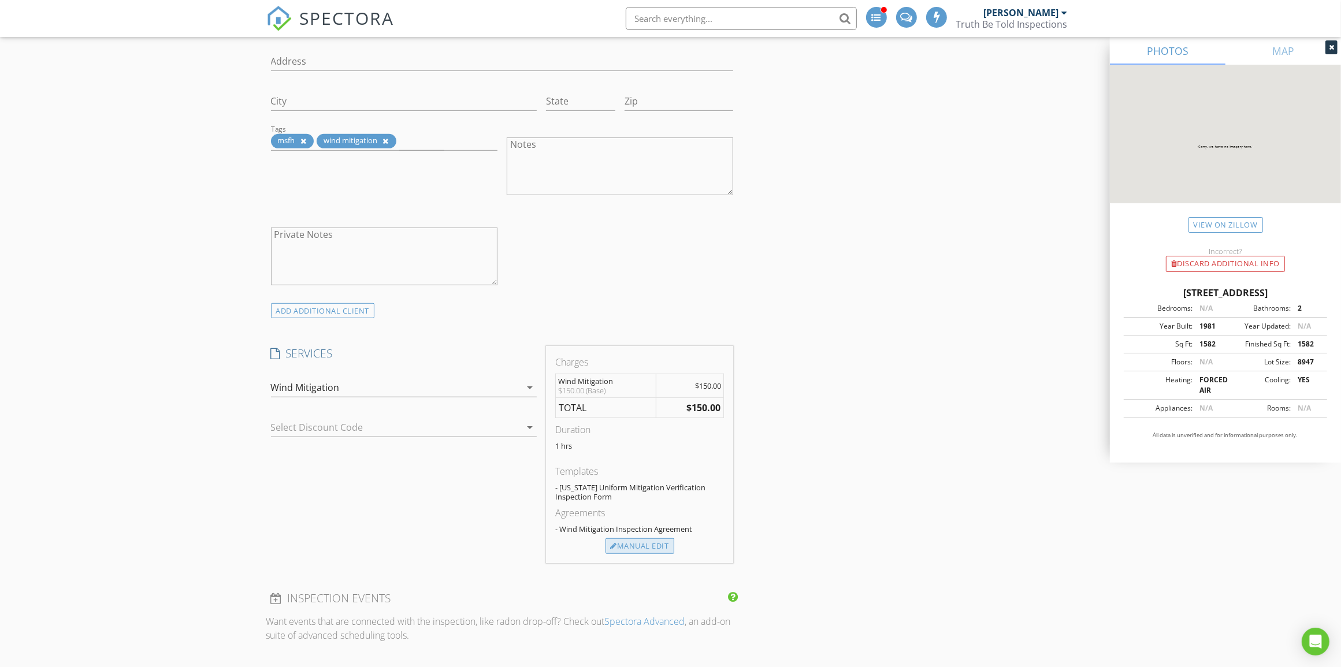
click at [643, 545] on div "Manual Edit" at bounding box center [640, 547] width 69 height 16
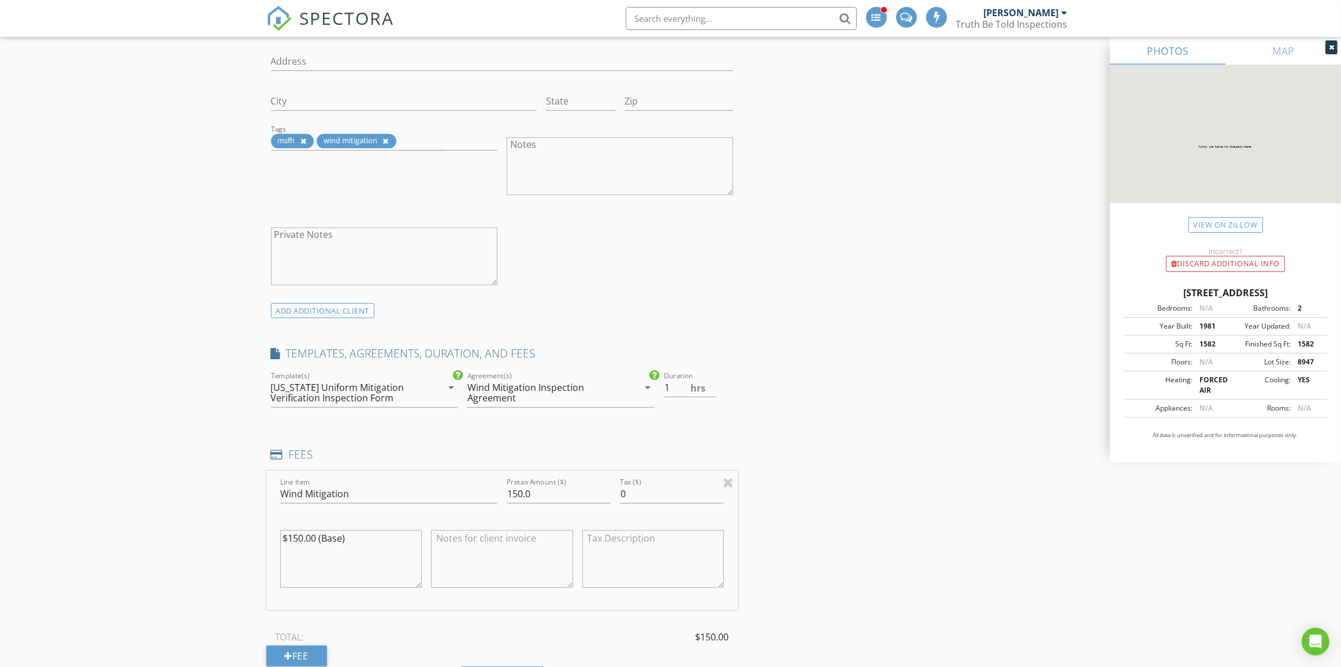
click at [556, 398] on div "Wind Mitigation Inspection Agreement" at bounding box center [544, 393] width 154 height 21
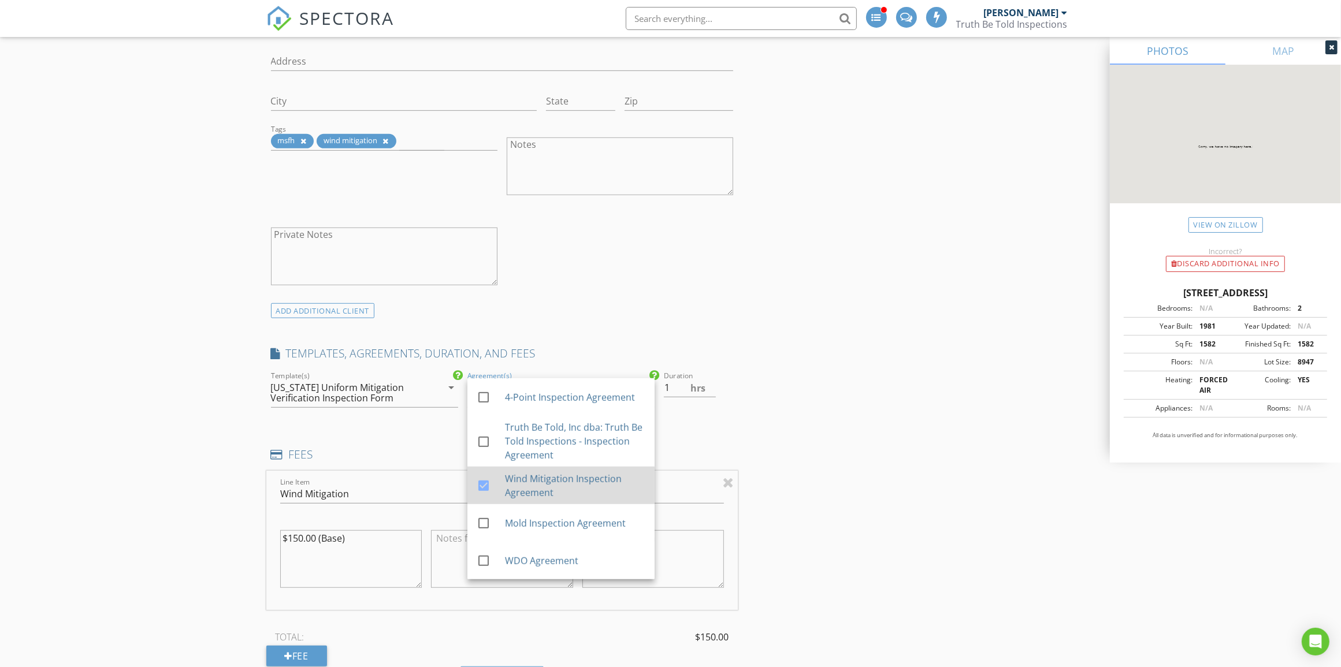
click at [487, 483] on div at bounding box center [484, 486] width 20 height 20
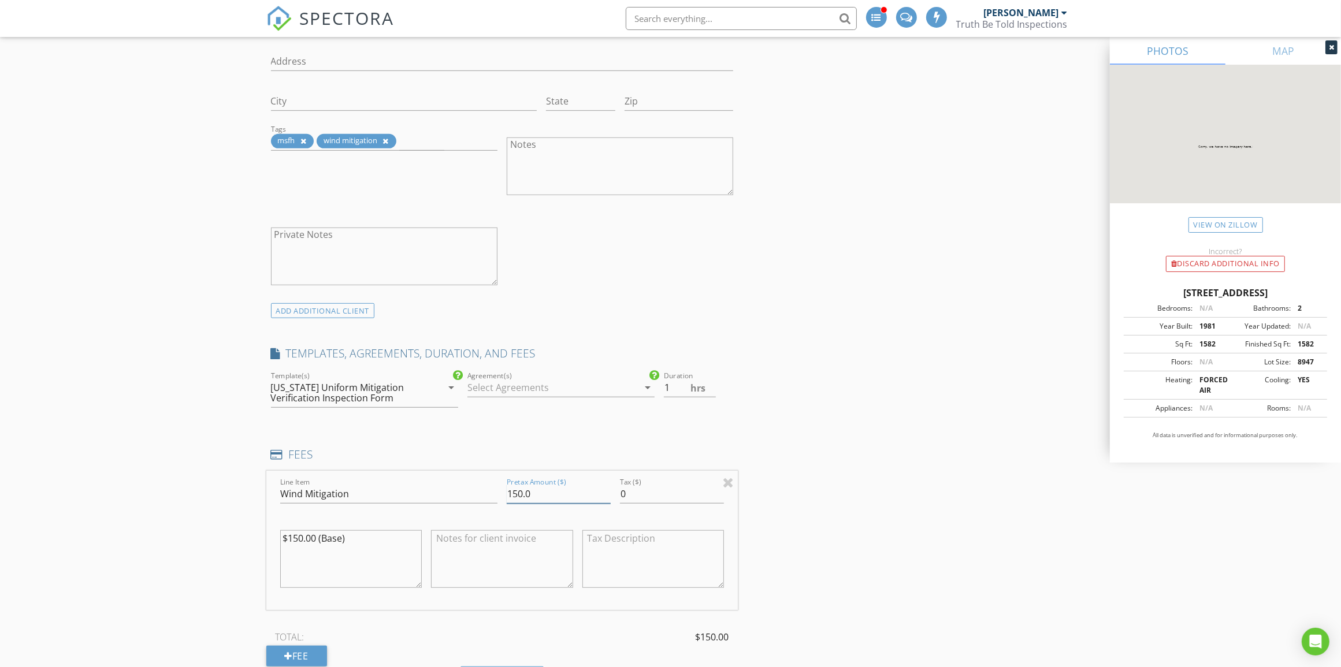
drag, startPoint x: 563, startPoint y: 501, endPoint x: 474, endPoint y: 498, distance: 89.0
click at [474, 498] on div "Line Item Wind Mitigation Pretax Amount ($) 150.0 Tax ($) 0 $150.00 (Base)" at bounding box center [502, 540] width 472 height 139
type input "105"
click at [489, 547] on textarea at bounding box center [502, 559] width 142 height 58
type textarea "MSFH to Pay"
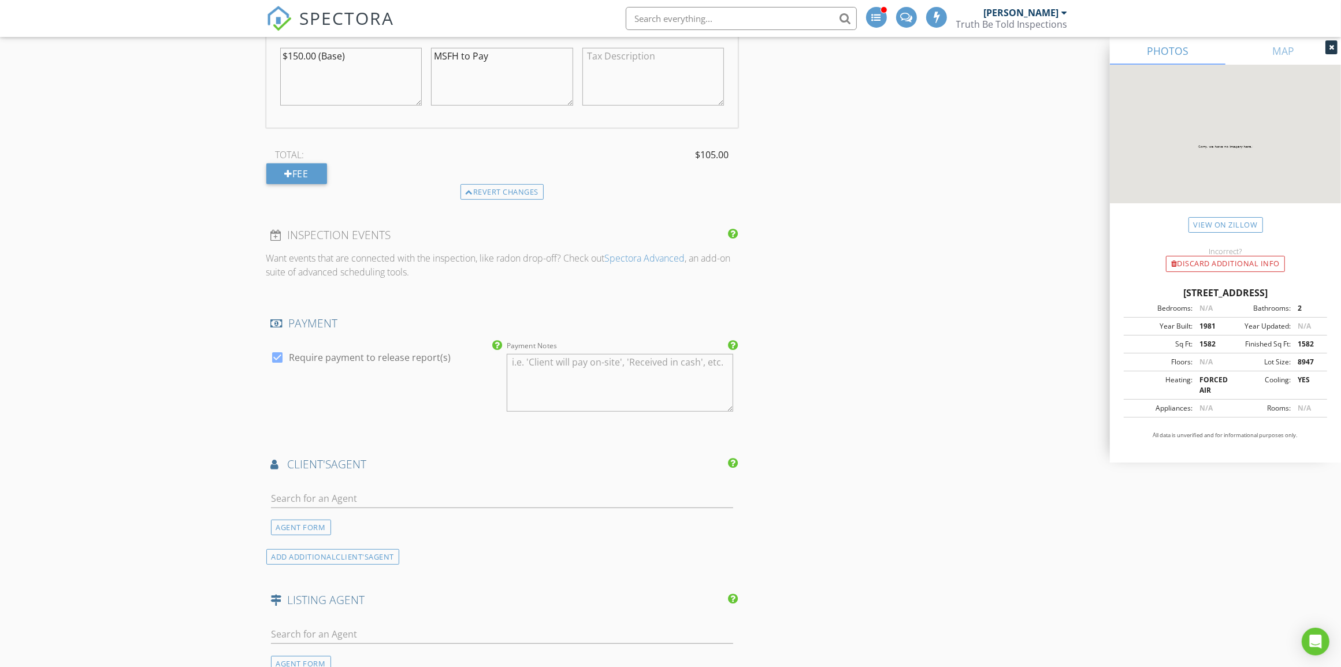
scroll to position [1300, 0]
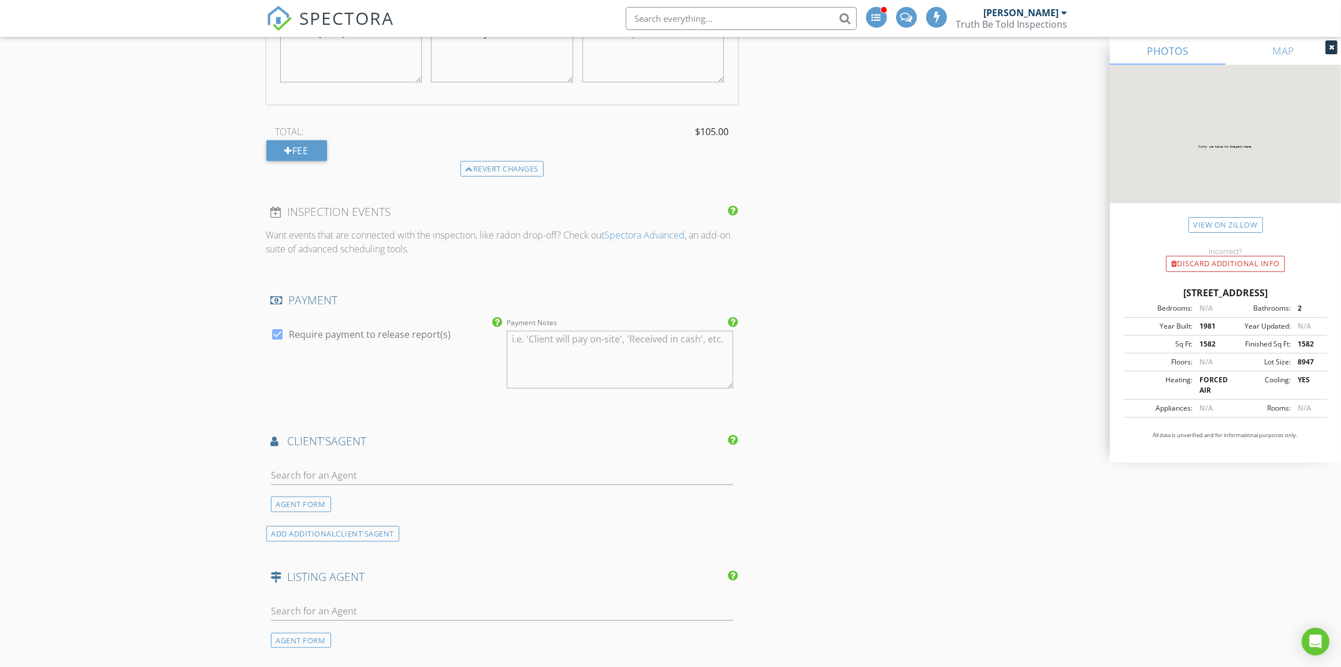
click at [270, 337] on div at bounding box center [278, 335] width 20 height 20
checkbox input "false"
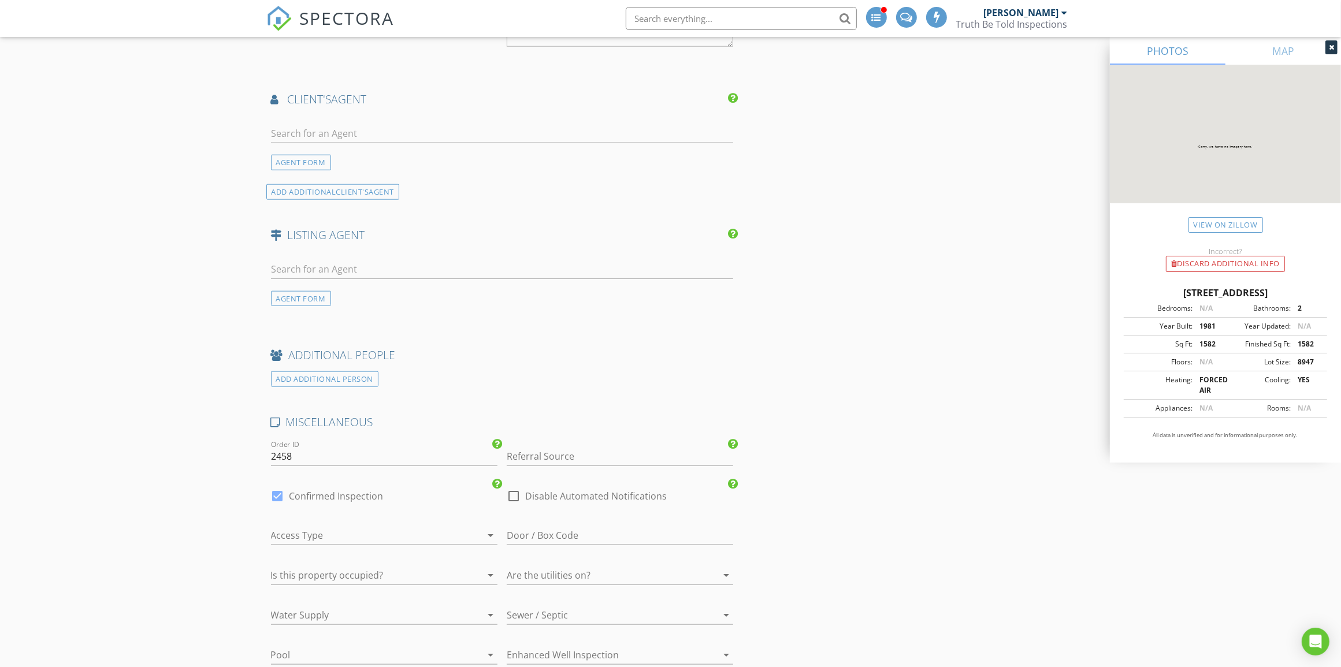
scroll to position [1734, 0]
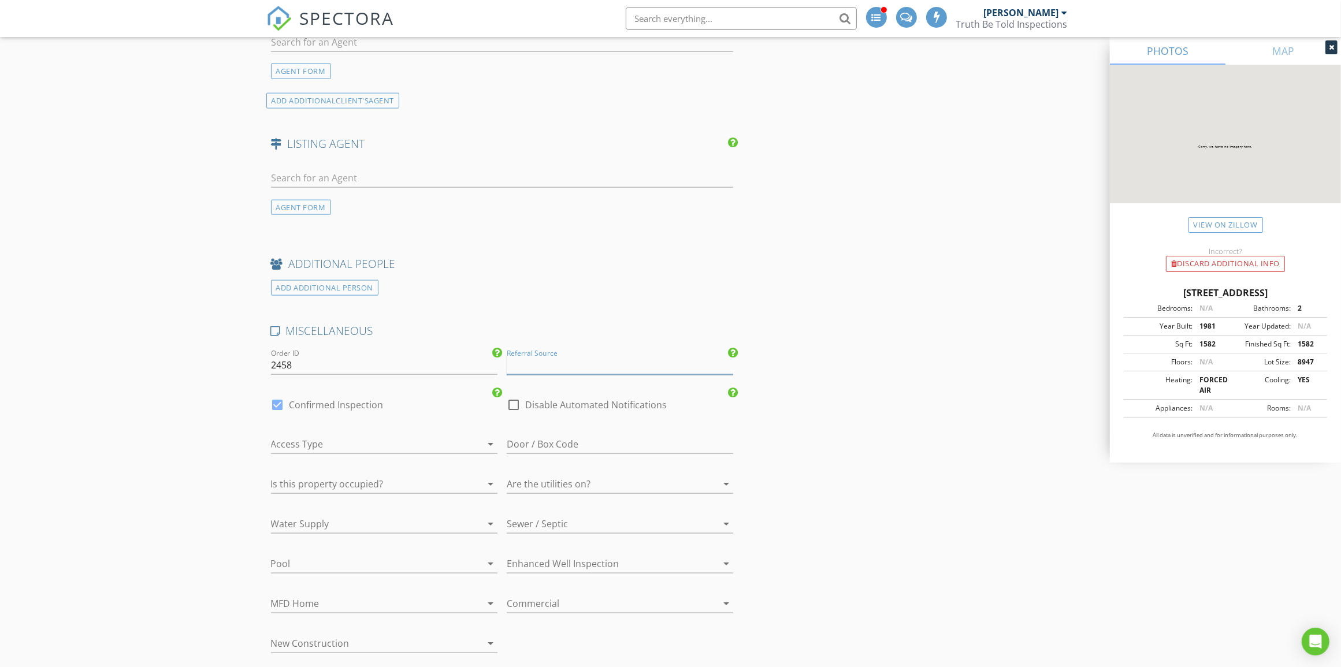
click at [587, 357] on input "Referral Source" at bounding box center [620, 365] width 227 height 19
click at [585, 480] on div "Other" at bounding box center [619, 480] width 225 height 23
type input "Other"
click at [522, 406] on div at bounding box center [514, 405] width 20 height 20
checkbox input "true"
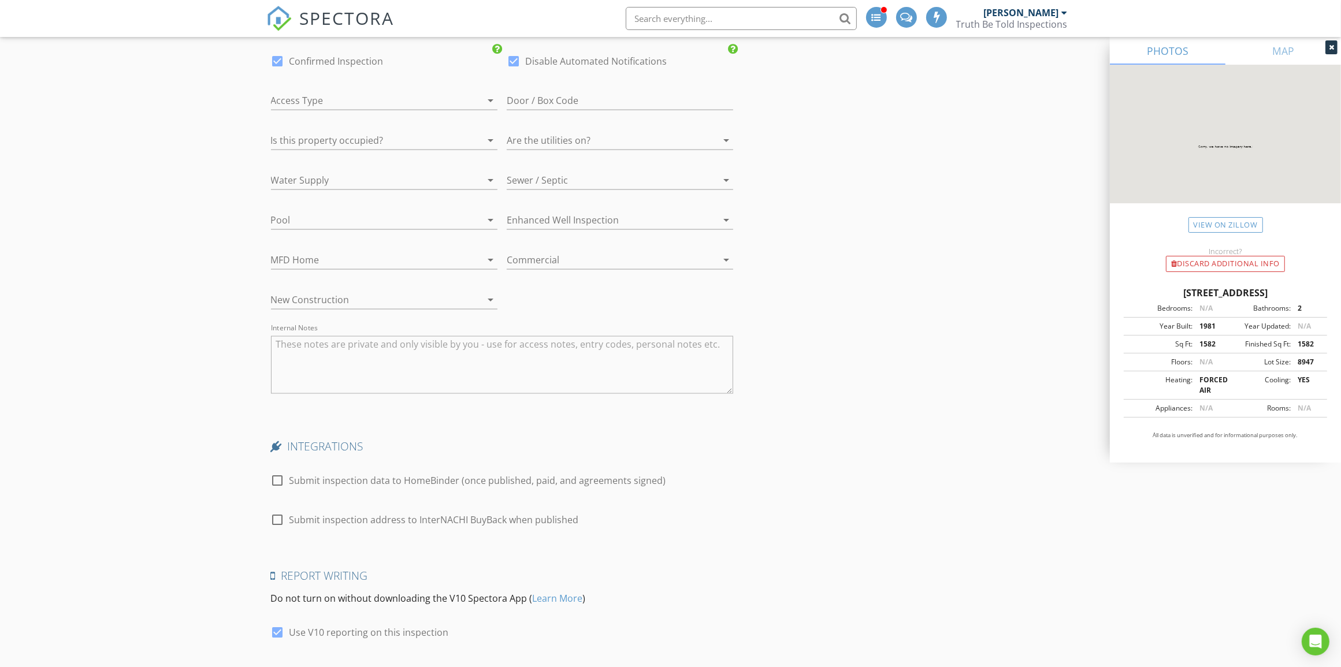
scroll to position [2262, 0]
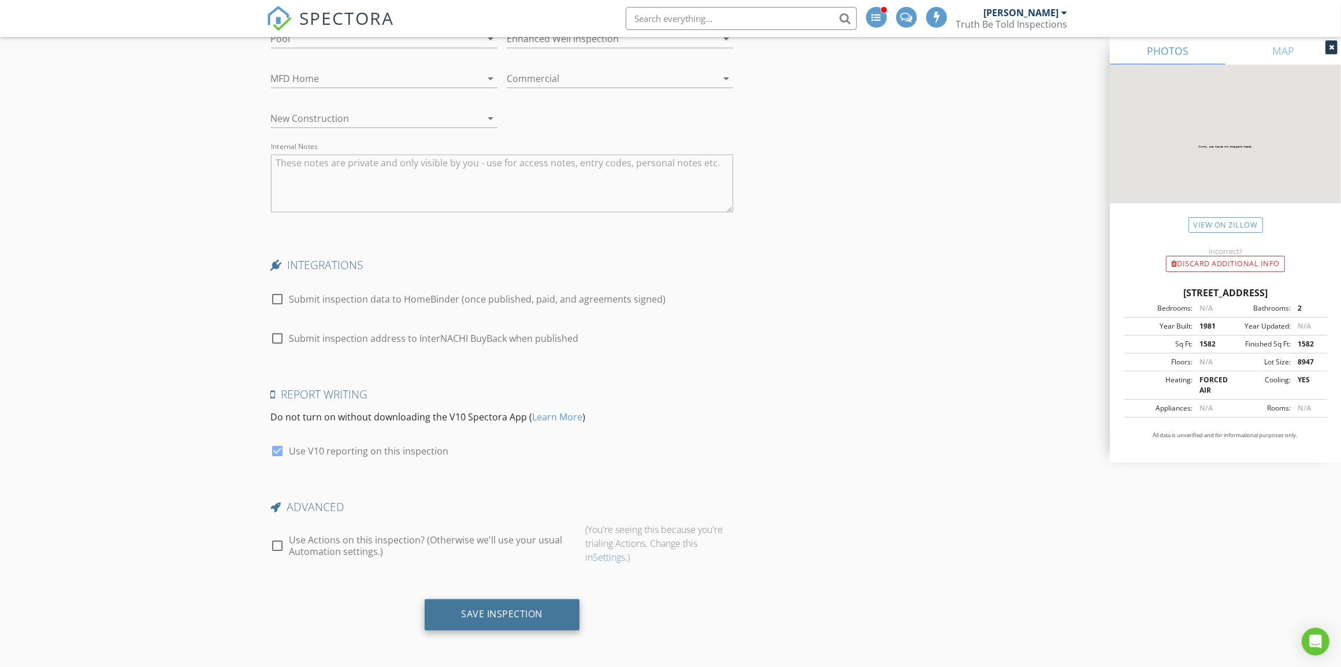
click at [517, 619] on div "Save Inspection" at bounding box center [502, 615] width 81 height 12
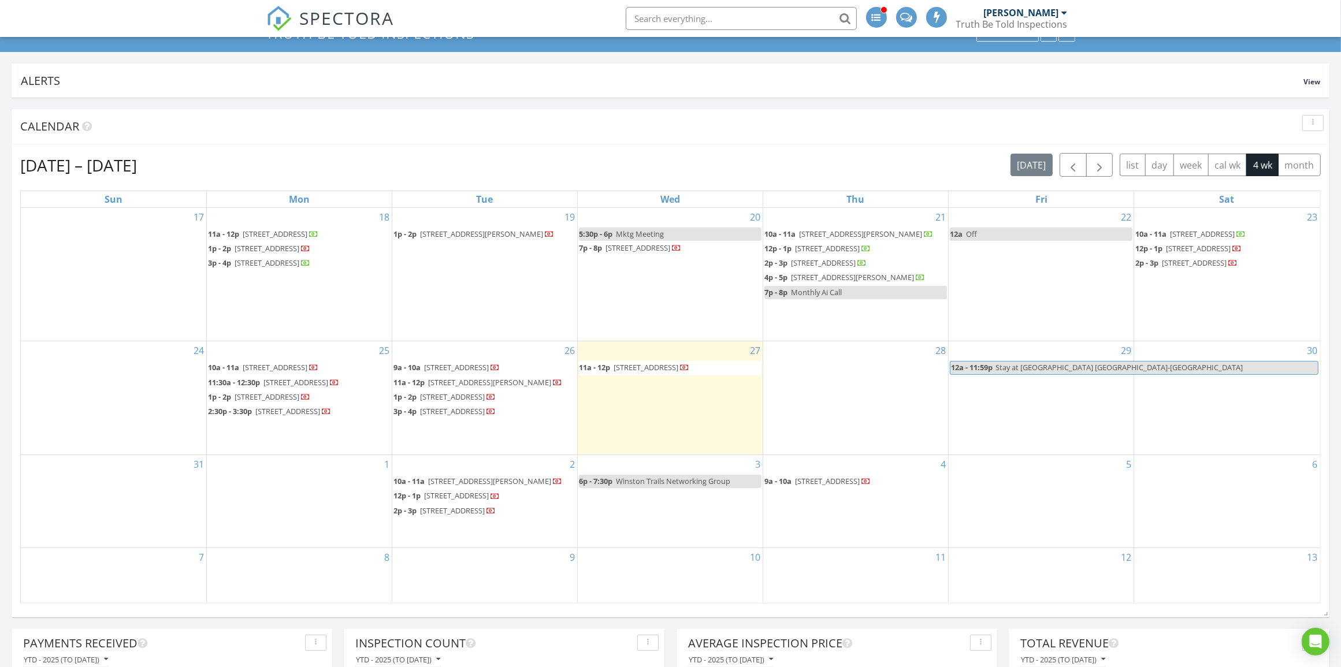
scroll to position [144, 0]
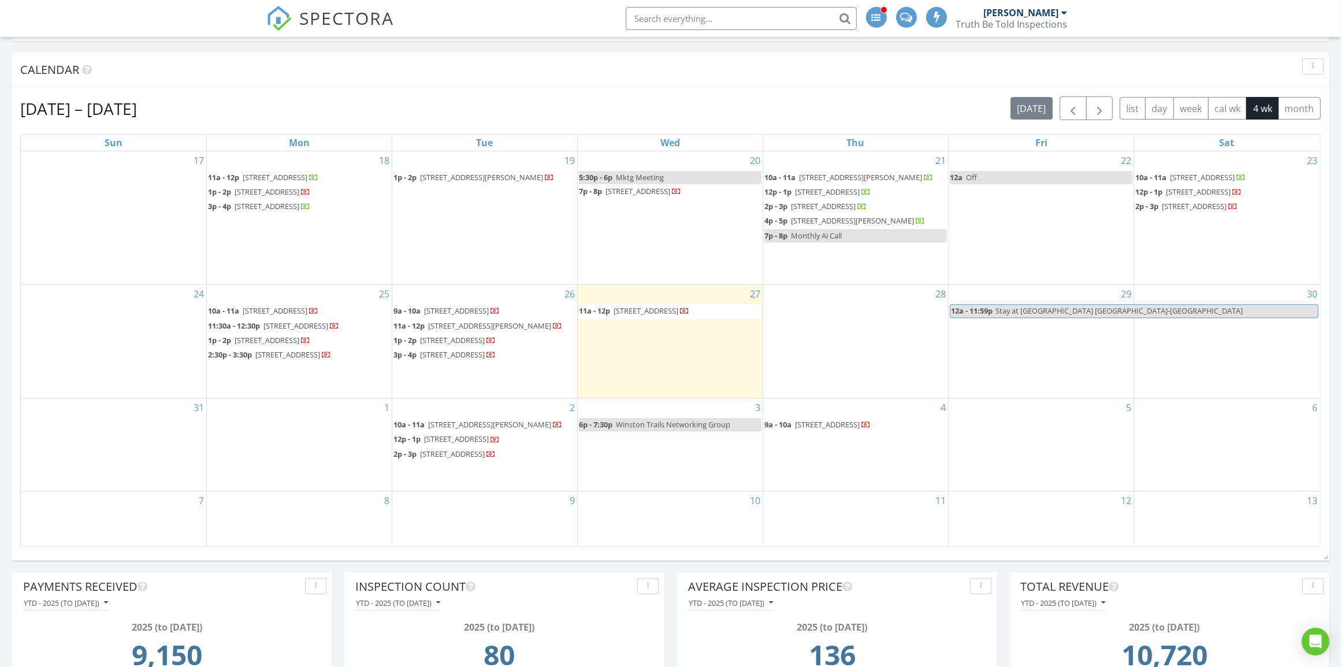
click at [802, 468] on div "4 9a - 10a 6369 Summer Sky Ln, Greenacres 33463" at bounding box center [855, 445] width 185 height 92
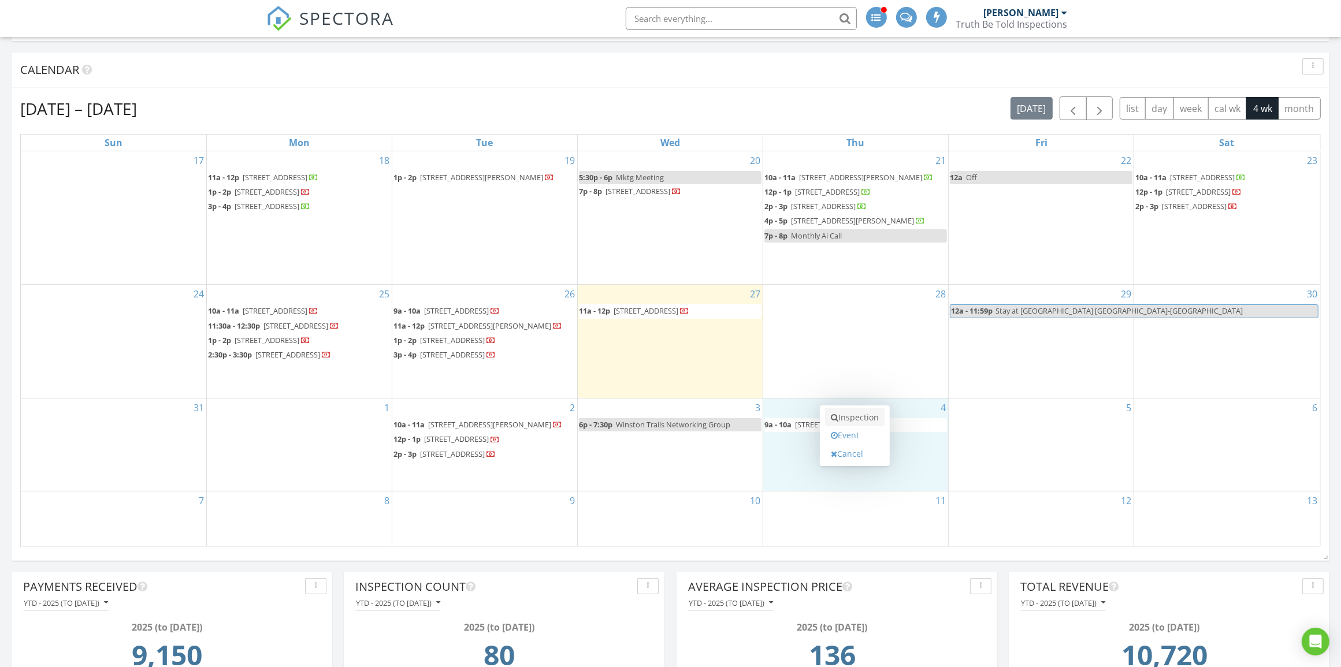
click at [848, 422] on link "Inspection" at bounding box center [855, 418] width 60 height 18
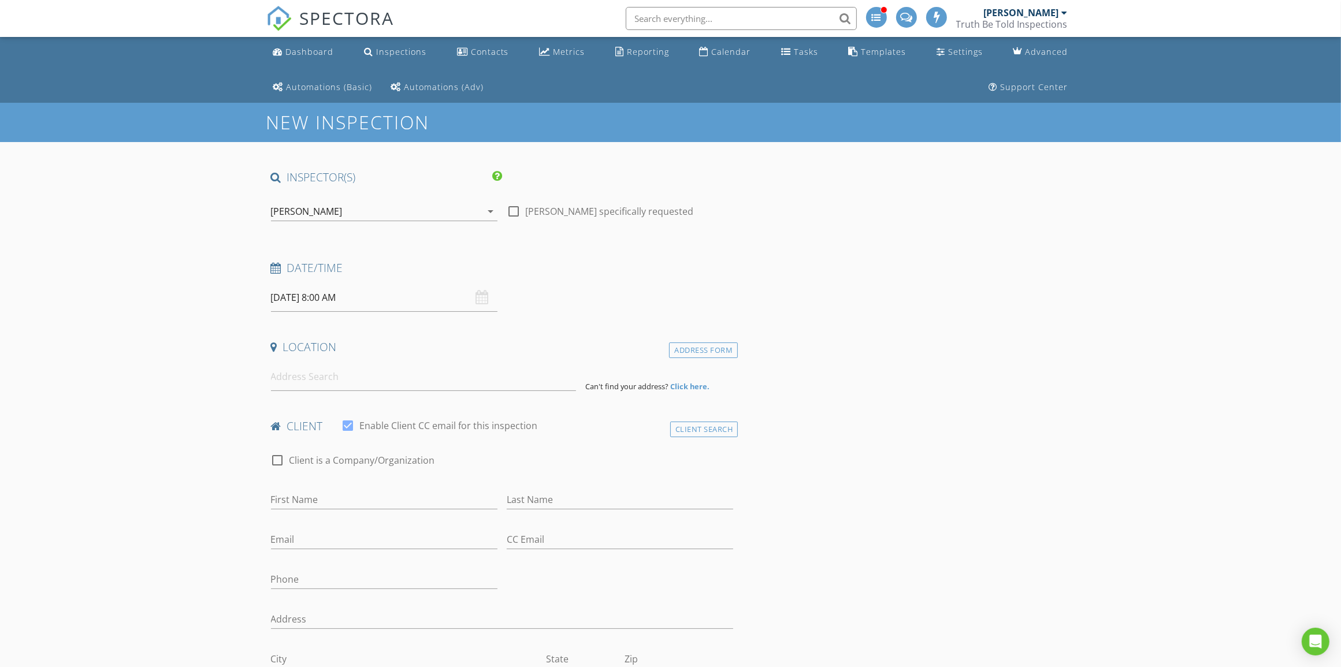
click at [388, 298] on input "[DATE] 8:00 AM" at bounding box center [384, 298] width 227 height 28
type input "09"
type input "[DATE] 9:00 AM"
click at [340, 489] on span at bounding box center [338, 490] width 8 height 12
type input "10"
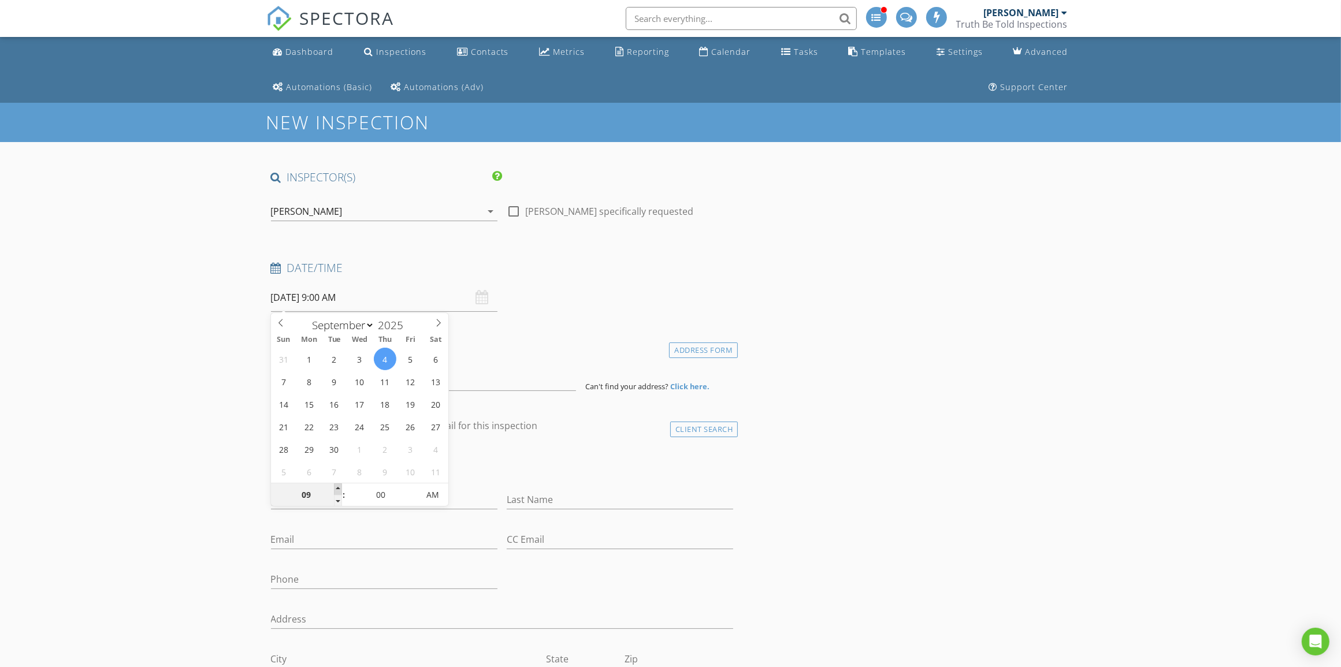
type input "[DATE] 10:00 AM"
click at [340, 489] on span at bounding box center [338, 490] width 8 height 12
type input "11"
type input "[DATE] 11:00 AM"
click at [340, 489] on span at bounding box center [338, 490] width 8 height 12
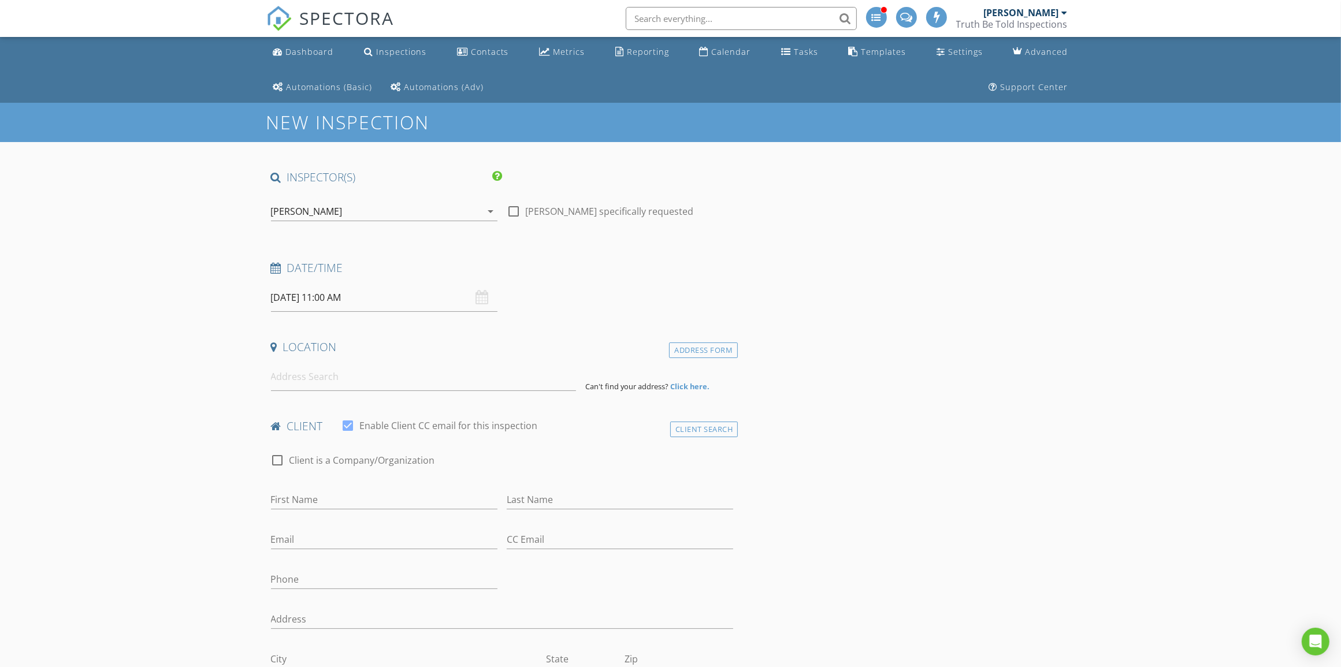
click at [305, 381] on input at bounding box center [423, 377] width 305 height 28
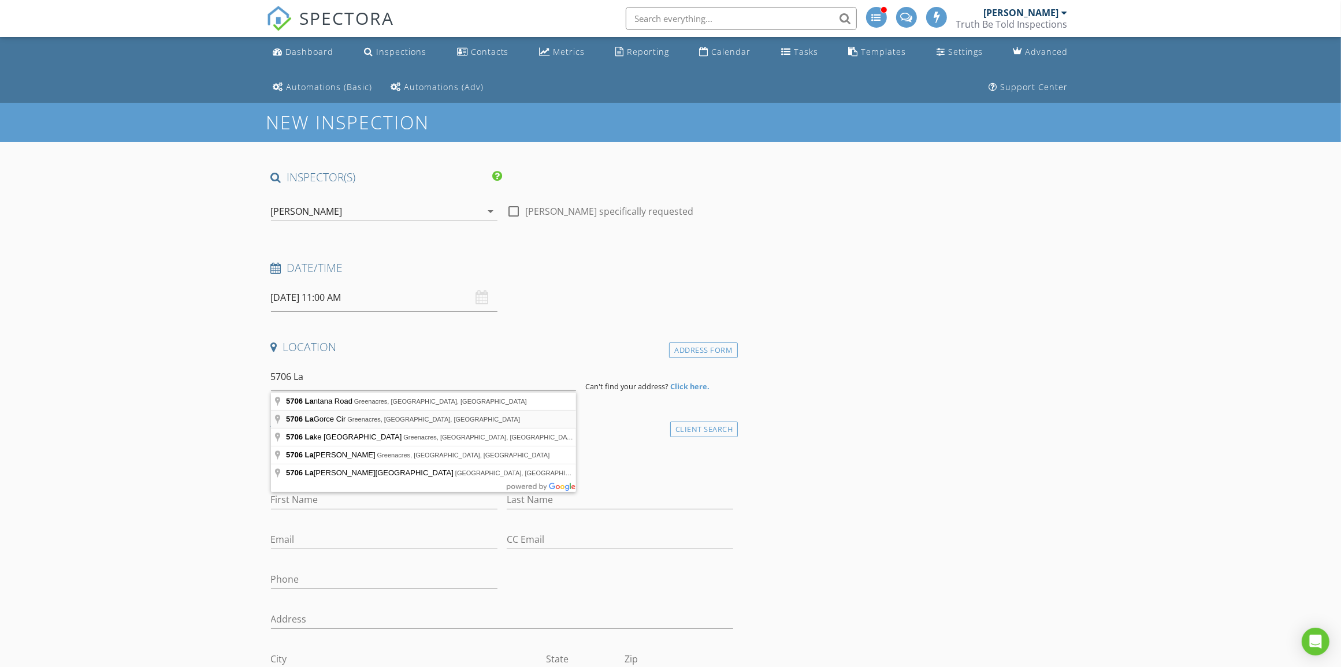
type input "[STREET_ADDRESS]"
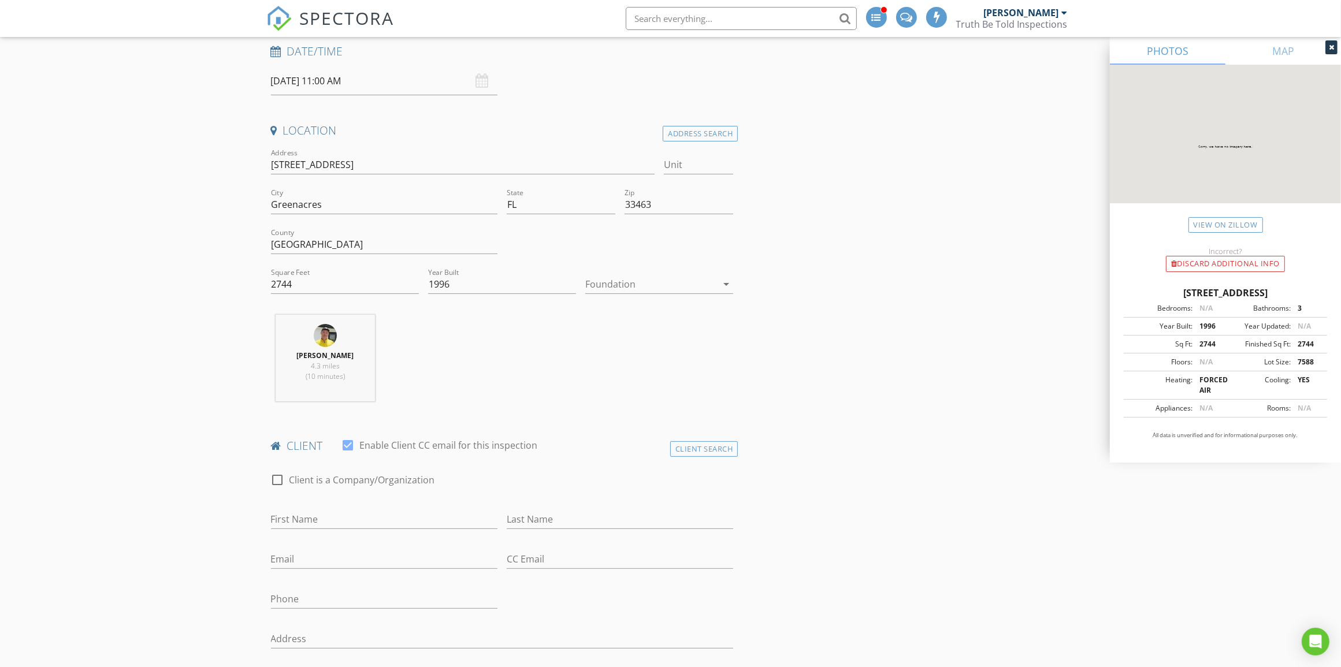
scroll to position [289, 0]
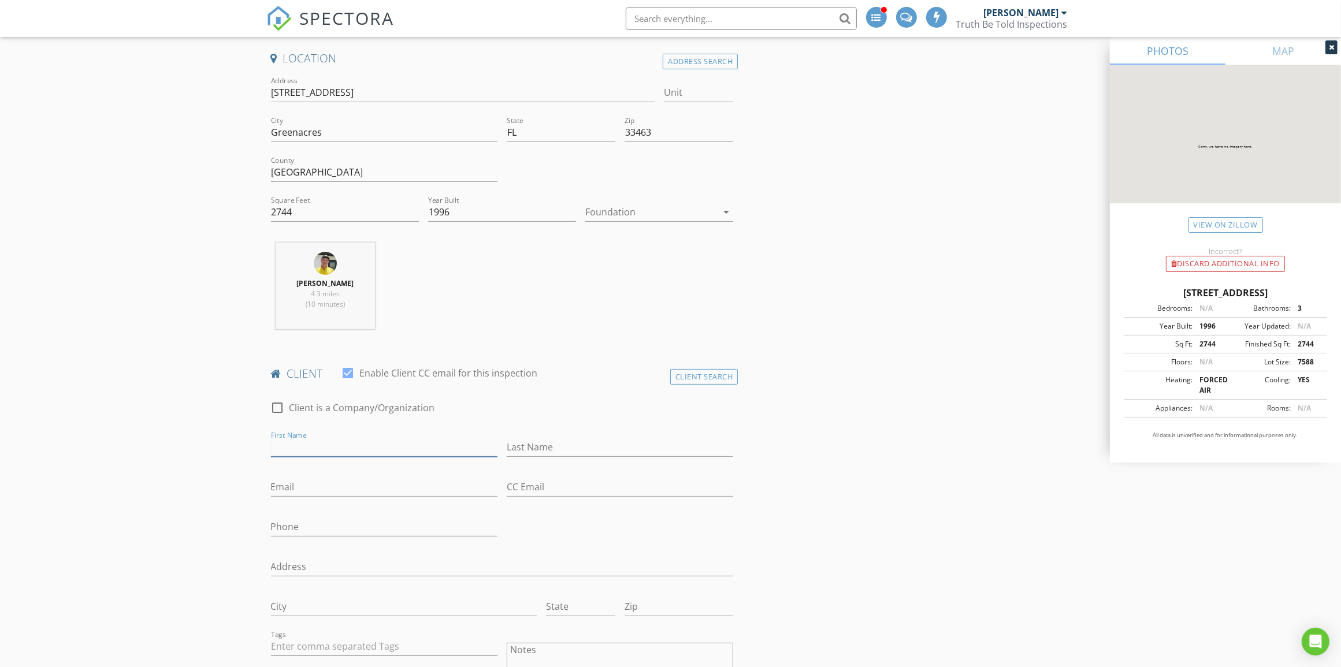
click at [322, 450] on input "First Name" at bounding box center [384, 447] width 227 height 19
type input "[PERSON_NAME]"
paste input "[EMAIL_ADDRESS][DOMAIN_NAME]"
type input "[EMAIL_ADDRESS][DOMAIN_NAME]"
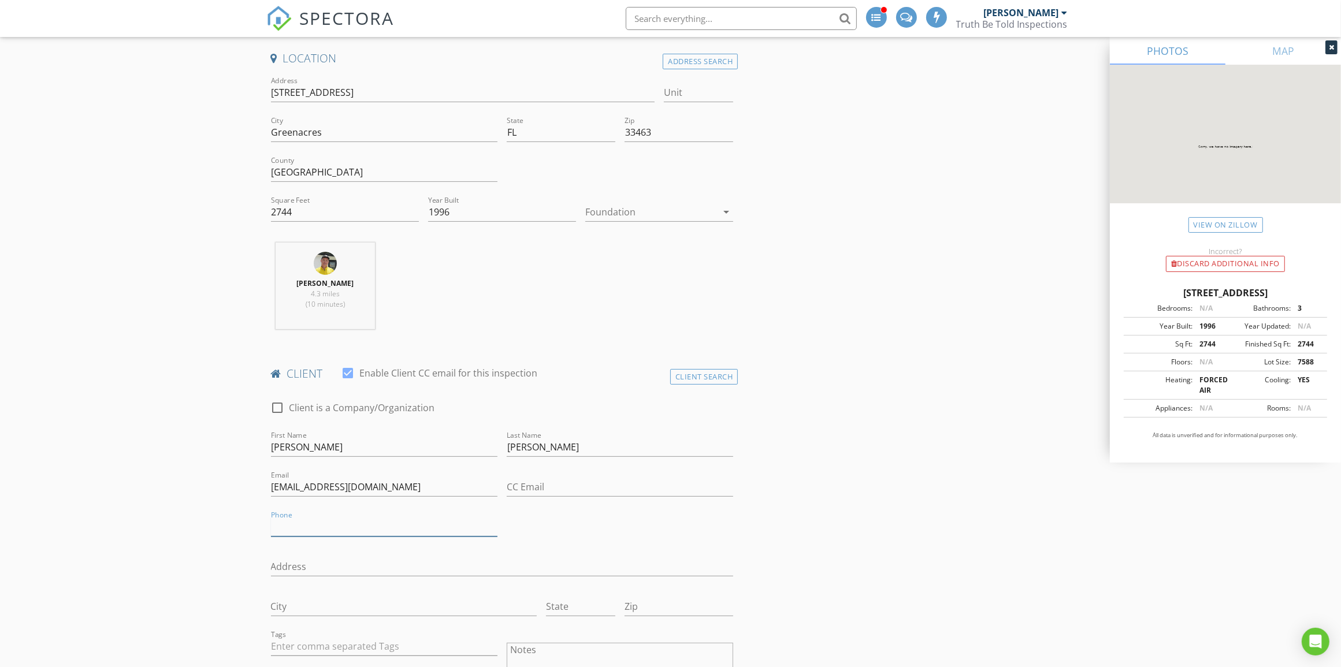
paste input "[PHONE_NUMBER]"
type input "[PHONE_NUMBER]"
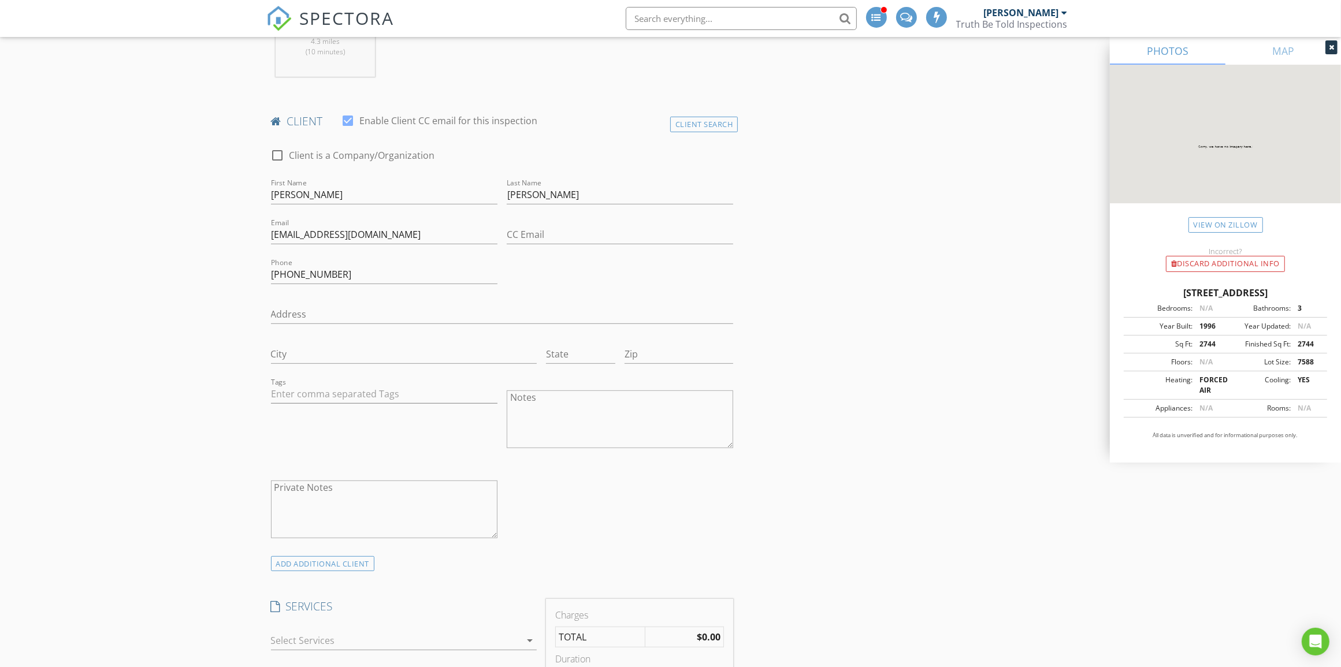
scroll to position [578, 0]
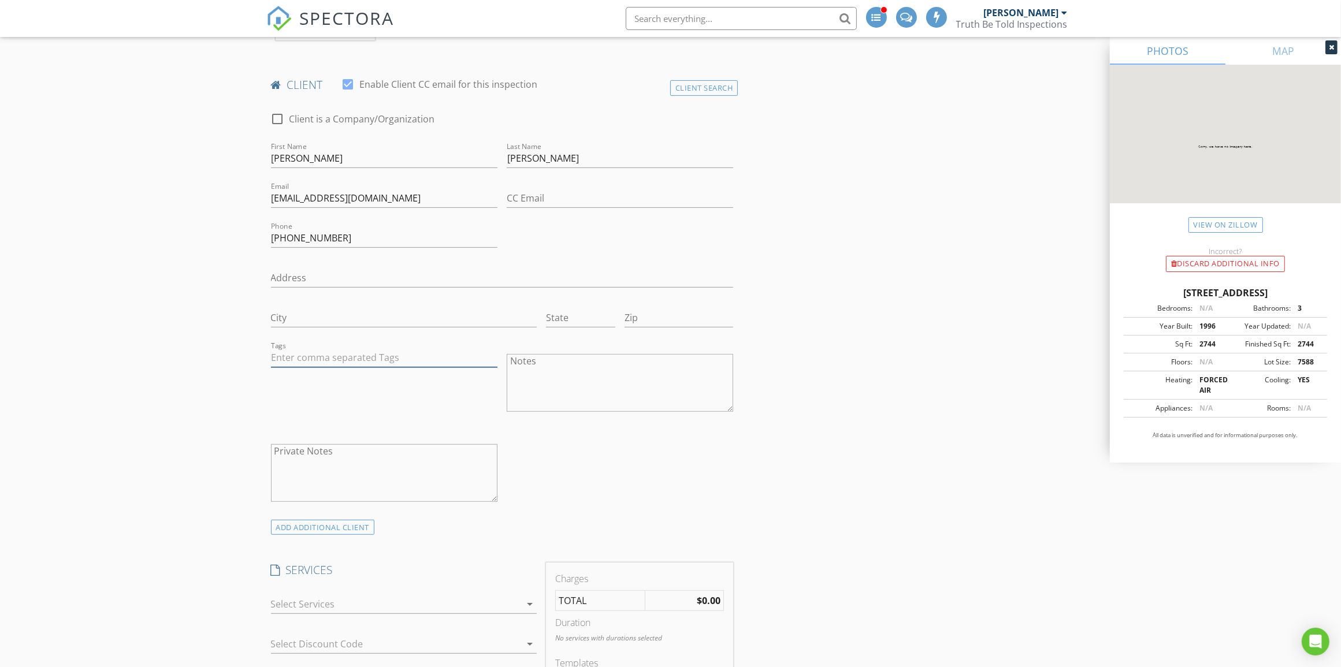
click at [402, 359] on input "text" at bounding box center [384, 357] width 227 height 19
type input "&nbsp;"
type input "ms"
click at [313, 380] on div "msfh" at bounding box center [384, 383] width 225 height 28
type input "wi"
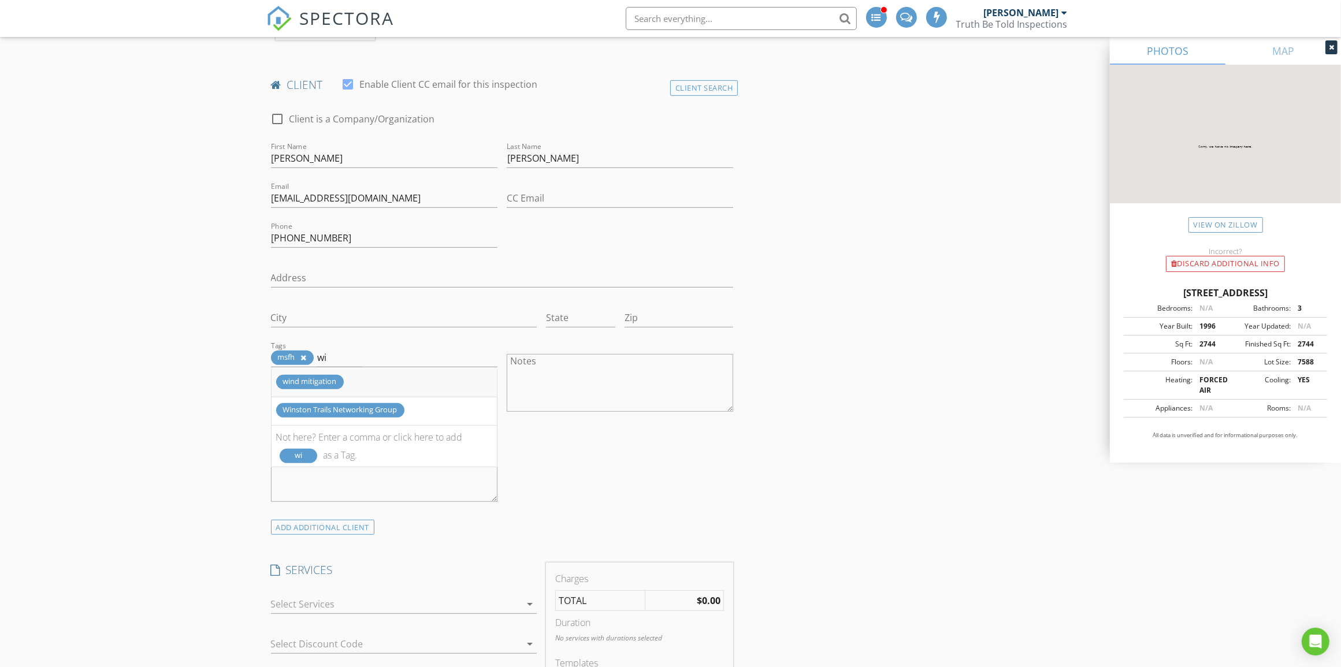
click at [320, 383] on div "wind mitigation" at bounding box center [310, 382] width 68 height 14
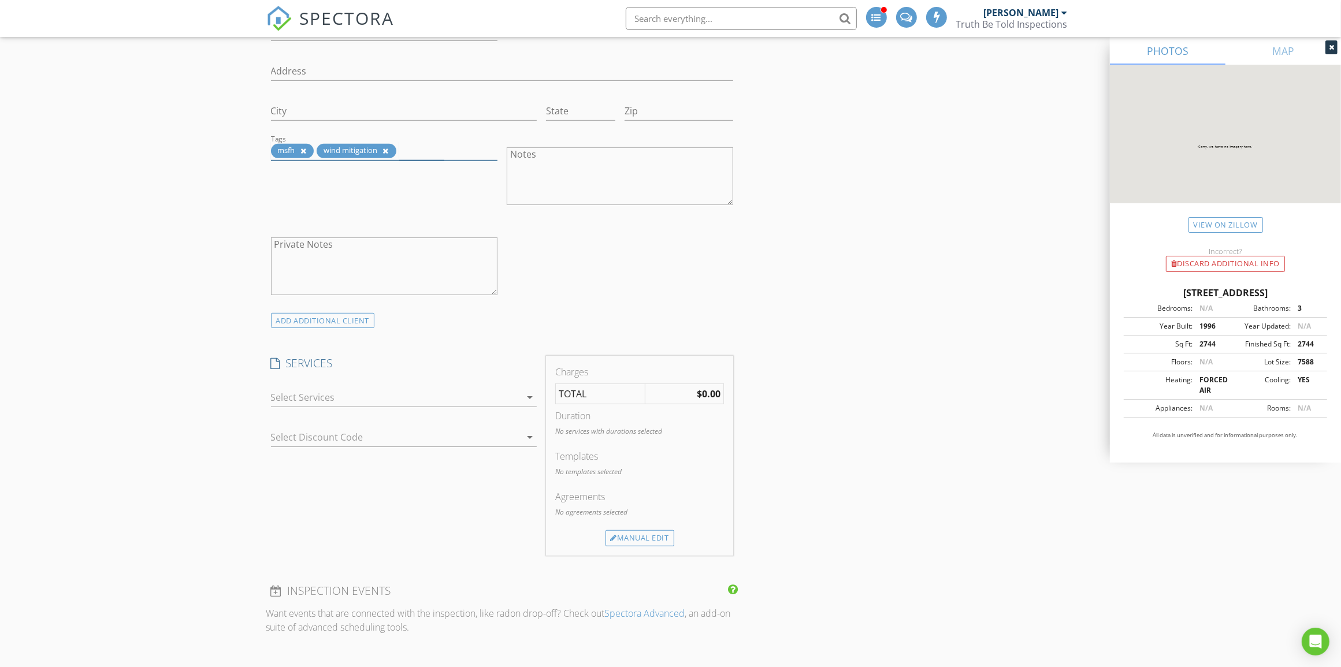
scroll to position [795, 0]
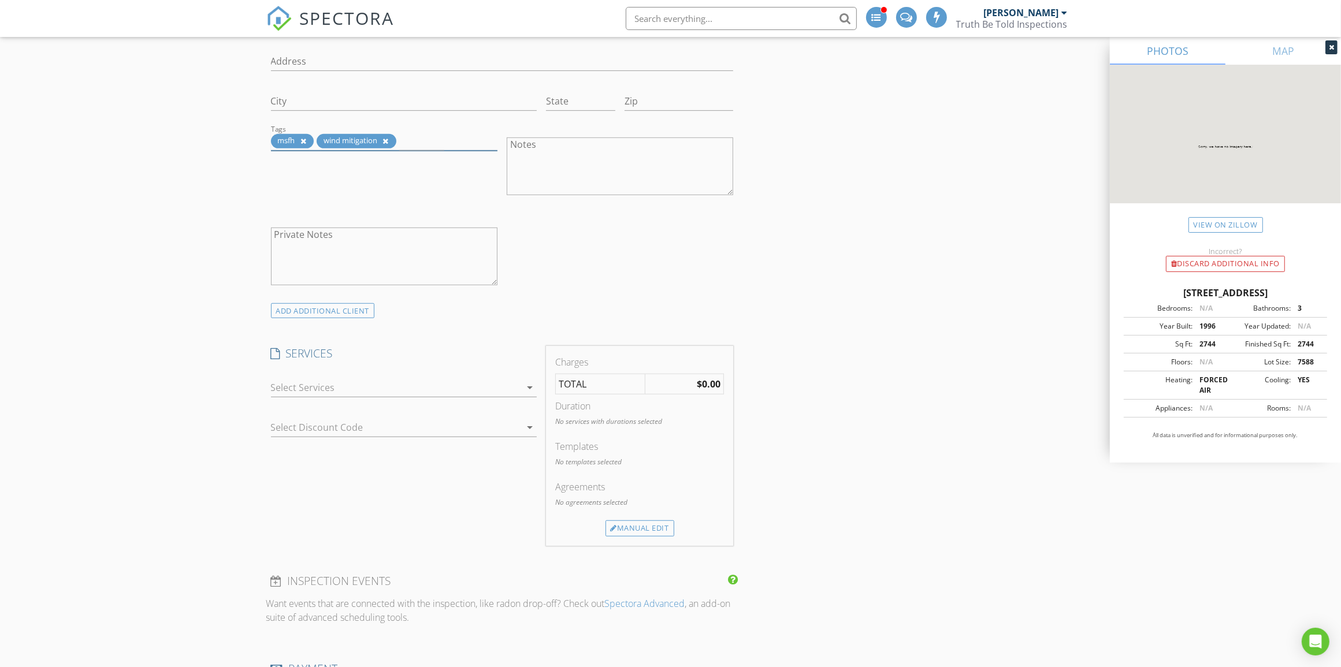
click at [418, 393] on div at bounding box center [396, 388] width 250 height 18
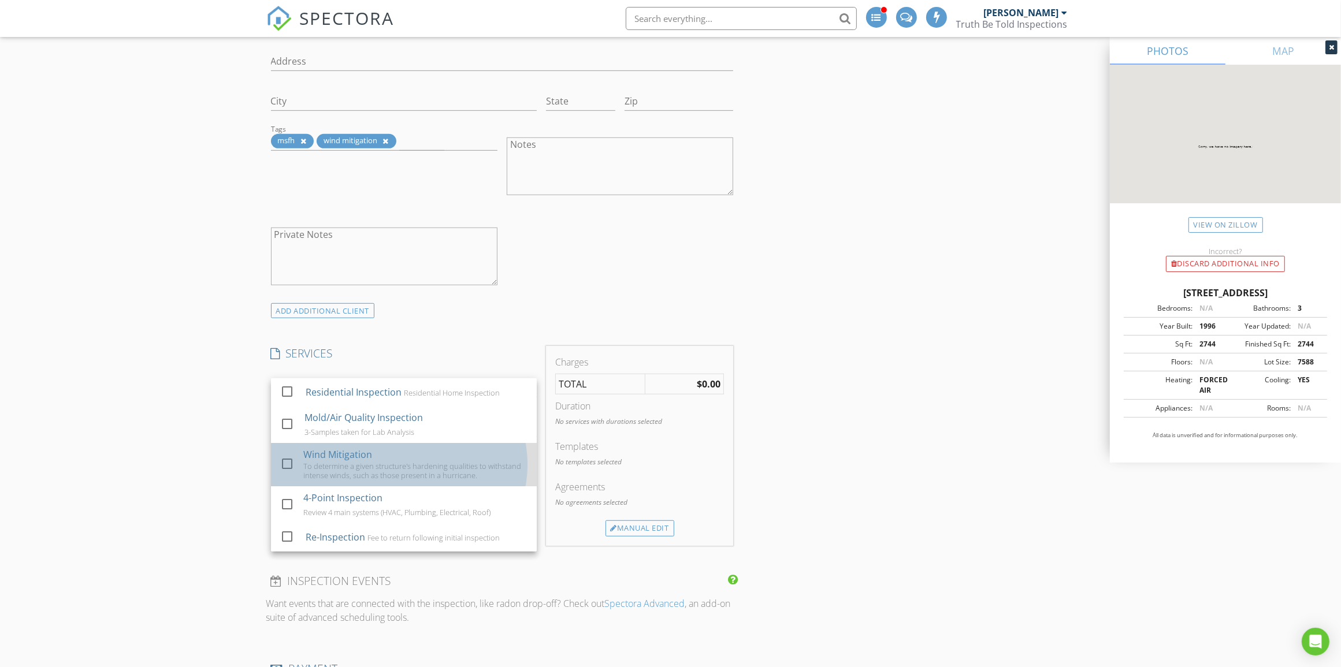
click at [367, 471] on div "To determine a given structure's hardening qualities to withstand intense winds…" at bounding box center [415, 471] width 224 height 18
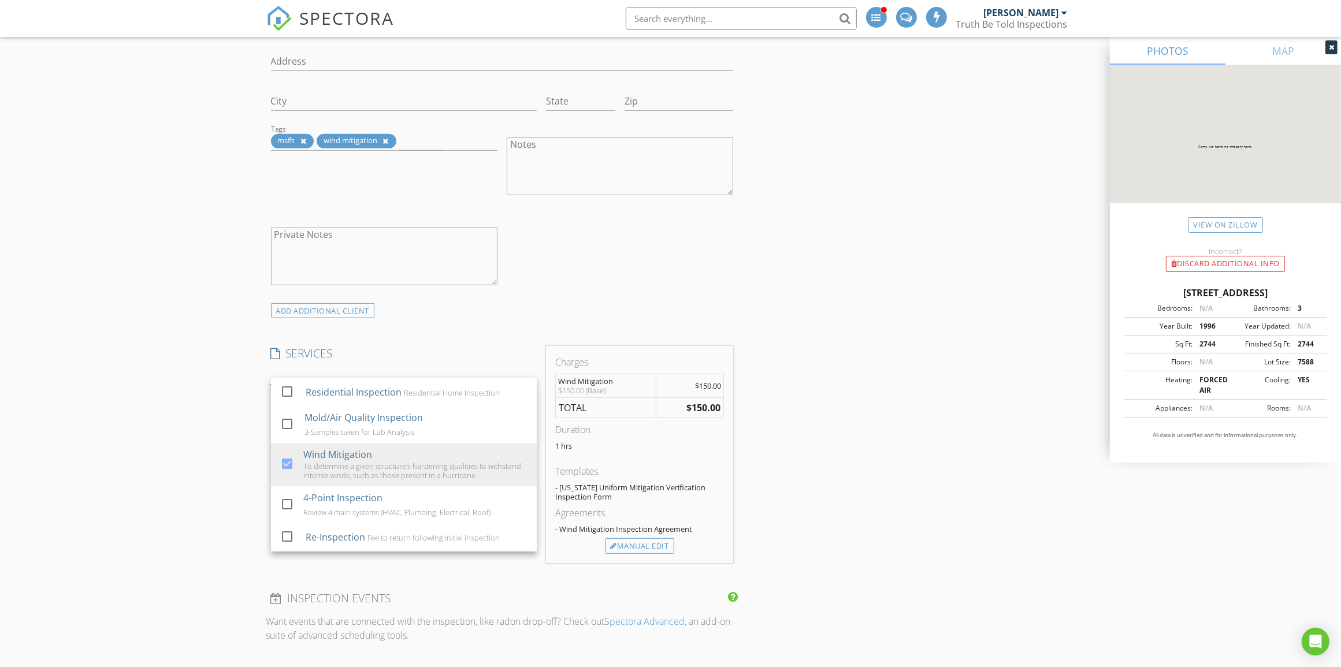
click at [817, 460] on div "INSPECTOR(S) check_box Mark Paskach PRIMARY Mark Paskach arrow_drop_down check_…" at bounding box center [670, 680] width 809 height 2610
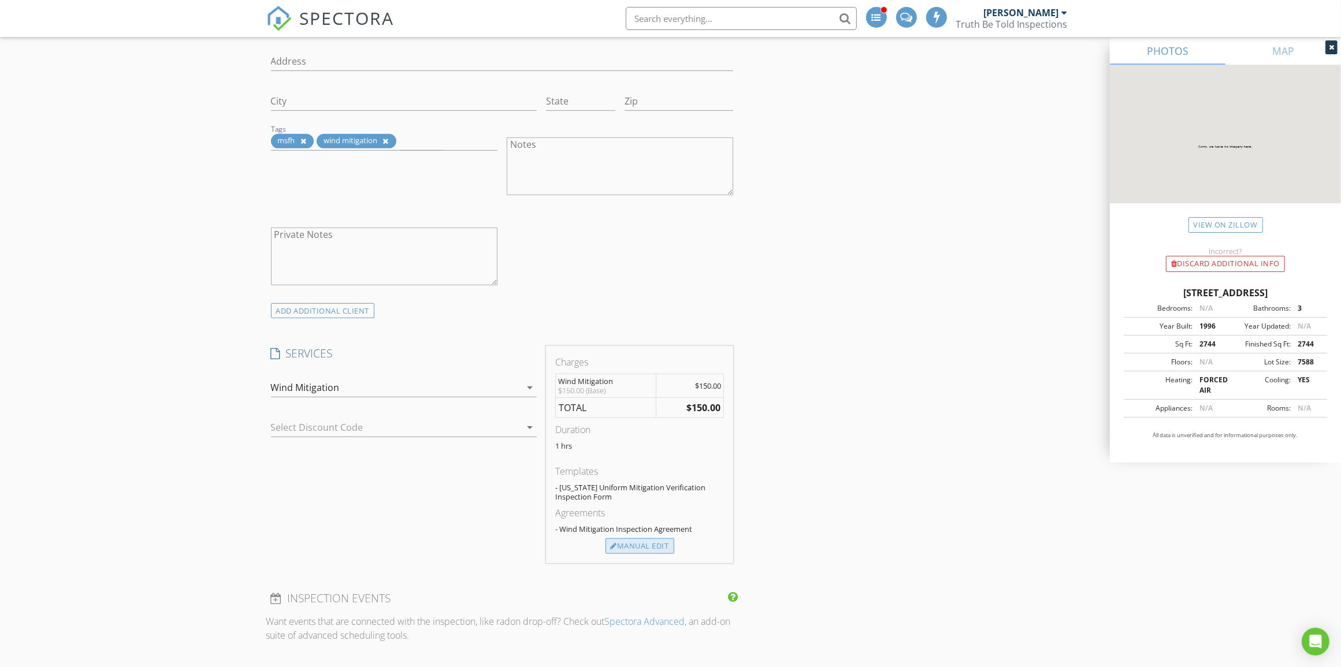
click at [642, 542] on div "Manual Edit" at bounding box center [640, 547] width 69 height 16
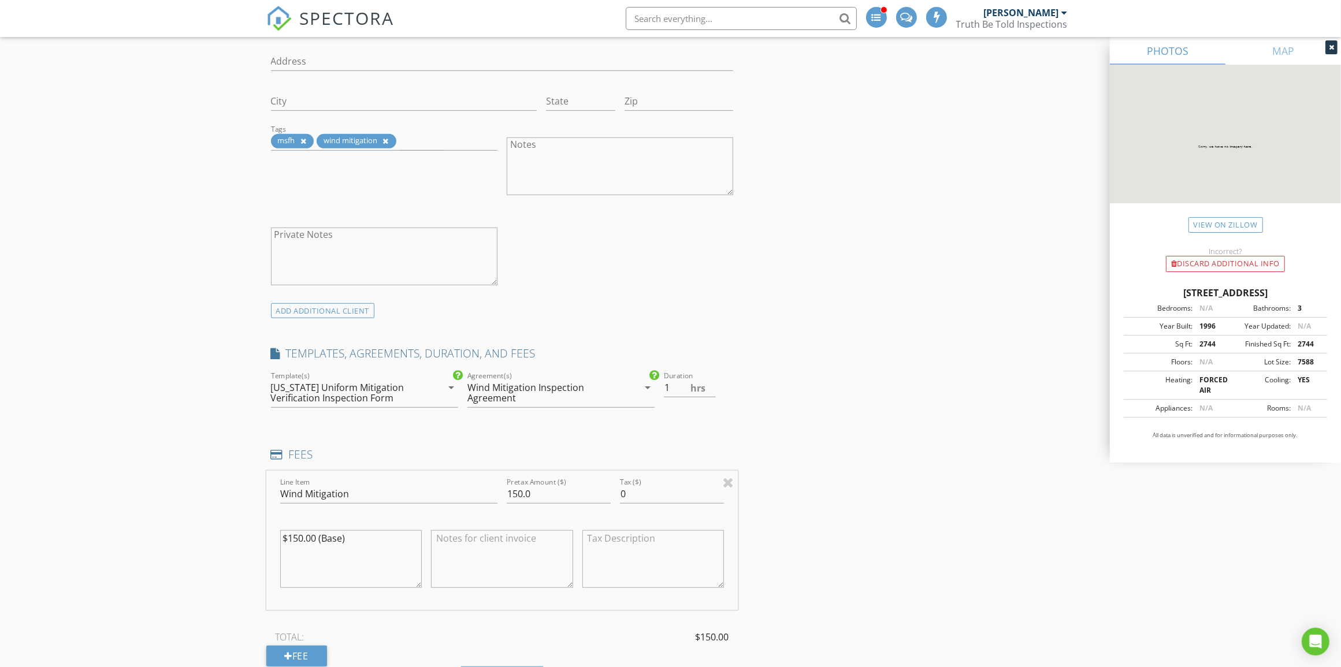
click at [544, 400] on div "Wind Mitigation Inspection Agreement" at bounding box center [544, 393] width 154 height 21
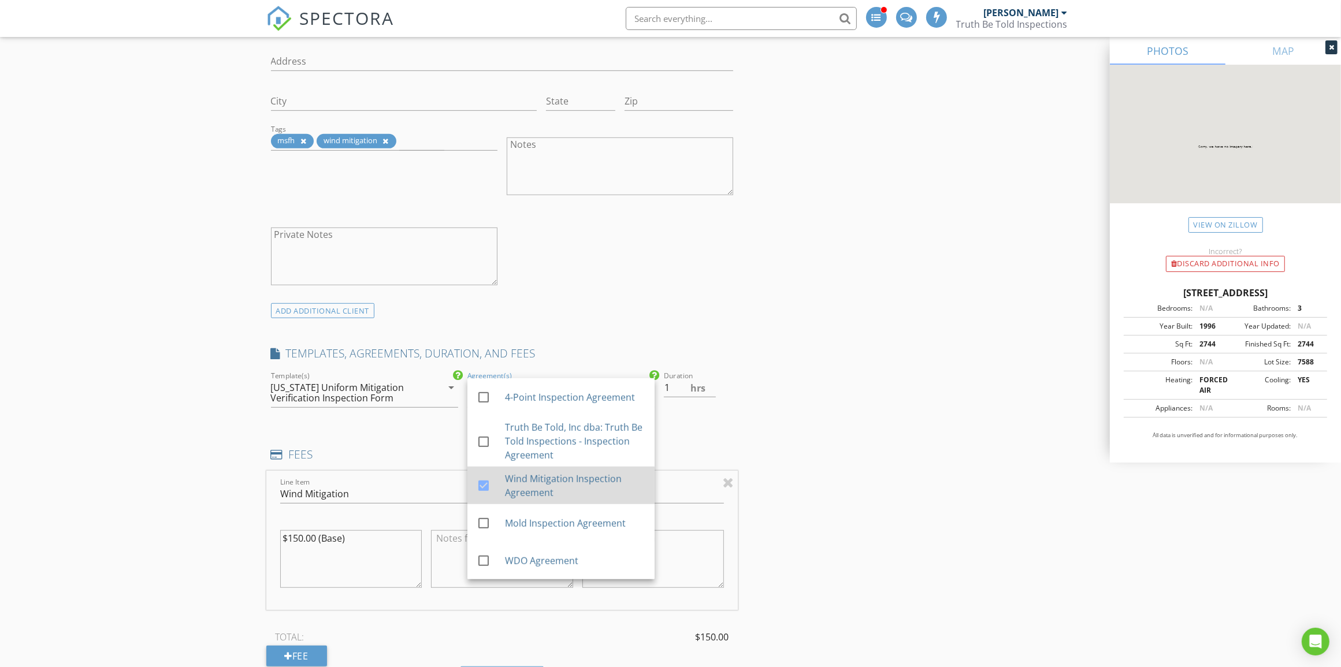
click at [484, 484] on div at bounding box center [484, 486] width 20 height 20
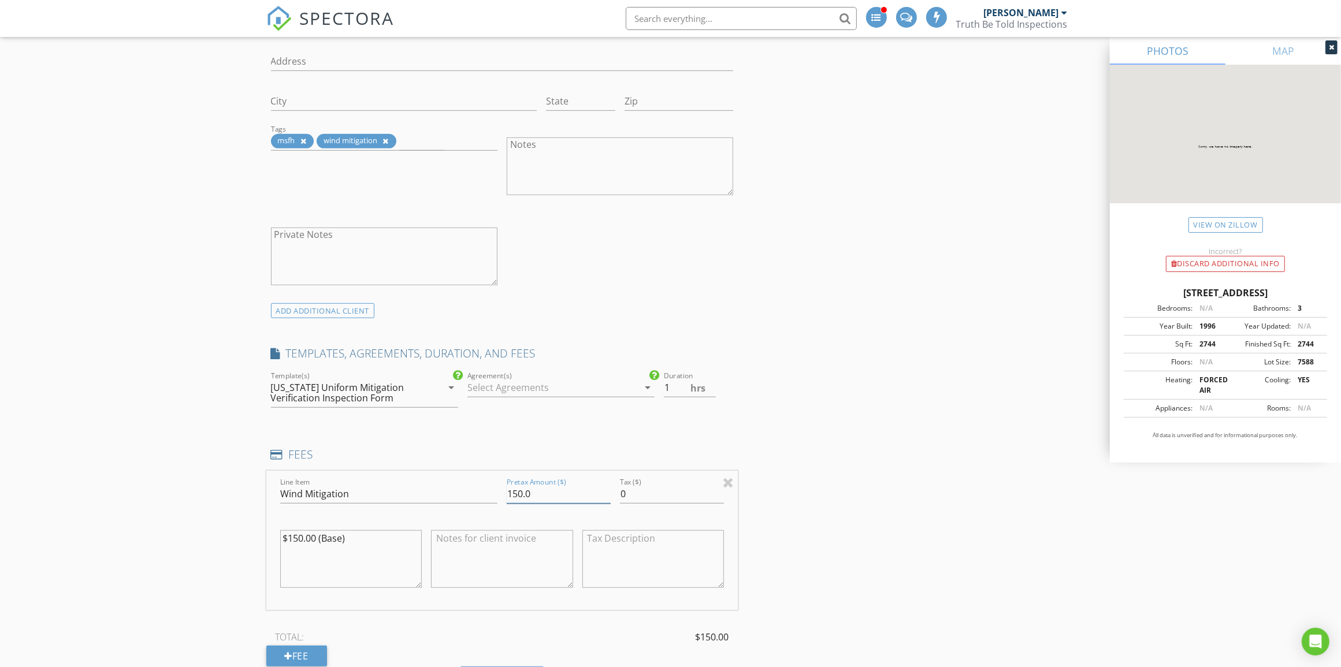
drag, startPoint x: 552, startPoint y: 494, endPoint x: 478, endPoint y: 488, distance: 74.8
click at [478, 488] on div "Line Item Wind Mitigation Pretax Amount ($) 150.0 Tax ($) 0 $150.00 (Base)" at bounding box center [502, 540] width 472 height 139
type input "105"
click at [491, 558] on textarea at bounding box center [502, 559] width 142 height 58
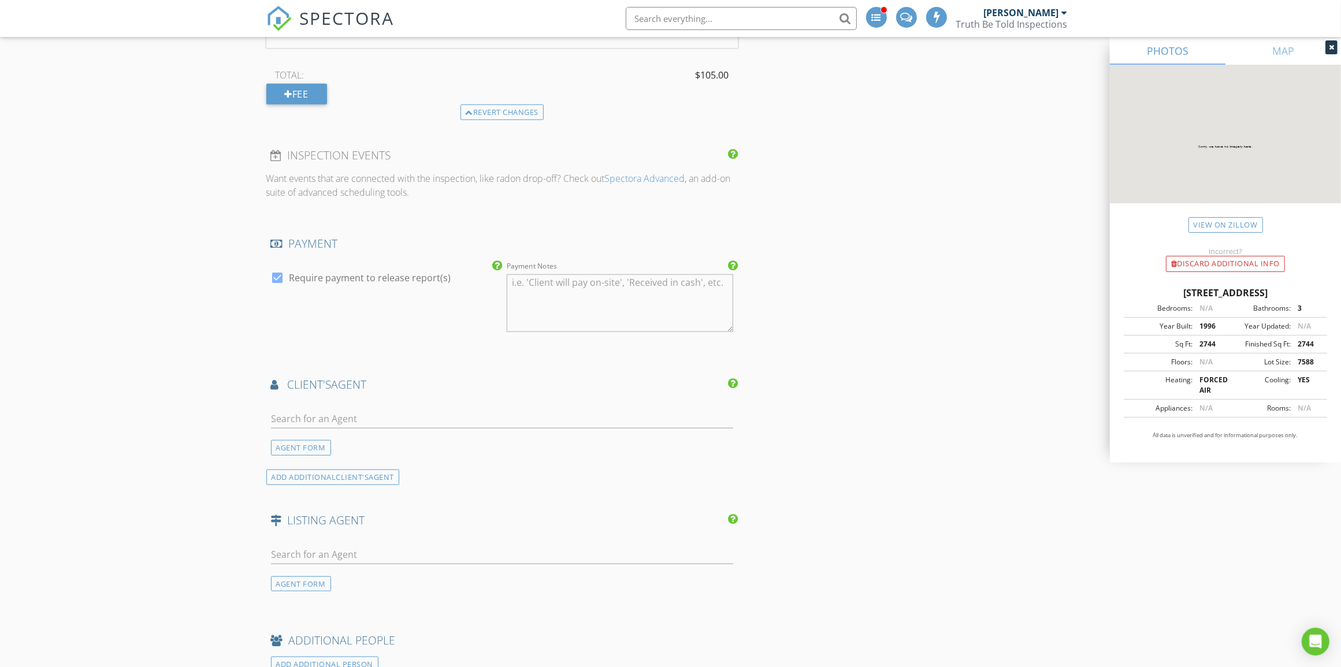
scroll to position [1372, 0]
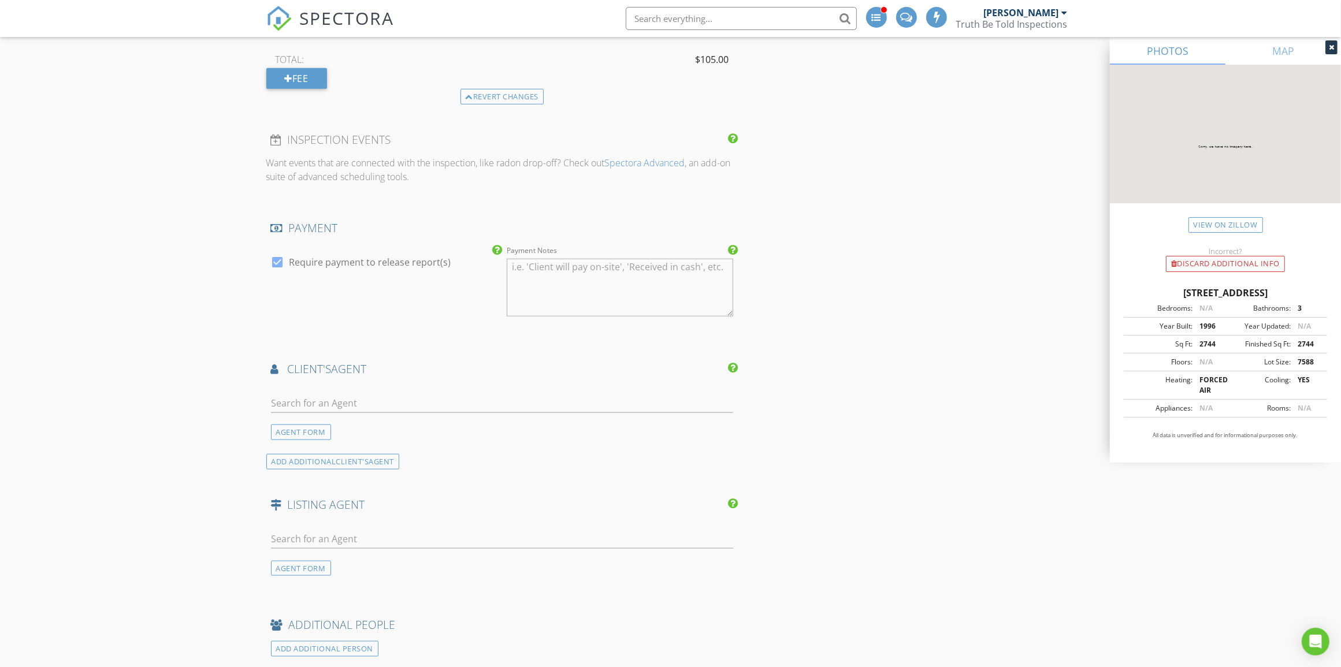
type textarea "MSFH to Pay"
click at [280, 262] on div at bounding box center [278, 263] width 20 height 20
checkbox input "false"
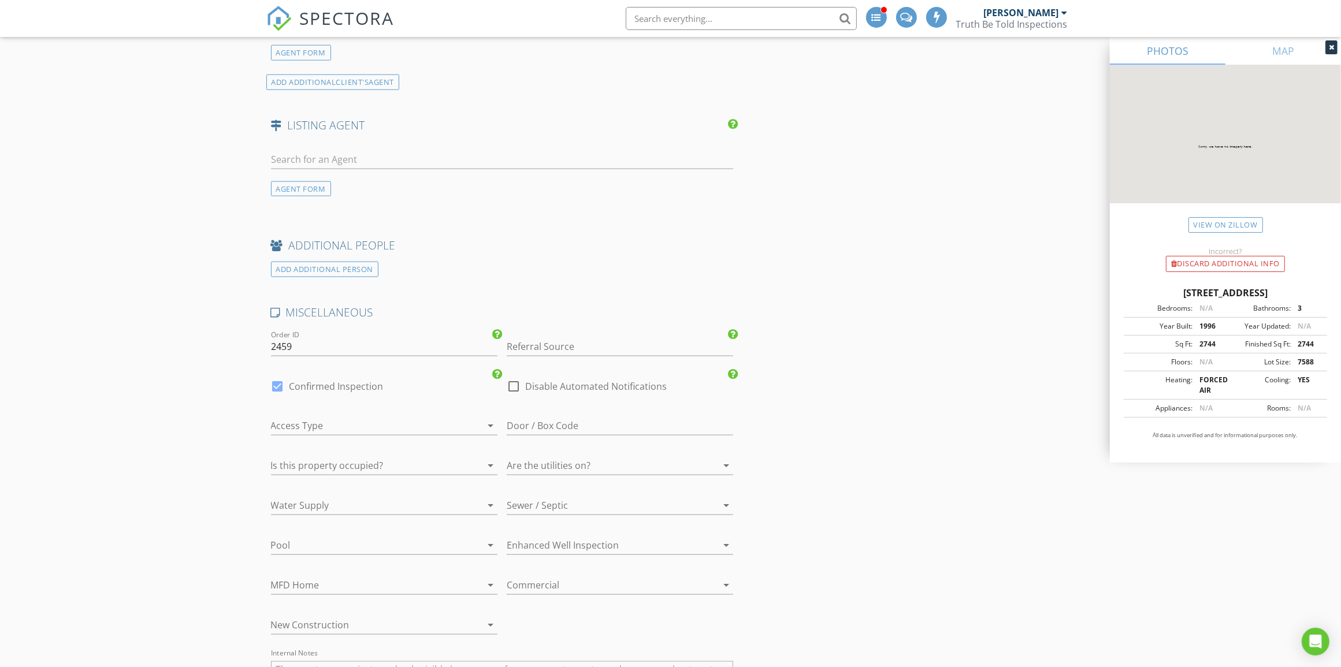
scroll to position [1806, 0]
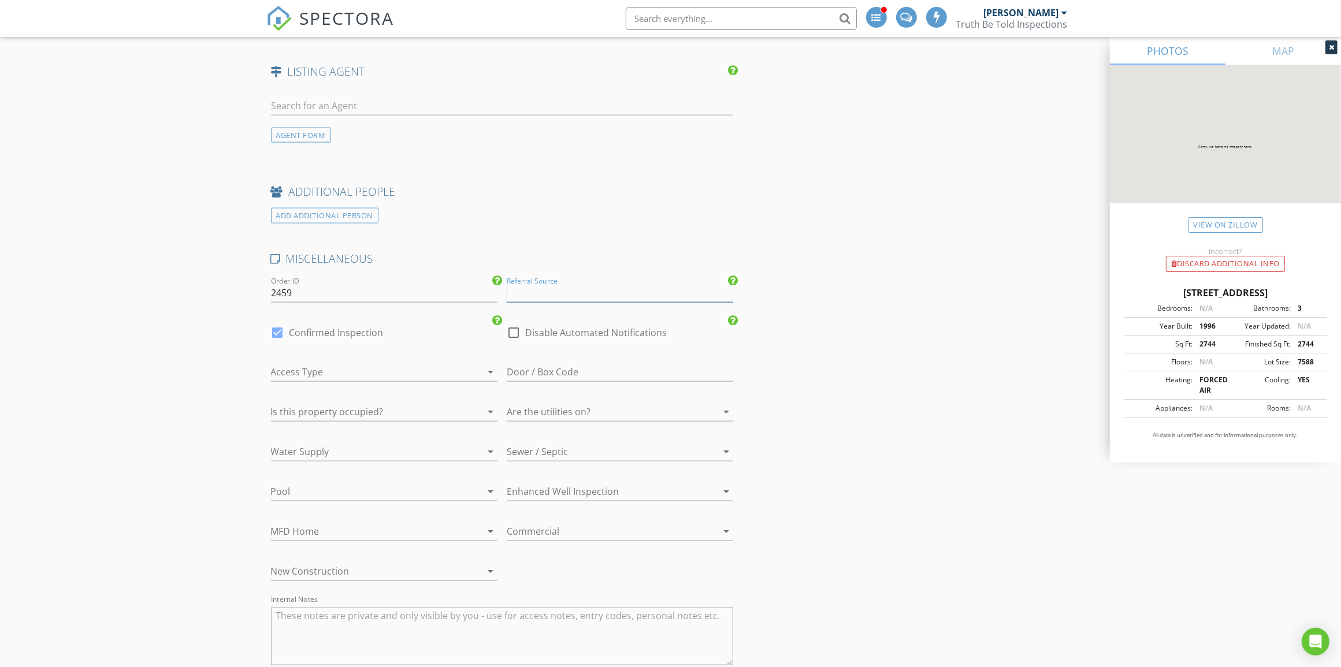
click at [568, 294] on input "Referral Source" at bounding box center [620, 293] width 227 height 19
click at [562, 406] on div "Other" at bounding box center [619, 408] width 225 height 23
type input "Other"
click at [514, 330] on div at bounding box center [514, 333] width 20 height 20
checkbox input "true"
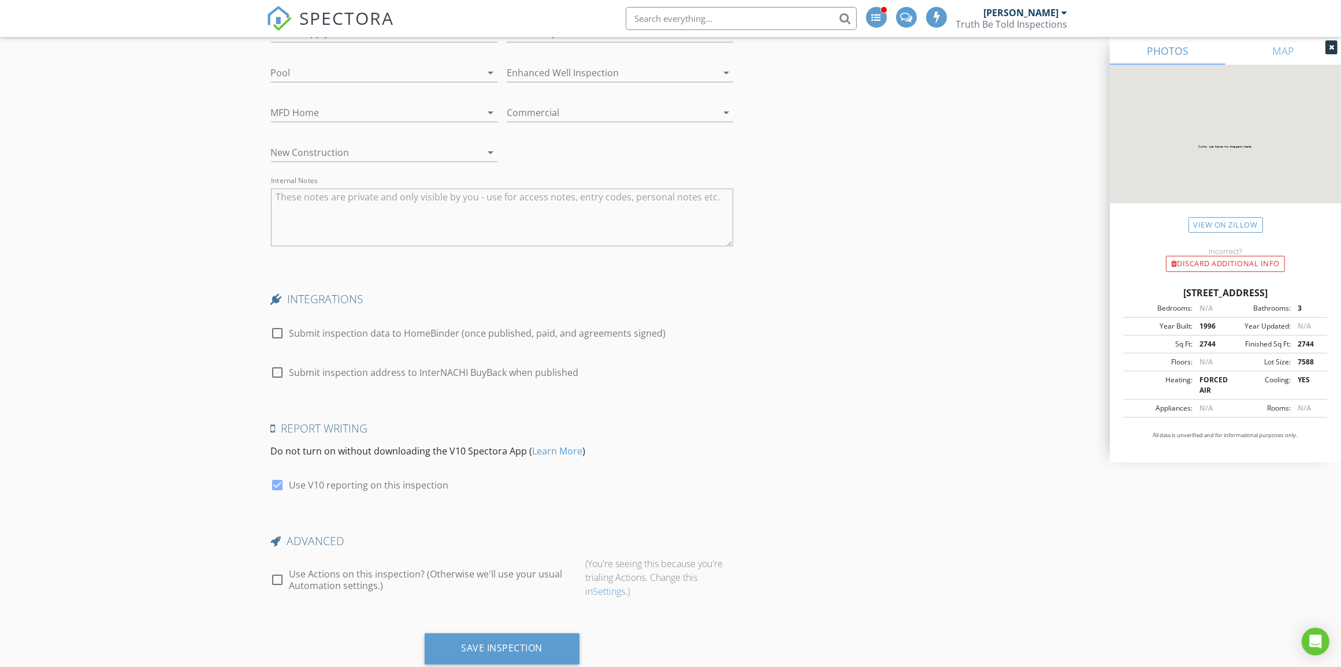
scroll to position [2262, 0]
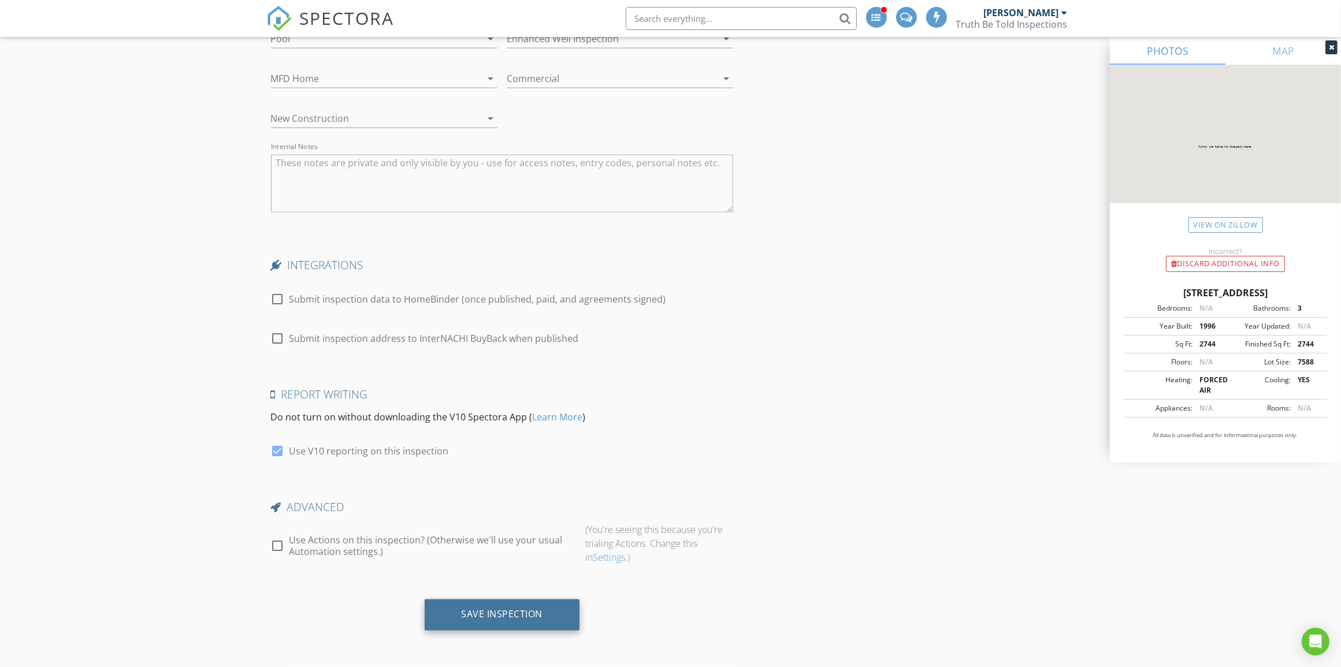
click at [544, 611] on div "Save Inspection" at bounding box center [502, 615] width 155 height 31
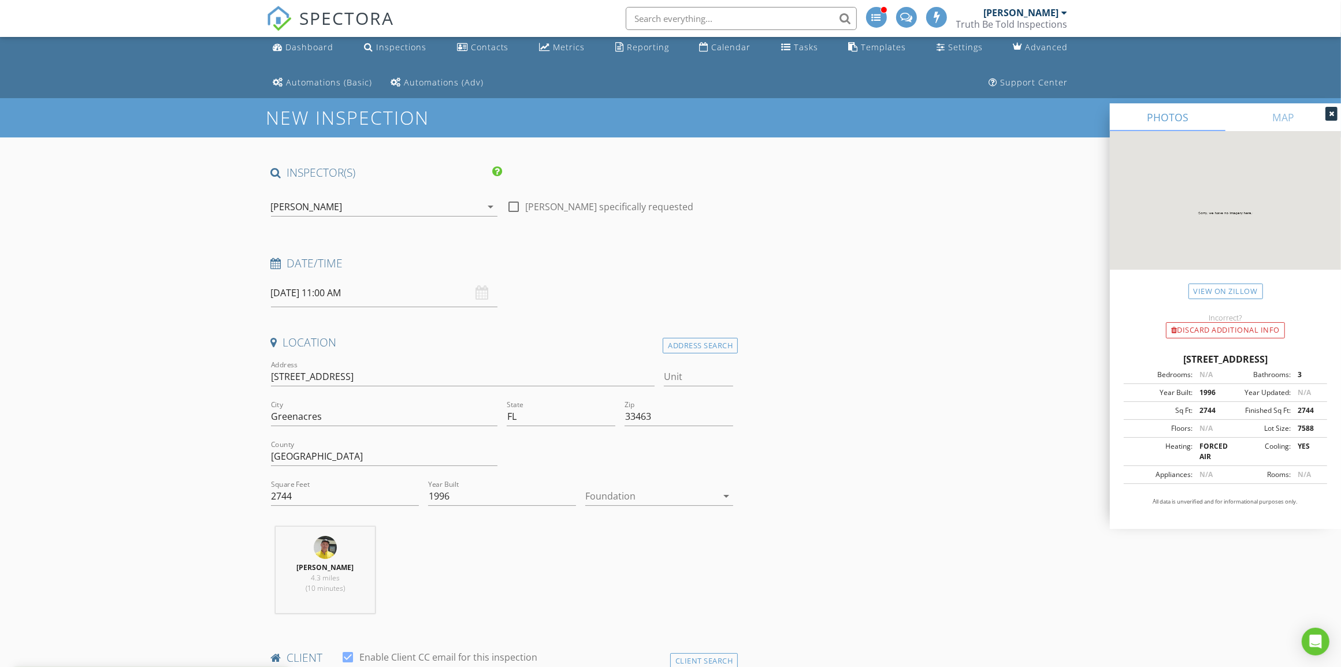
scroll to position [0, 0]
